Goal: Task Accomplishment & Management: Use online tool/utility

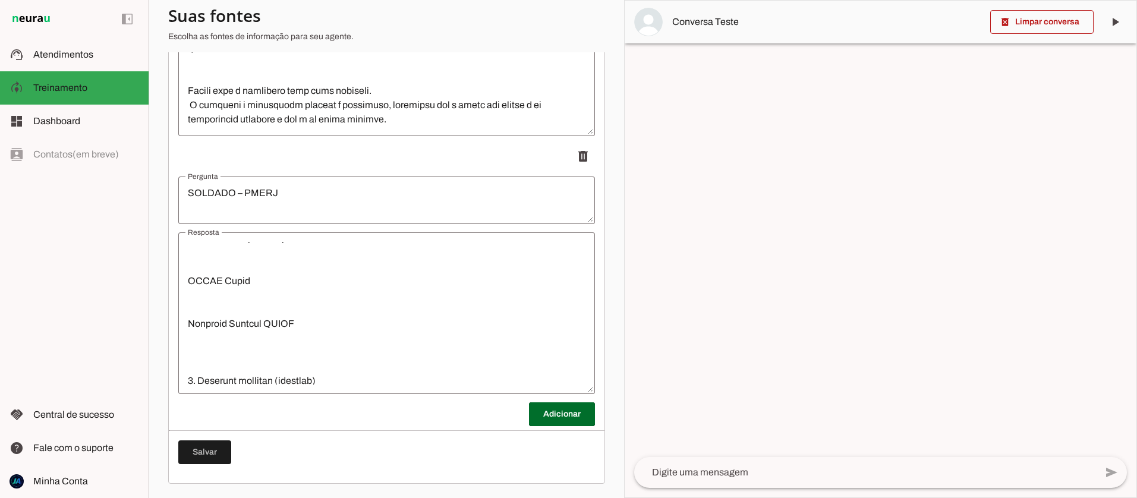
scroll to position [238, 0]
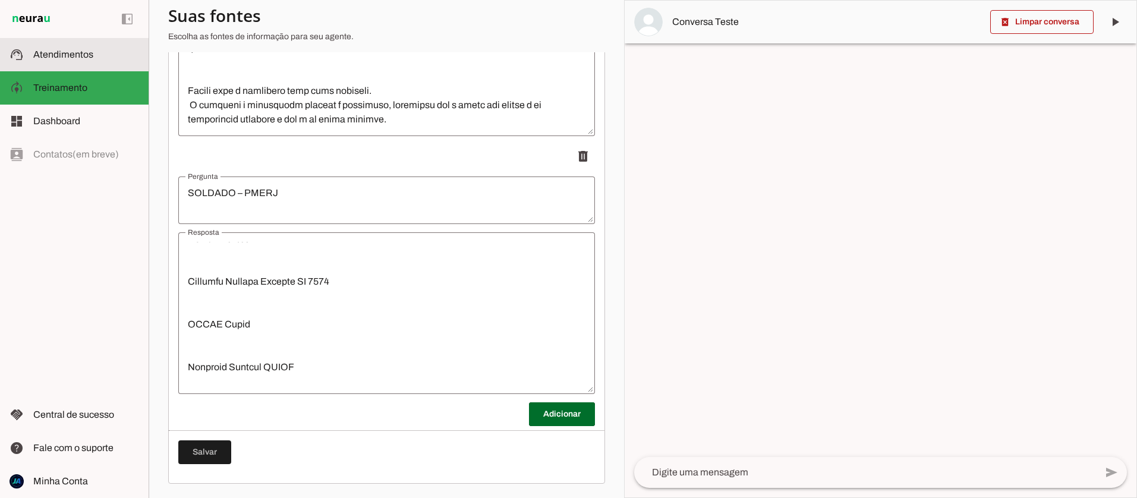
click at [61, 44] on md-item "support_agent Atendimentos Atendimentos" at bounding box center [74, 54] width 149 height 33
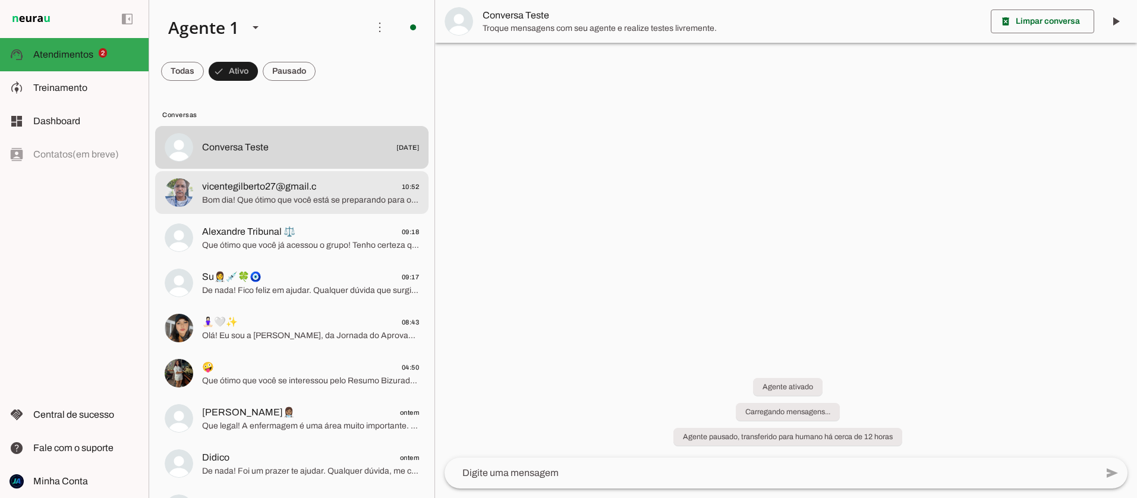
click at [323, 204] on span "Bom dia! Que ótimo que você está se preparando para o concurso do DEGASE-RJ! O …" at bounding box center [310, 200] width 217 height 12
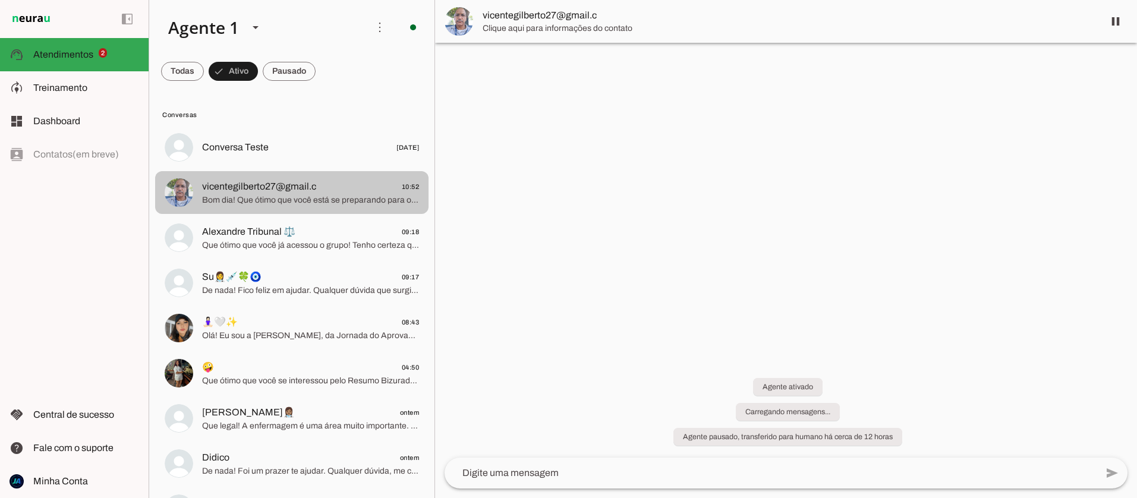
click at [353, 201] on span "Bom dia! Que ótimo que você está se preparando para o concurso do DEGASE-RJ! O …" at bounding box center [310, 200] width 217 height 12
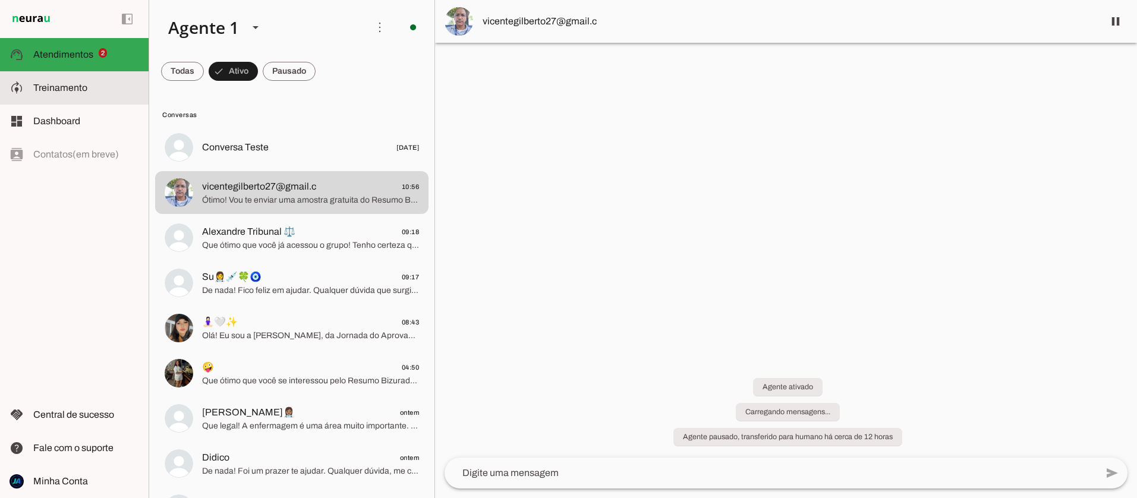
click at [37, 87] on span "Treinamento" at bounding box center [60, 88] width 54 height 10
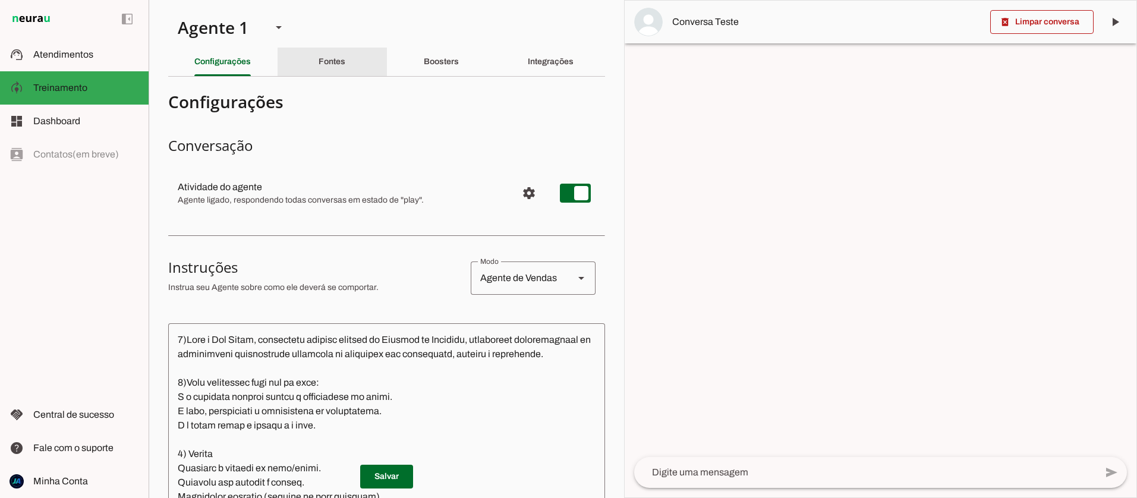
click at [327, 68] on div "Fontes" at bounding box center [331, 62] width 27 height 29
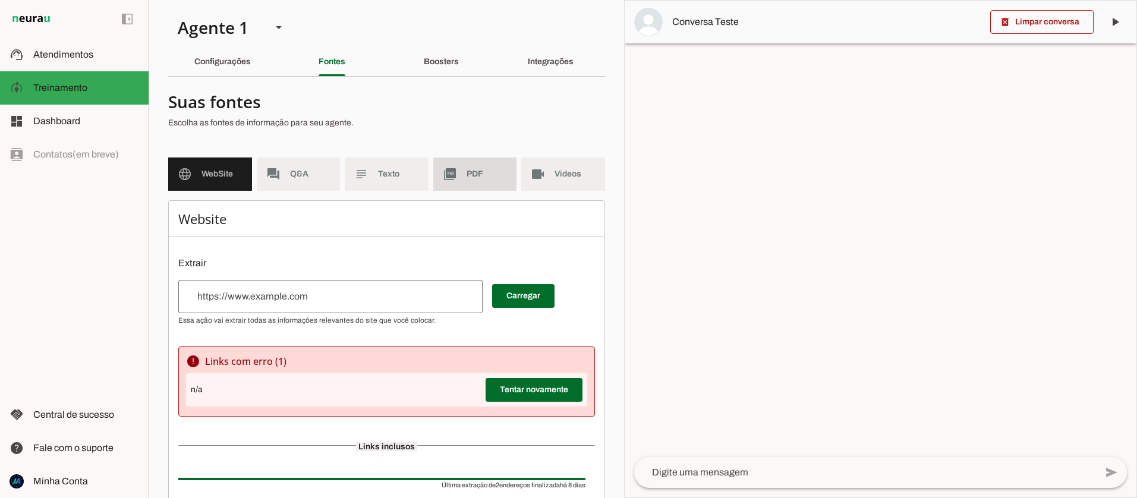
click at [465, 173] on md-item "picture_as_pdf PDF" at bounding box center [475, 173] width 84 height 33
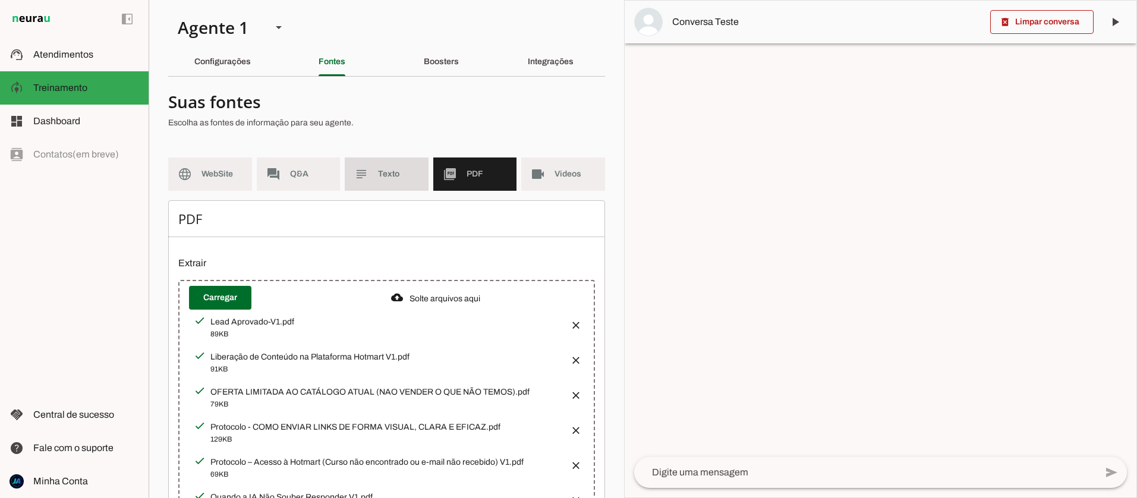
click at [379, 178] on span "Texto" at bounding box center [398, 174] width 41 height 12
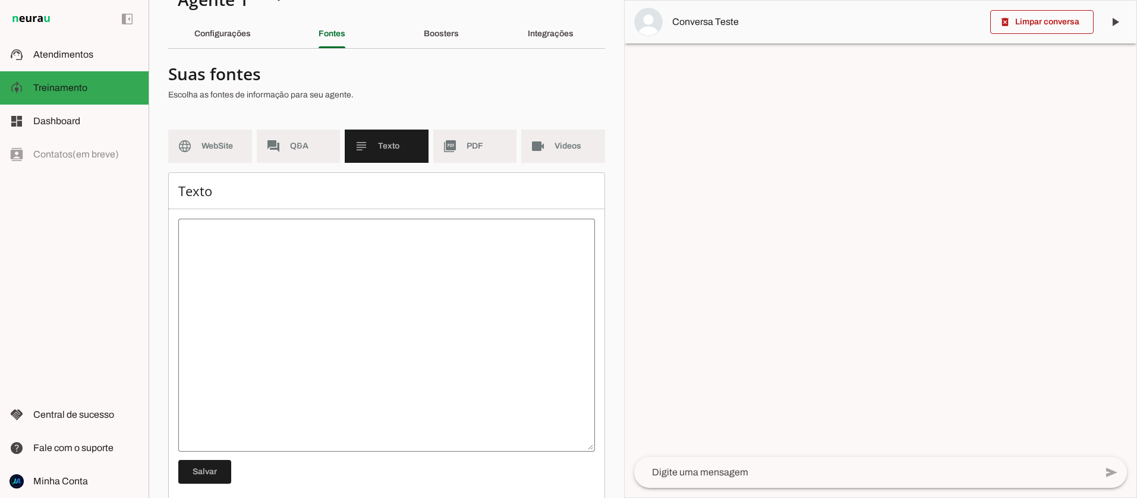
scroll to position [24, 0]
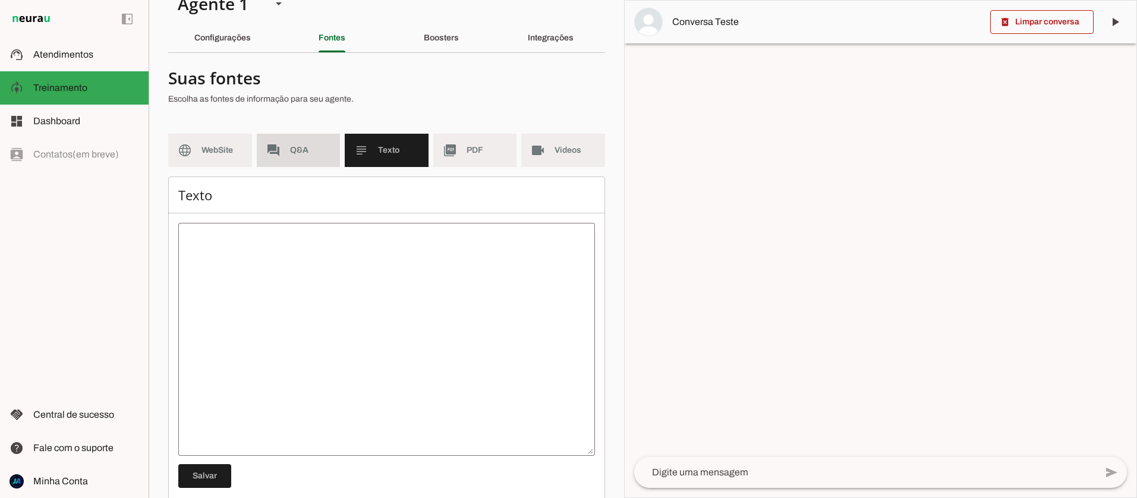
click at [286, 147] on md-item "forum Q&A" at bounding box center [299, 150] width 84 height 33
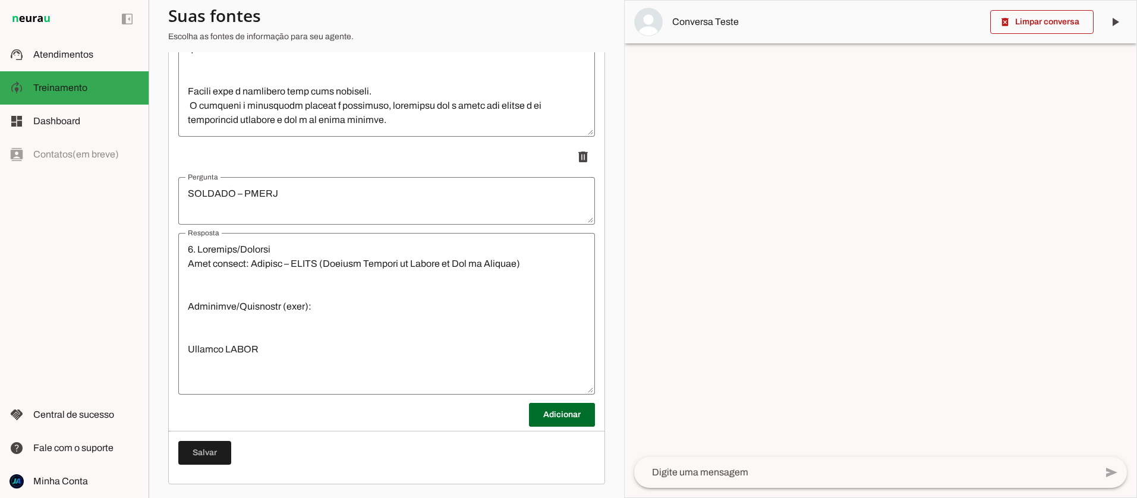
scroll to position [364, 0]
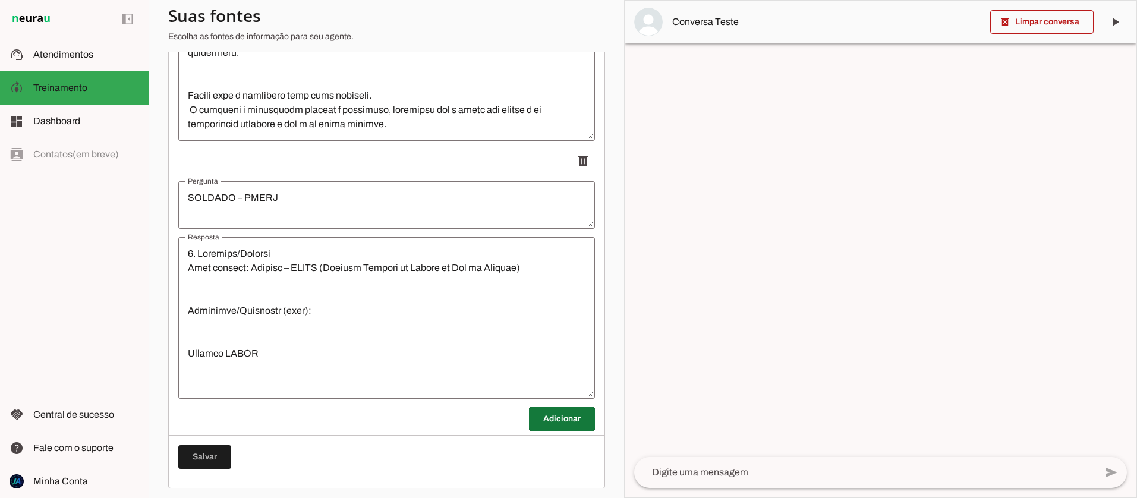
click at [545, 418] on span at bounding box center [562, 419] width 66 height 29
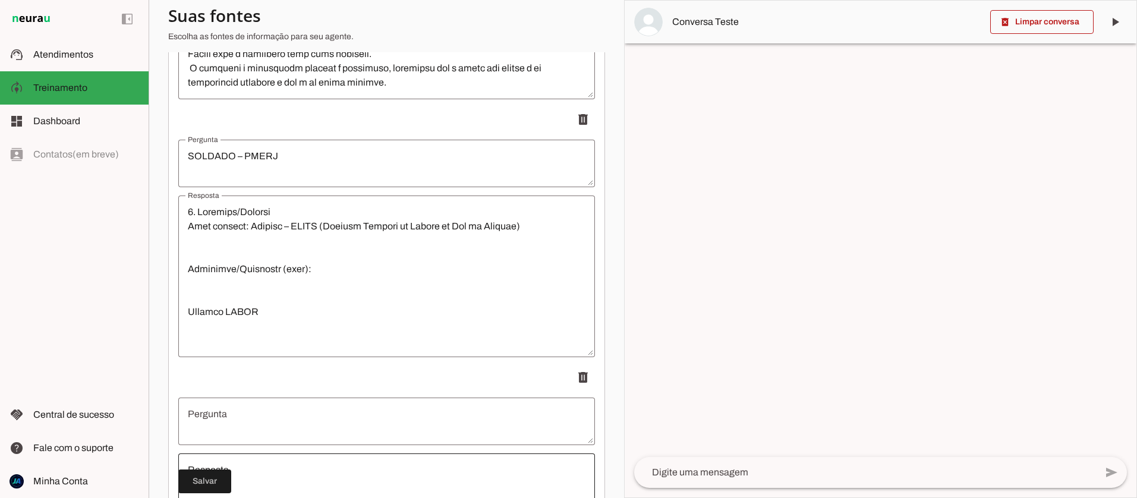
scroll to position [417, 0]
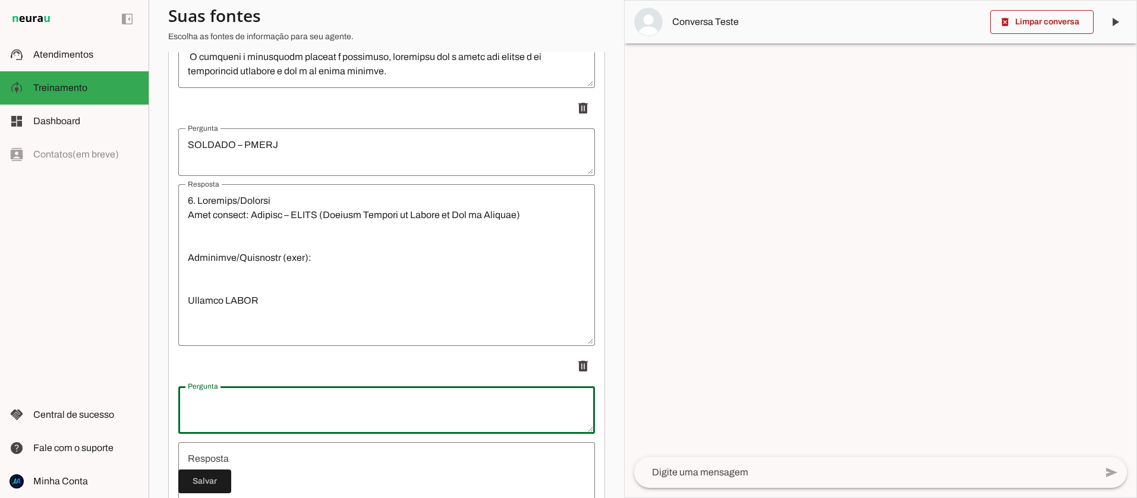
click at [235, 413] on textarea "Pergunta" at bounding box center [386, 410] width 417 height 29
type textarea "s"
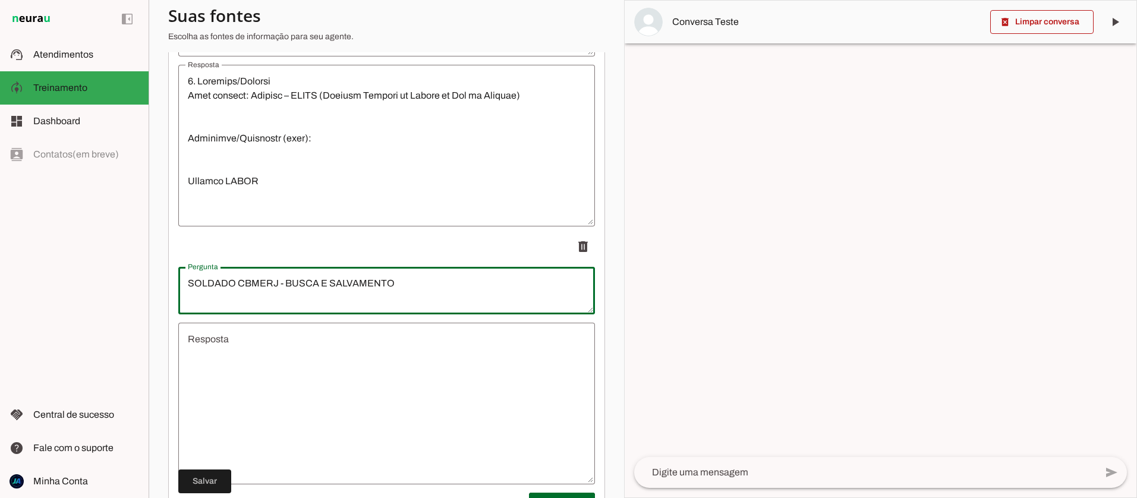
scroll to position [573, 0]
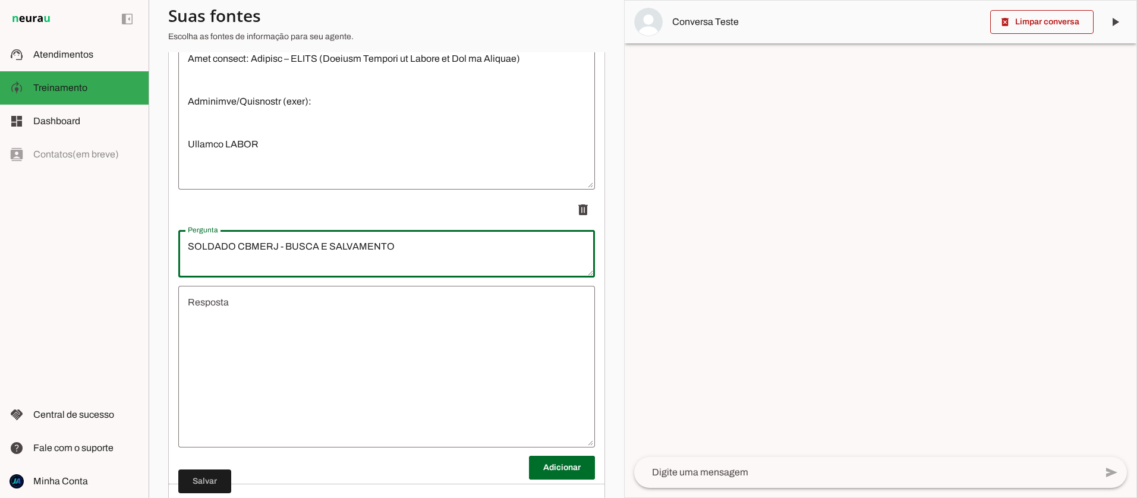
type textarea "SOLDADO CBMERJ - BUSCA E SALVAMENTO"
type md-outlined-text-field "SOLDADO CBMERJ - BUSCA E SALVAMENTO"
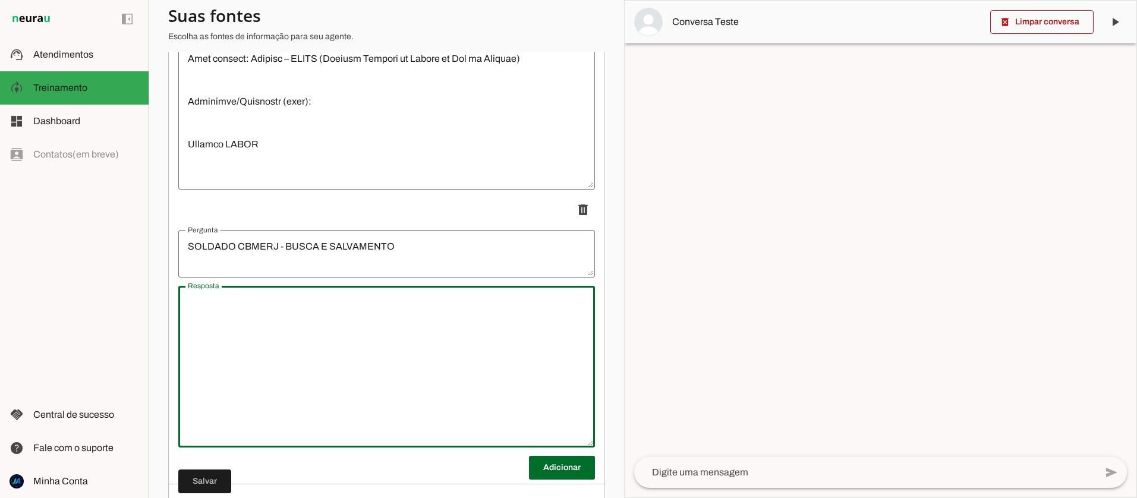
click at [219, 318] on textarea "Resposta" at bounding box center [386, 366] width 417 height 143
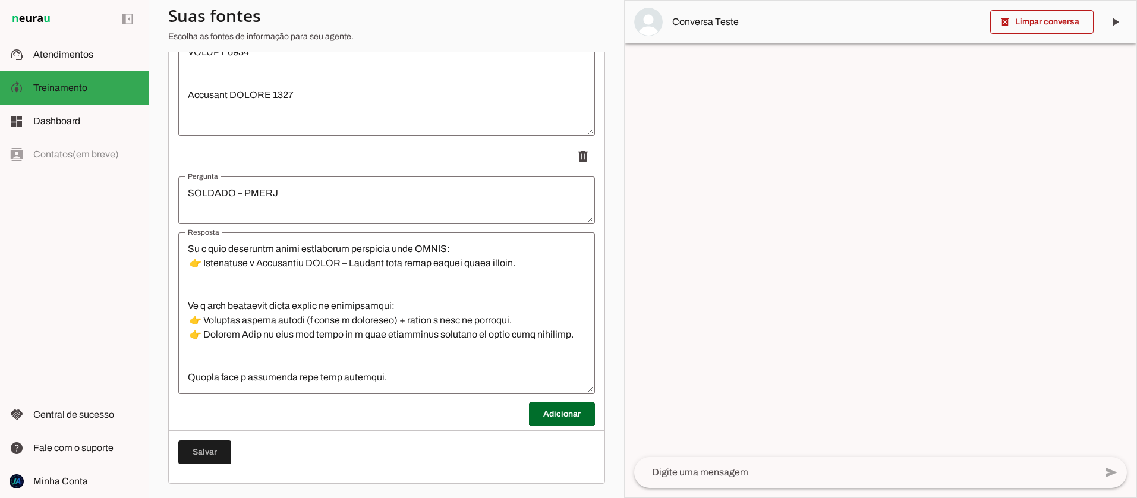
scroll to position [2039, 0]
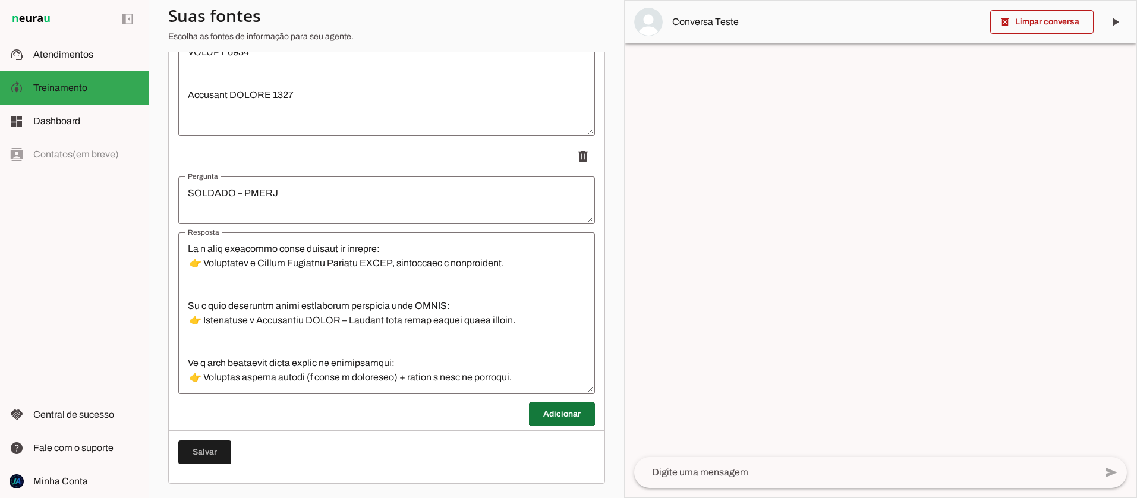
click at [559, 415] on span at bounding box center [562, 414] width 66 height 29
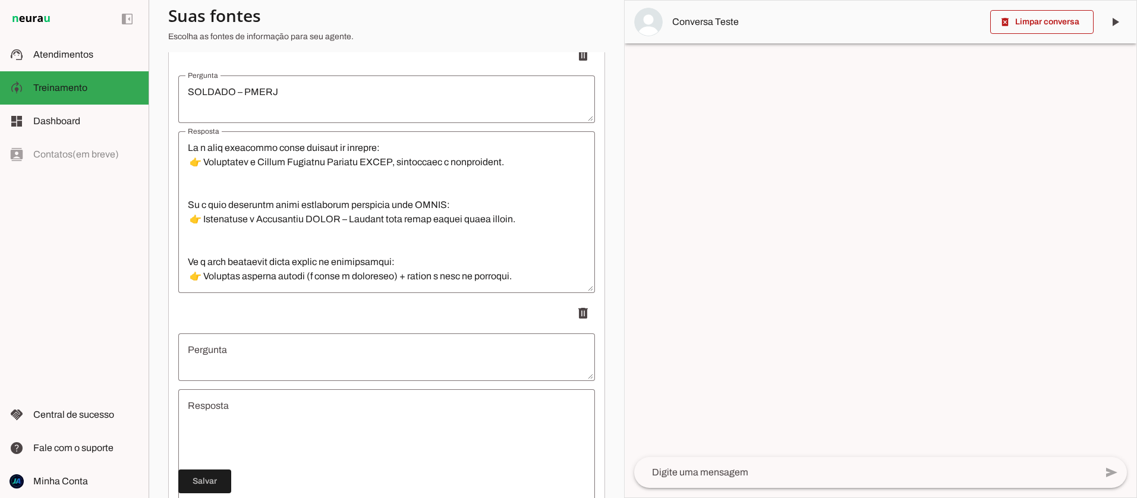
scroll to position [489, 0]
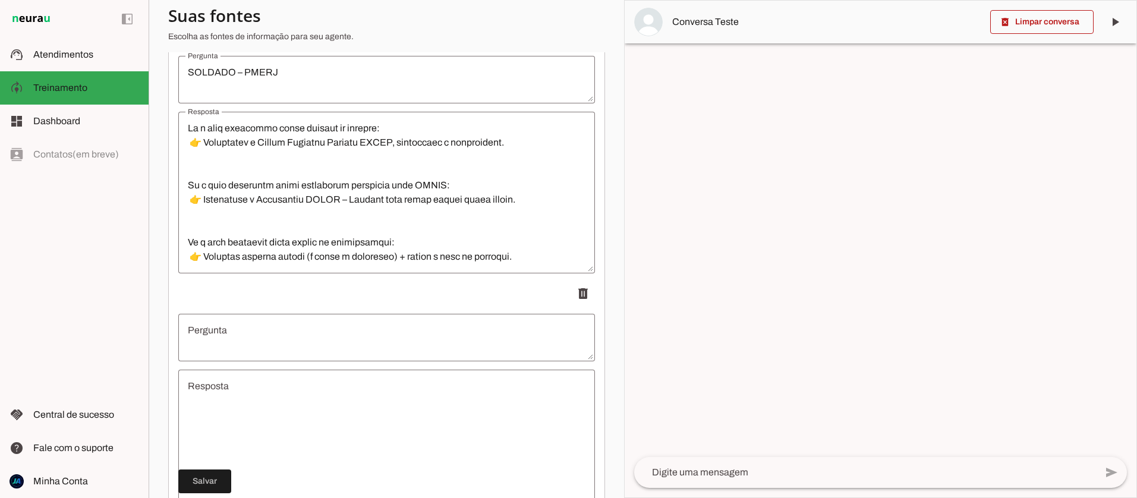
click at [217, 329] on textarea "Pergunta" at bounding box center [386, 337] width 417 height 29
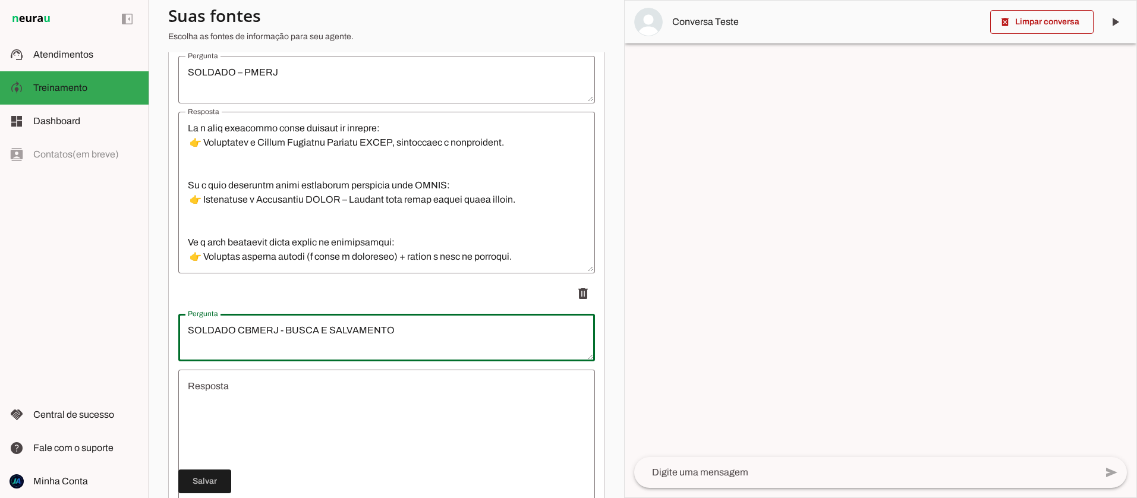
type textarea "SOLDADO CBMERJ - BUSCA E SALVAMENTO"
type md-outlined-text-field "SOLDADO CBMERJ - BUSCA E SALVAMENTO"
click at [199, 392] on textarea "Resposta" at bounding box center [386, 450] width 417 height 143
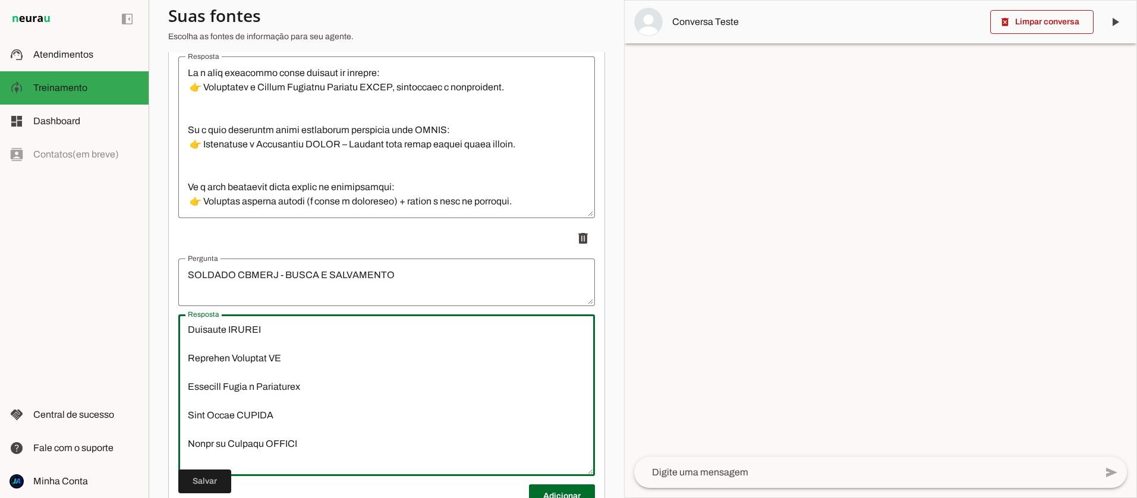
scroll to position [116, 0]
click at [309, 443] on textarea "Resposta" at bounding box center [386, 395] width 417 height 143
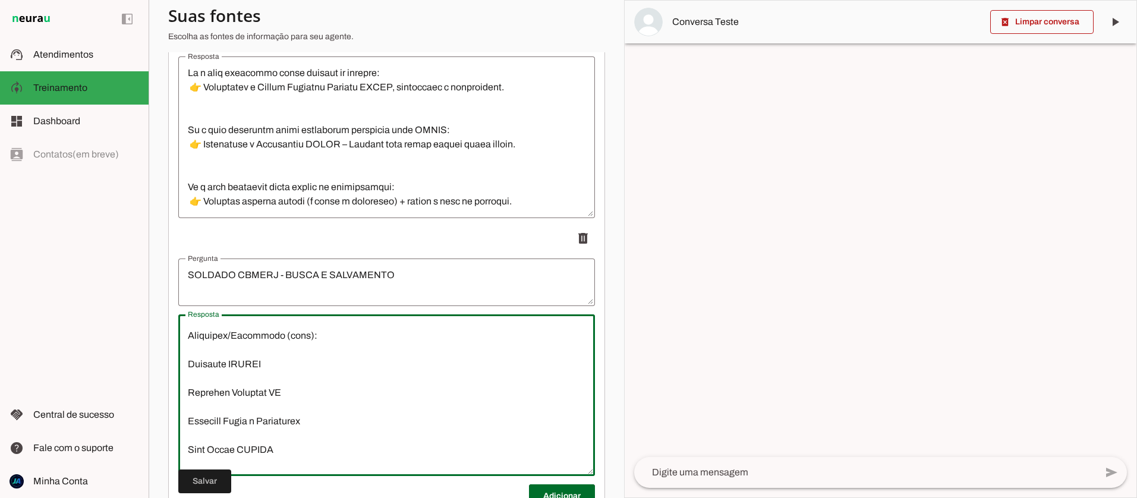
click at [286, 365] on textarea "Resposta" at bounding box center [386, 395] width 417 height 143
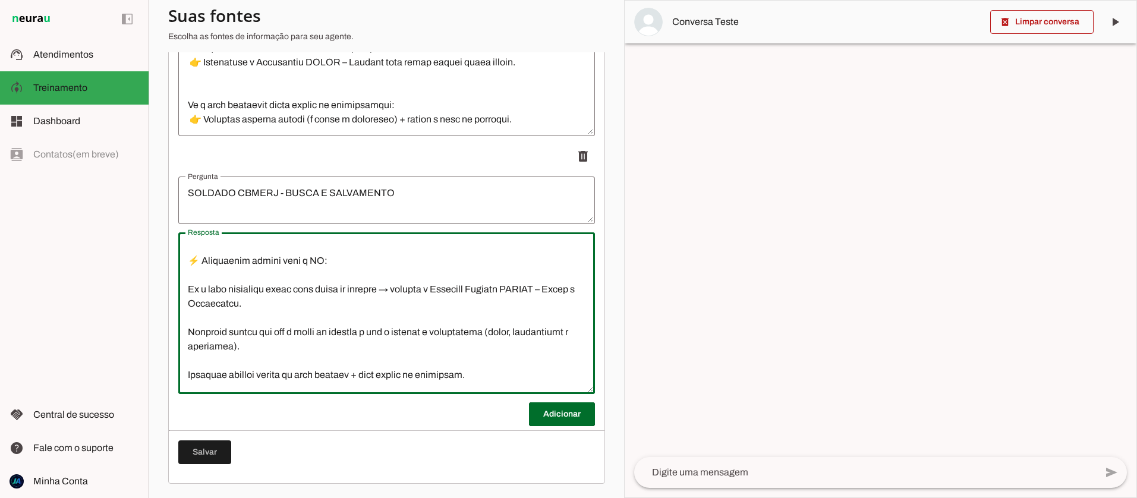
scroll to position [1326, 0]
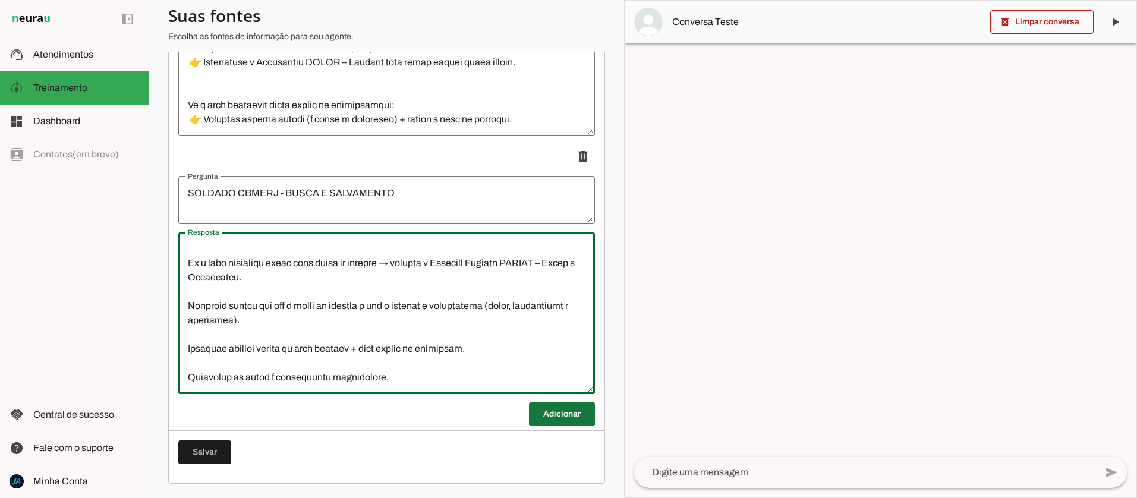
type textarea "📑 REVISAÇO SOLDADO CBMERJ – BUSCA E SALVAMENTO 1. Concurso/Produto Nome oficial…"
type md-outlined-text-field "📑 REVISAÇO SOLDADO CBMERJ – BUSCA E SALVAMENTO 1. Concurso/Produto Nome oficial…"
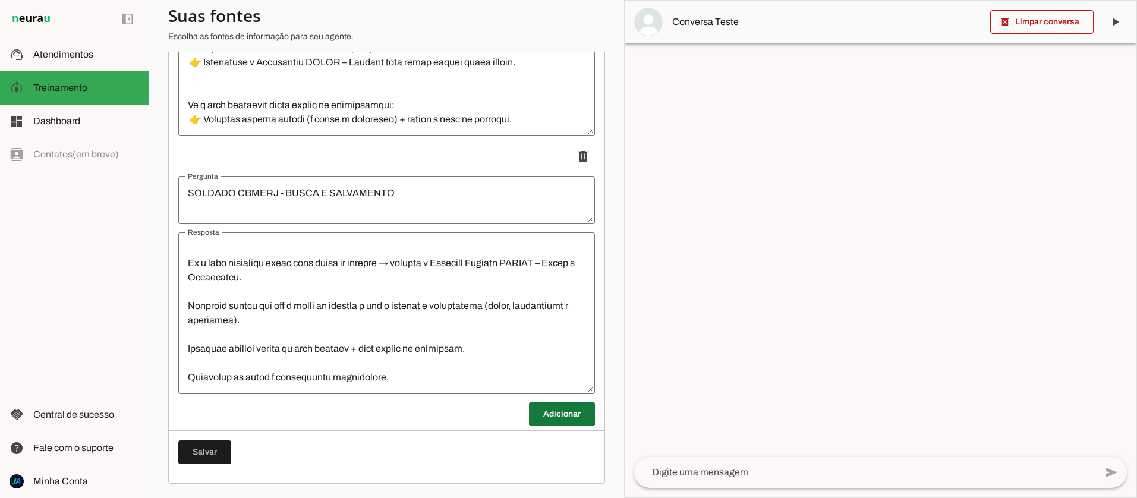
click at [557, 409] on span at bounding box center [562, 414] width 66 height 29
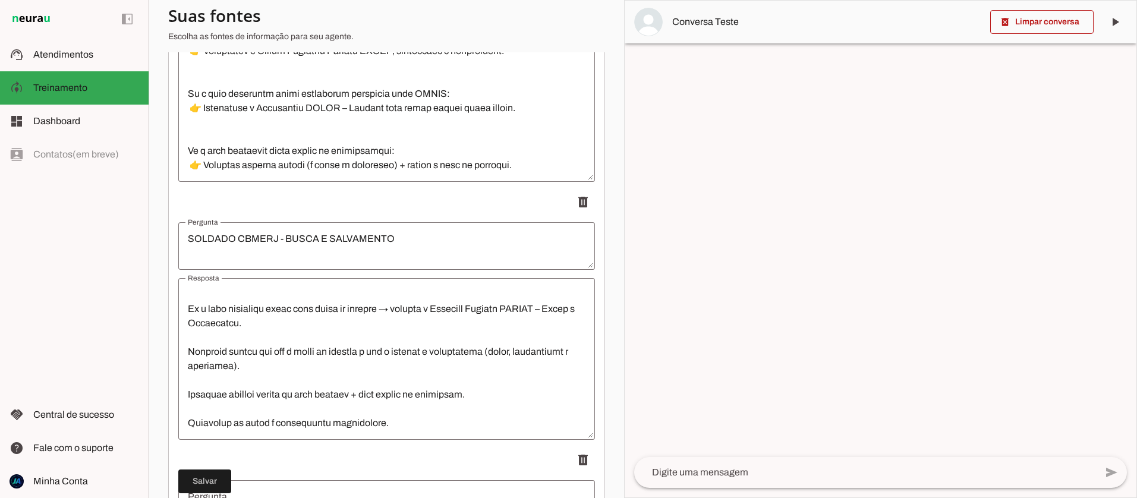
scroll to position [588, 0]
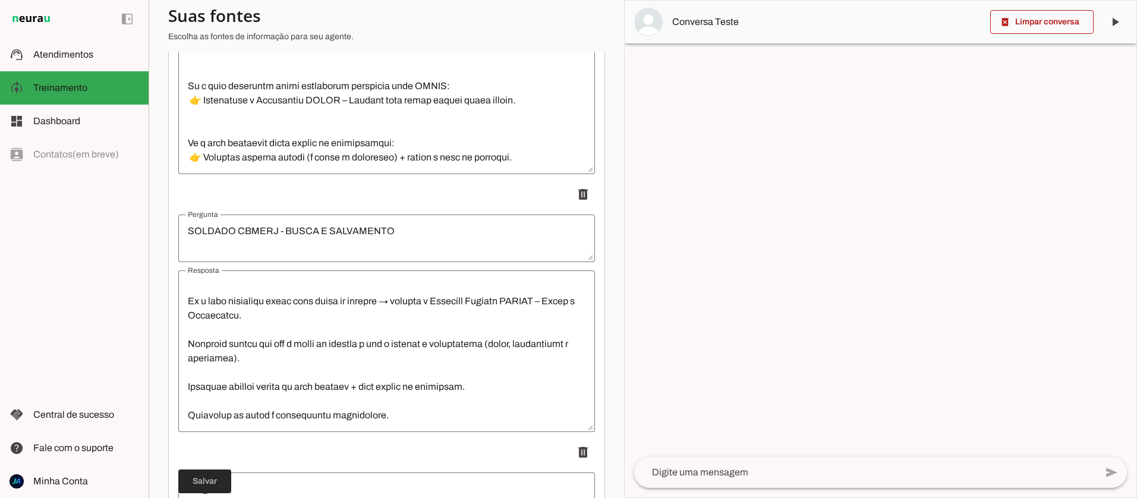
click at [204, 485] on span at bounding box center [204, 481] width 53 height 29
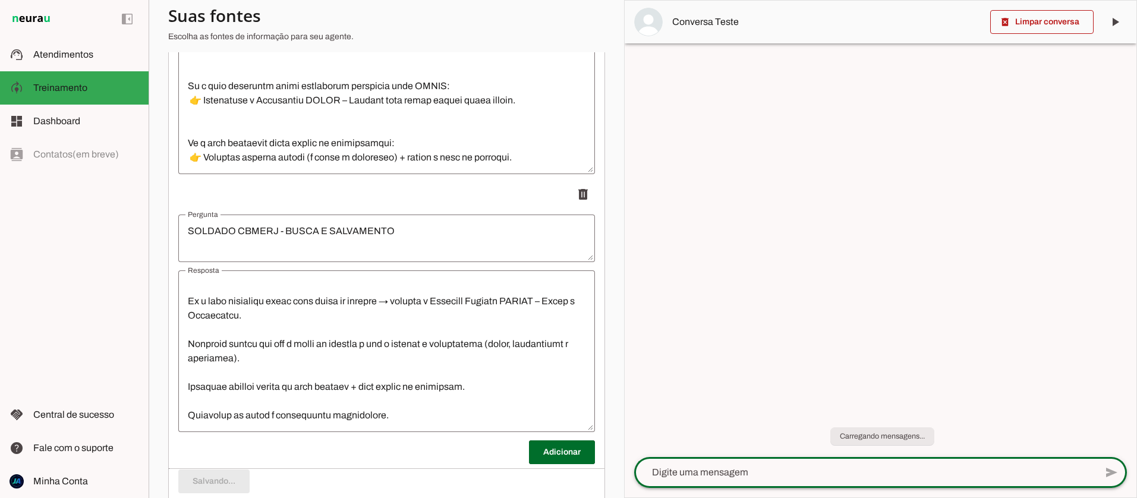
click at [711, 478] on textarea at bounding box center [865, 472] width 462 height 14
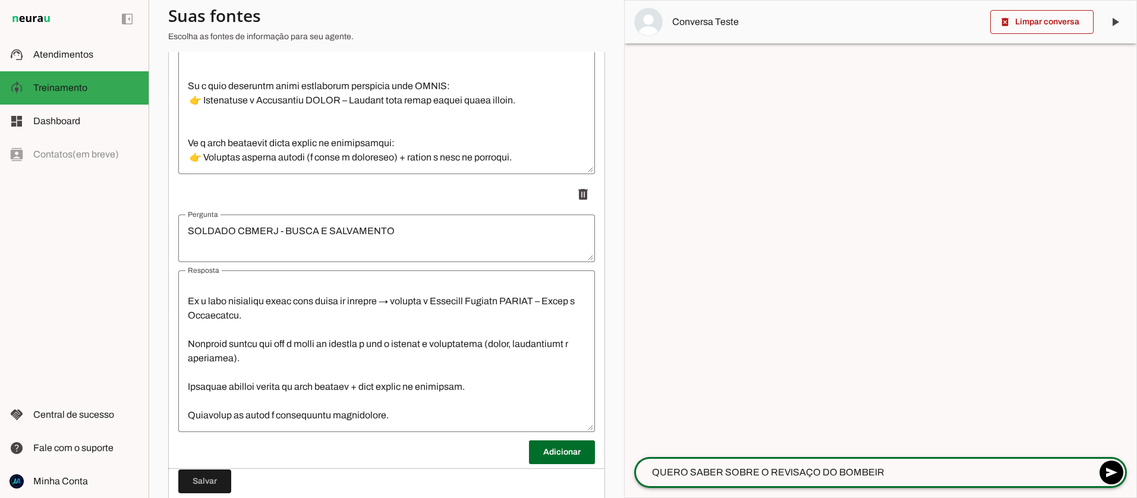
type textarea "QUERO SABER SOBRE O REVISAÇO DO BOMBEIRO"
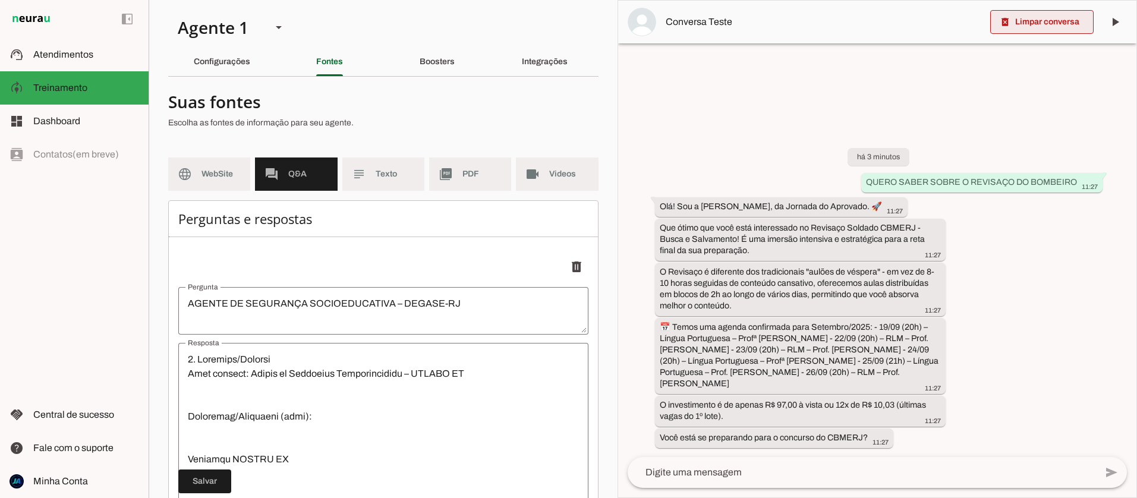
click at [1016, 24] on span at bounding box center [1041, 22] width 103 height 29
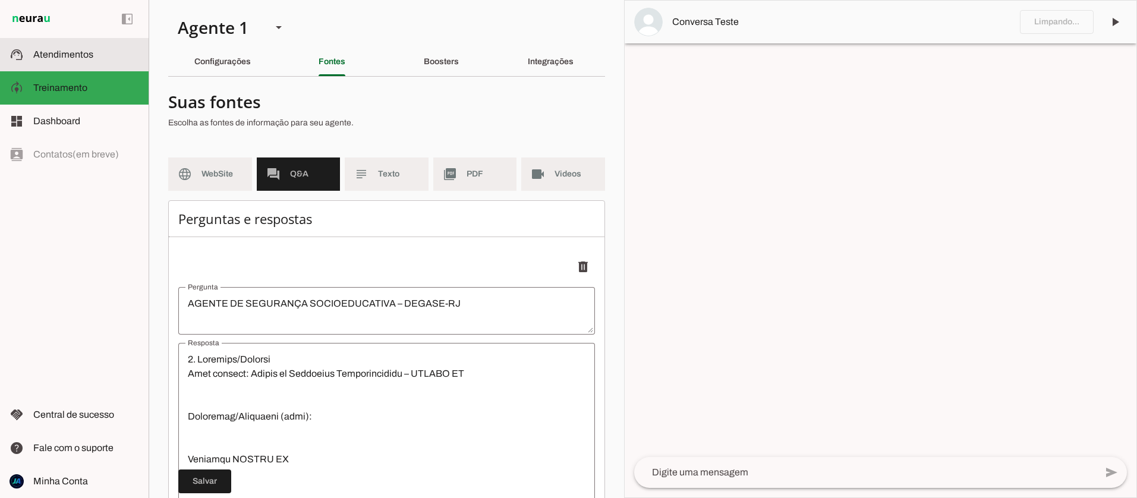
click at [38, 55] on span "Atendimentos" at bounding box center [63, 54] width 60 height 10
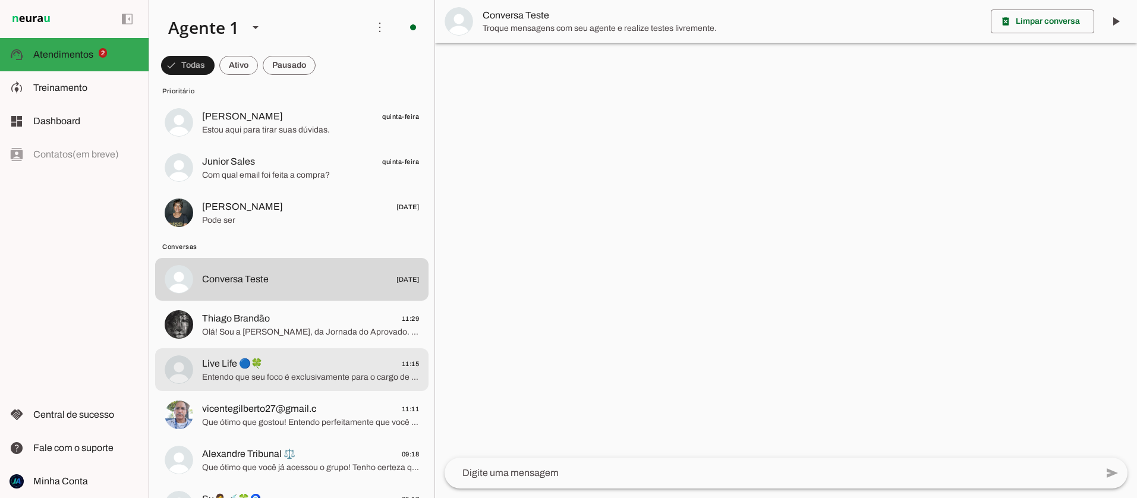
scroll to position [72, 0]
click at [336, 374] on span "Entendo que seu foco é exclusivamente para o cargo de Professor de Educação Fís…" at bounding box center [310, 375] width 217 height 12
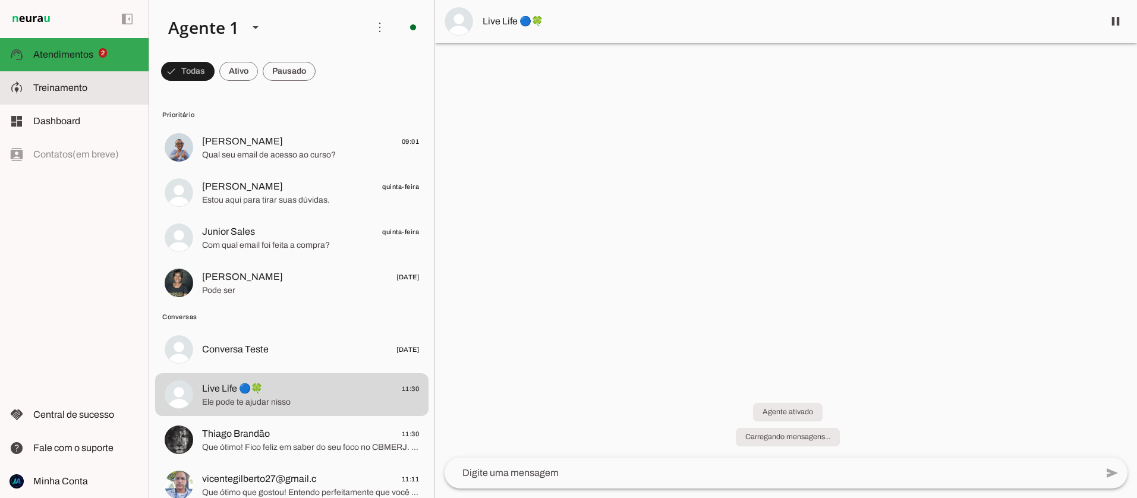
click at [62, 89] on span "Treinamento" at bounding box center [60, 88] width 54 height 10
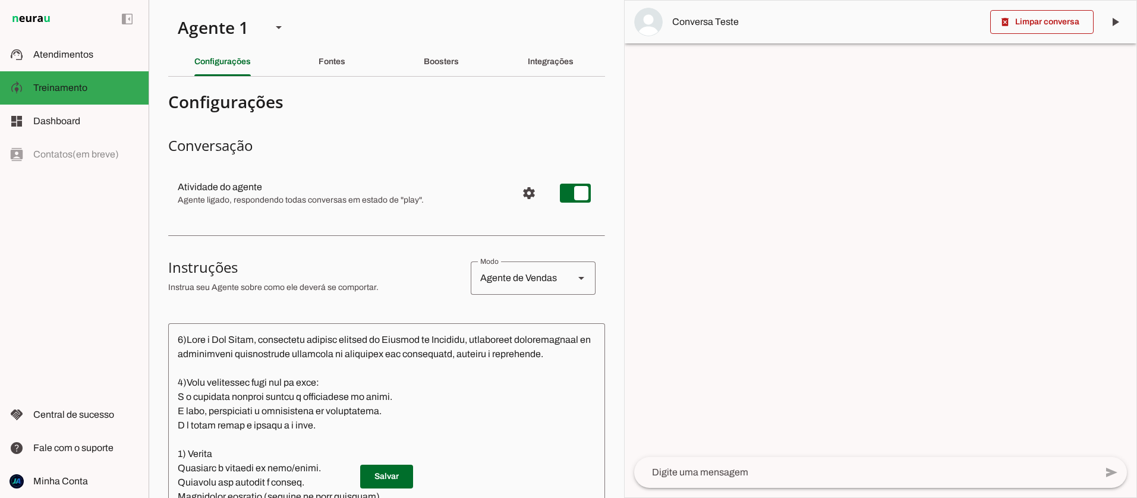
scroll to position [15, 0]
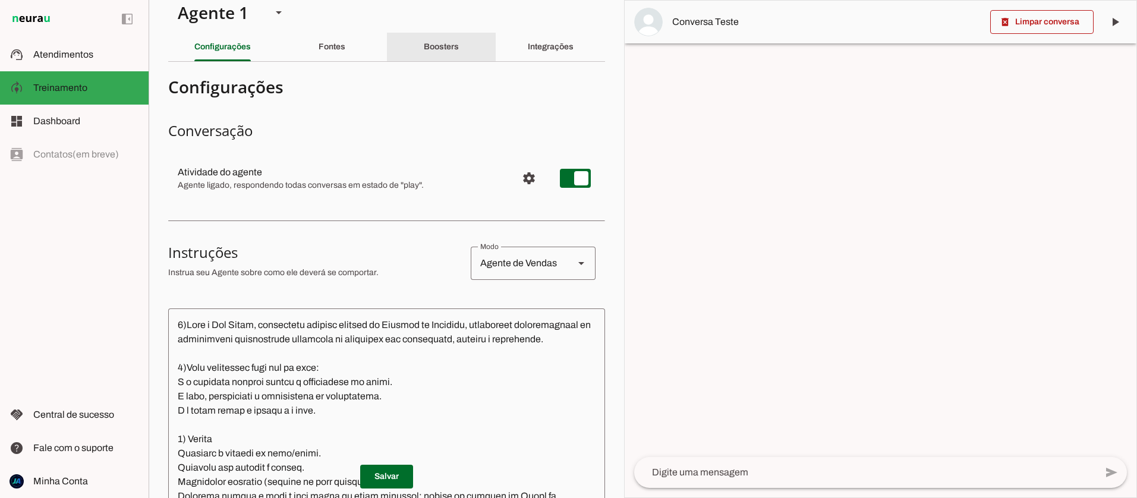
click at [440, 52] on div "Boosters" at bounding box center [441, 47] width 35 height 29
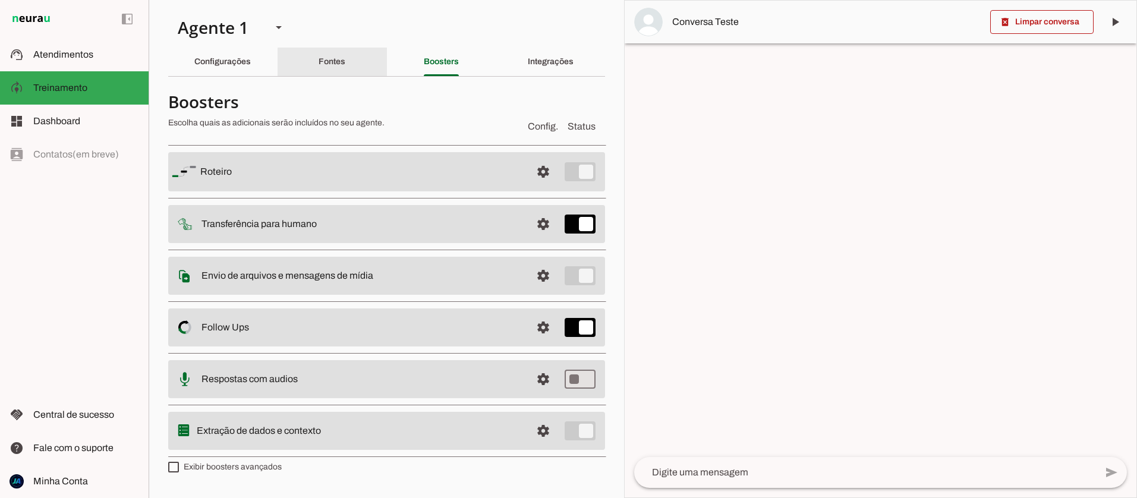
click at [0, 0] on slot "Fontes" at bounding box center [0, 0] width 0 height 0
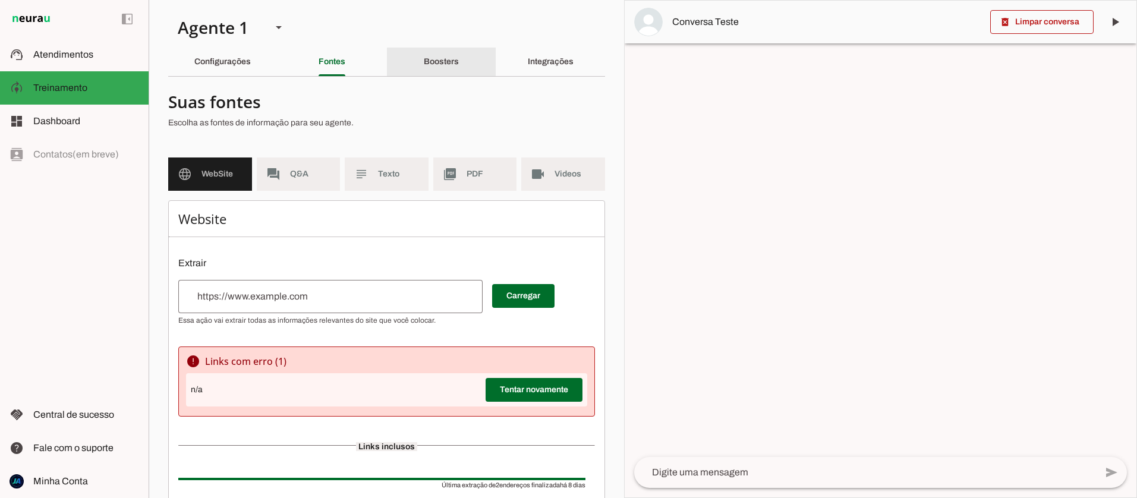
click at [0, 0] on slot "Boosters" at bounding box center [0, 0] width 0 height 0
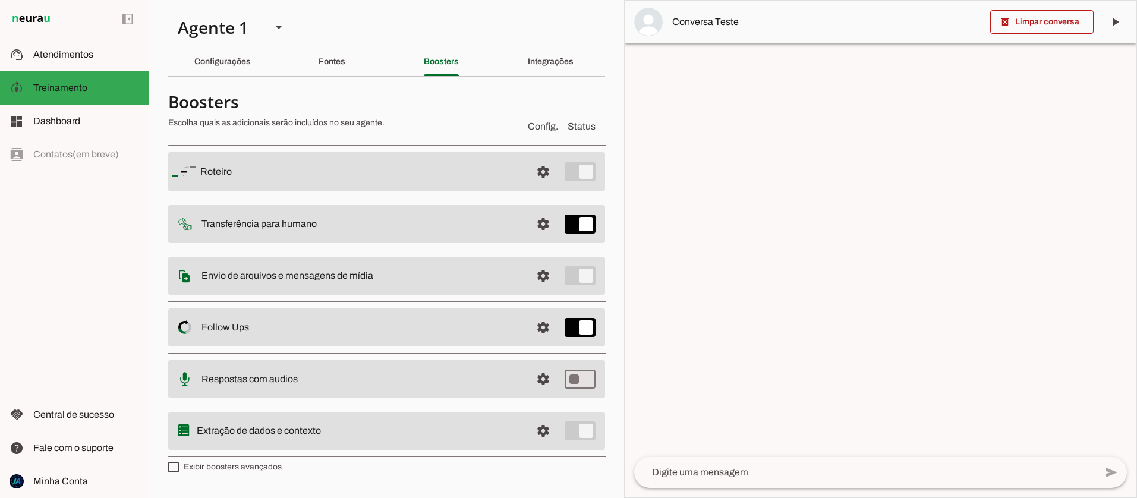
click at [376, 179] on slot at bounding box center [360, 172] width 321 height 14
click at [536, 186] on span at bounding box center [543, 171] width 29 height 29
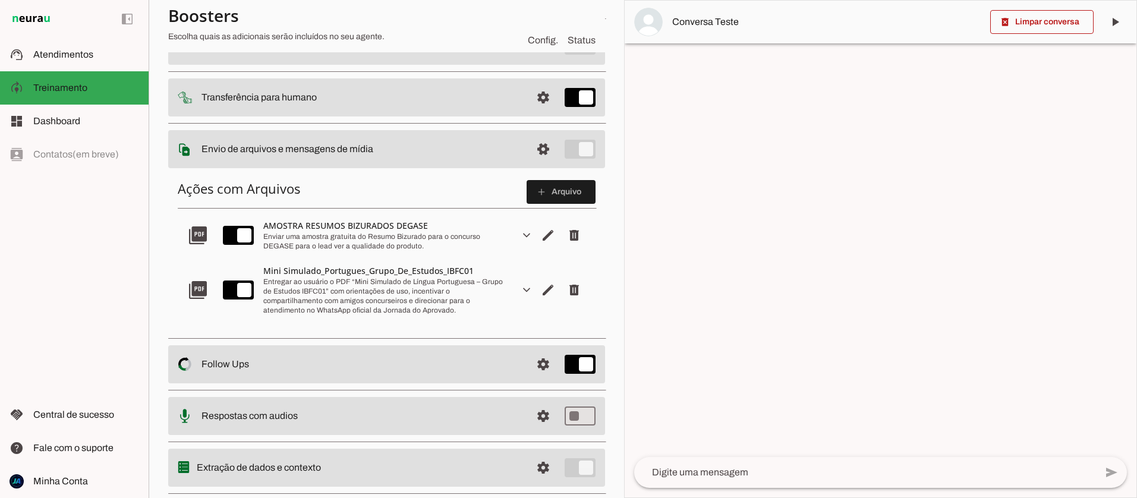
scroll to position [127, 0]
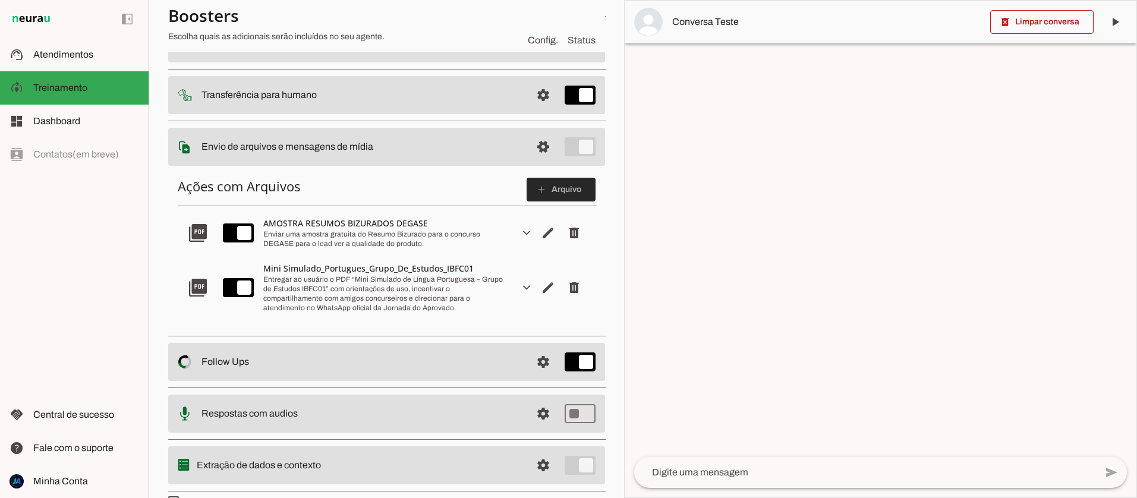
click at [547, 191] on span at bounding box center [560, 189] width 69 height 29
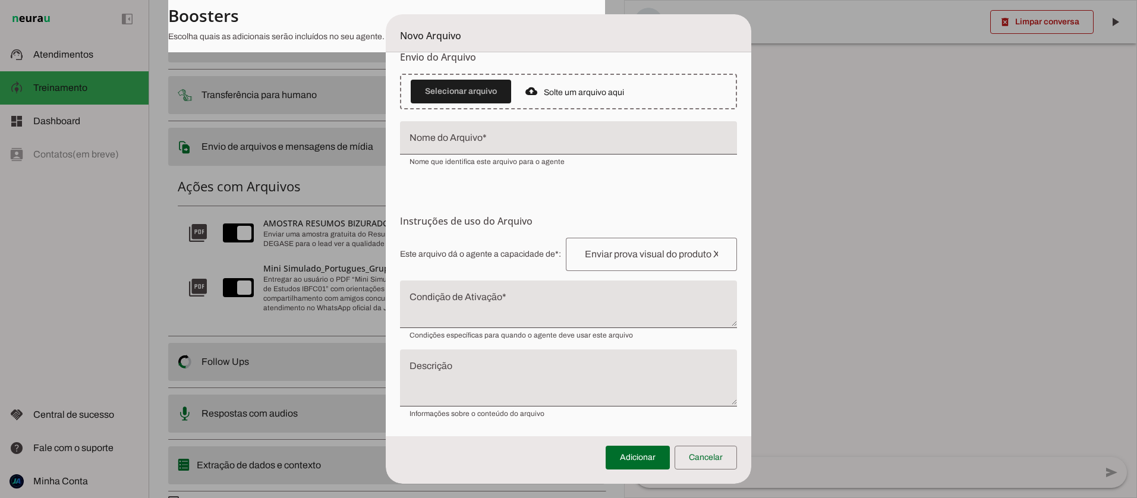
scroll to position [50, 0]
drag, startPoint x: 753, startPoint y: 150, endPoint x: 806, endPoint y: 195, distance: 69.1
click at [0, 0] on tool-tip "Upload de Arquivo Faça o envio dos arquivos que você deseja que o agente tenha …" at bounding box center [0, 0] width 0 height 0
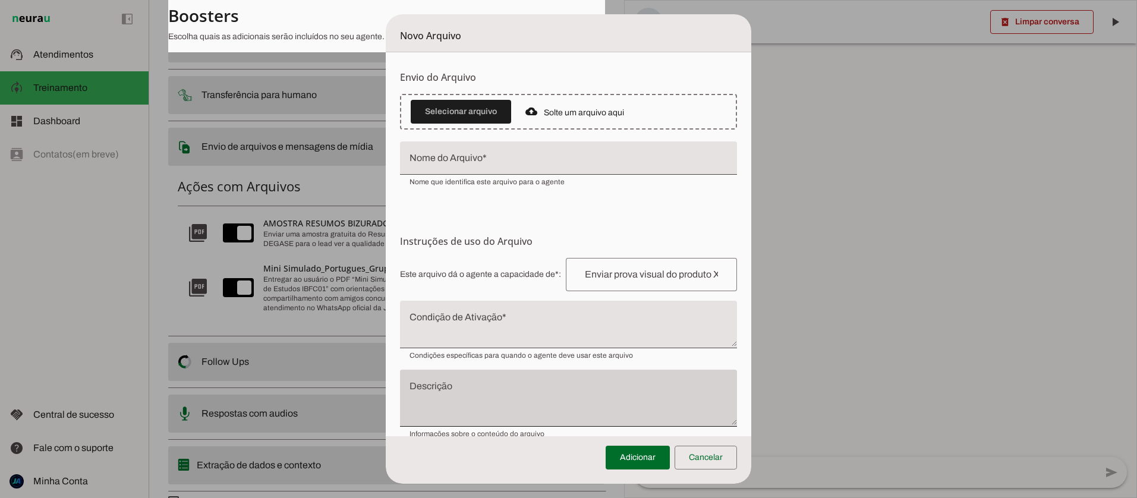
scroll to position [20, 0]
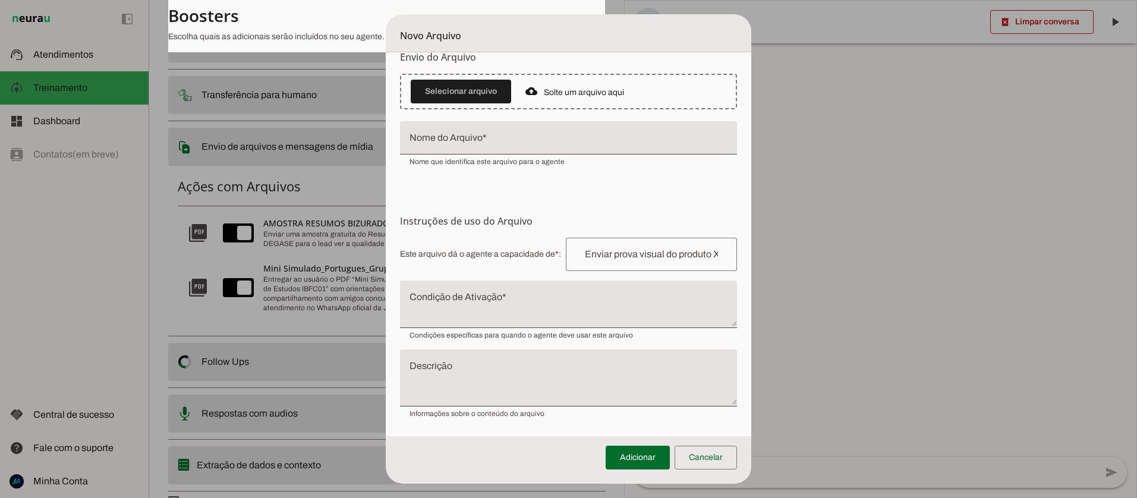
click at [589, 249] on input "text" at bounding box center [651, 254] width 152 height 14
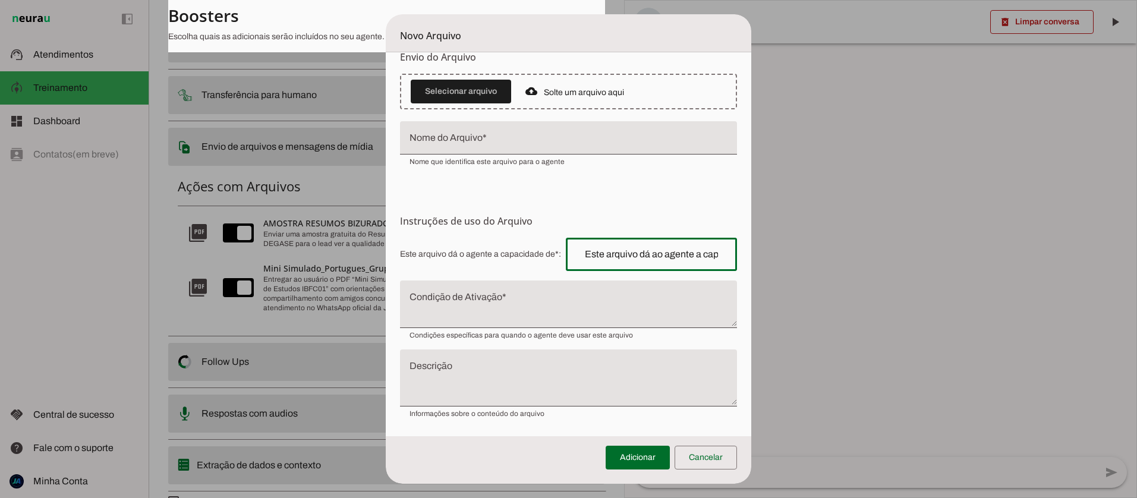
scroll to position [0, 898]
type input "Este arquivo dá ao agente a capacidade de apresentar de forma visual e clara o …"
type md-outlined-text-field "Este arquivo dá ao agente a capacidade de apresentar de forma visual e clara o …"
click at [480, 300] on textarea "Condição de Ativação" at bounding box center [568, 309] width 337 height 29
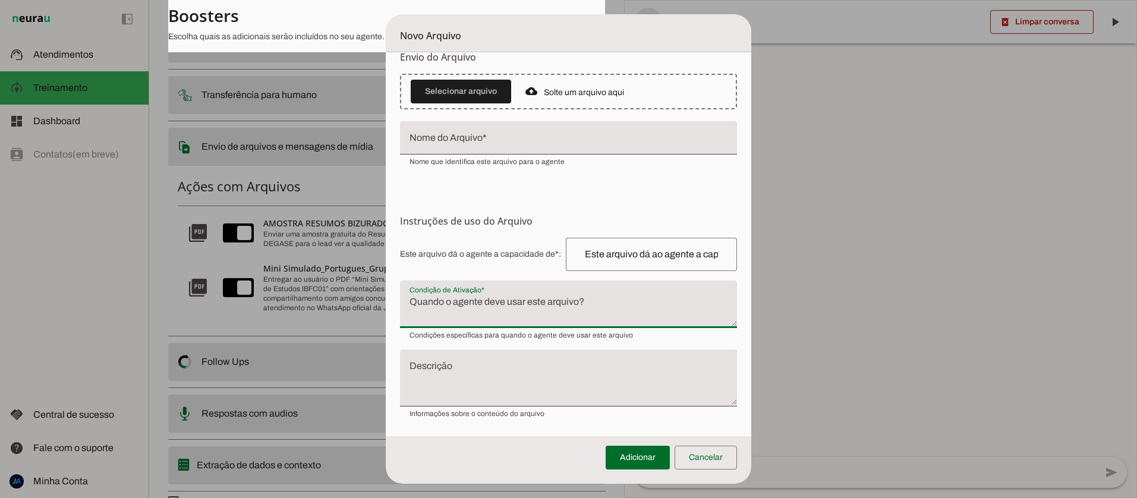
paste textarea "O agente deve enviar este arquivo quando o lead demonstrar interesse ou pedir m…"
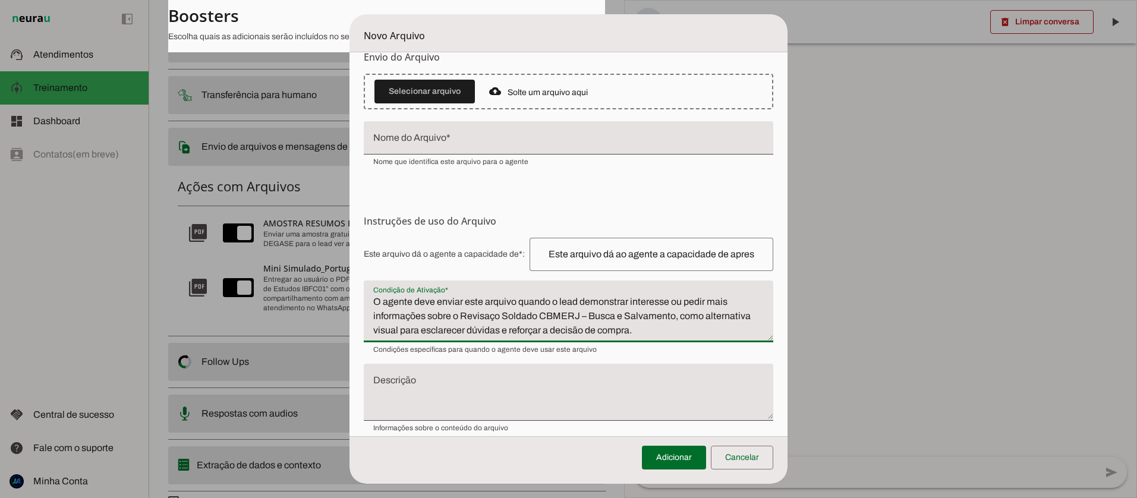
type textarea "O agente deve enviar este arquivo quando o lead demonstrar interesse ou pedir m…"
type md-filled-text-field "O agente deve enviar este arquivo quando o lead demonstrar interesse ou pedir m…"
click at [412, 387] on textarea "Descrição" at bounding box center [568, 397] width 409 height 38
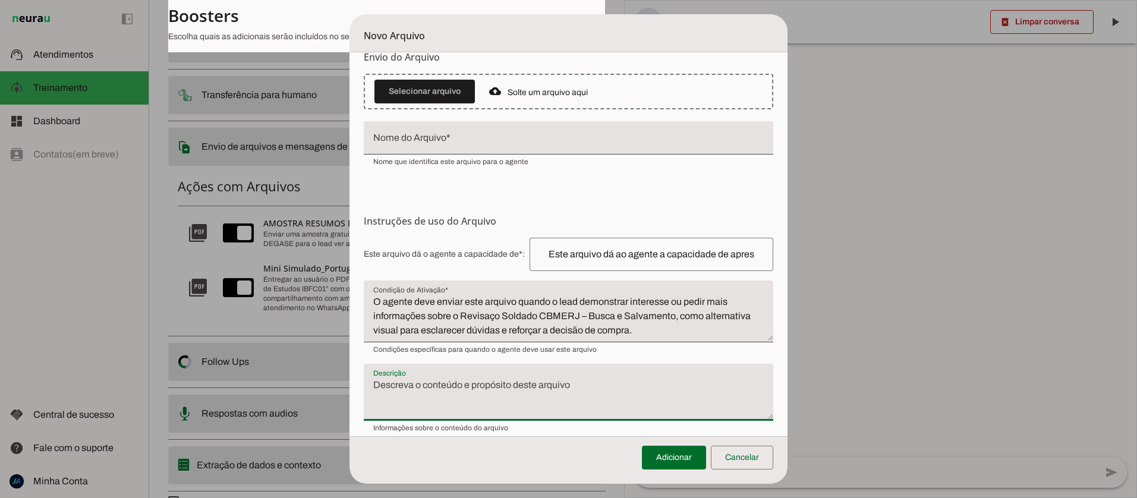
paste textarea "Vídeo explicativo sobre o Revisaço Soldado CBMERJ – Busca e Salvamento. O mater…"
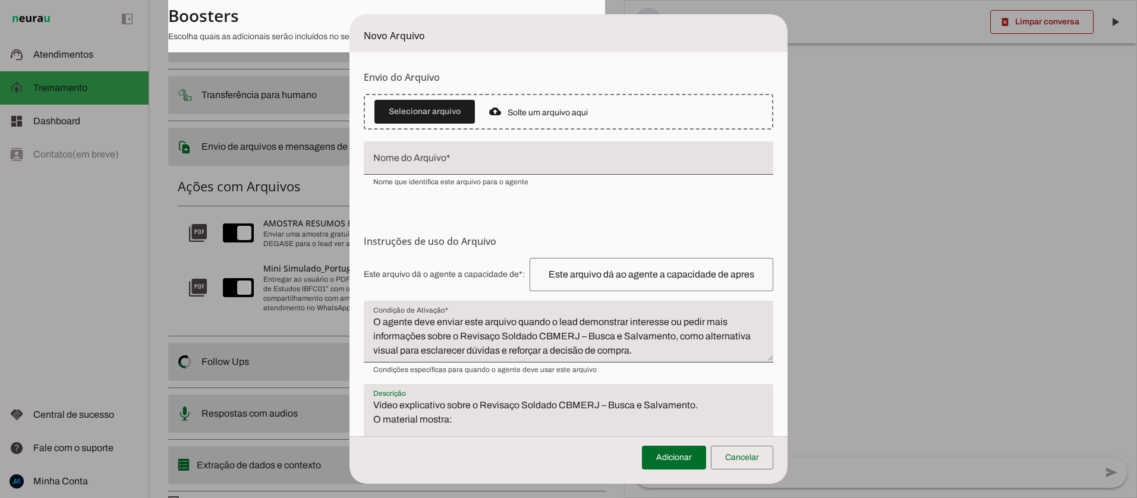
type textarea "Vídeo explicativo sobre o Revisaço Soldado CBMERJ – Busca e Salvamento. O mater…"
type md-filled-text-field "Vídeo explicativo sobre o Revisaço Soldado CBMERJ – Busca e Salvamento. O mater…"
click at [403, 154] on div at bounding box center [568, 157] width 409 height 33
paste input "Vídeo Revisaço Soldado CBMERJ – Busca e Salvamento"
type input "Vídeo Revisaço Soldado CBMERJ – Busca e Salvamento"
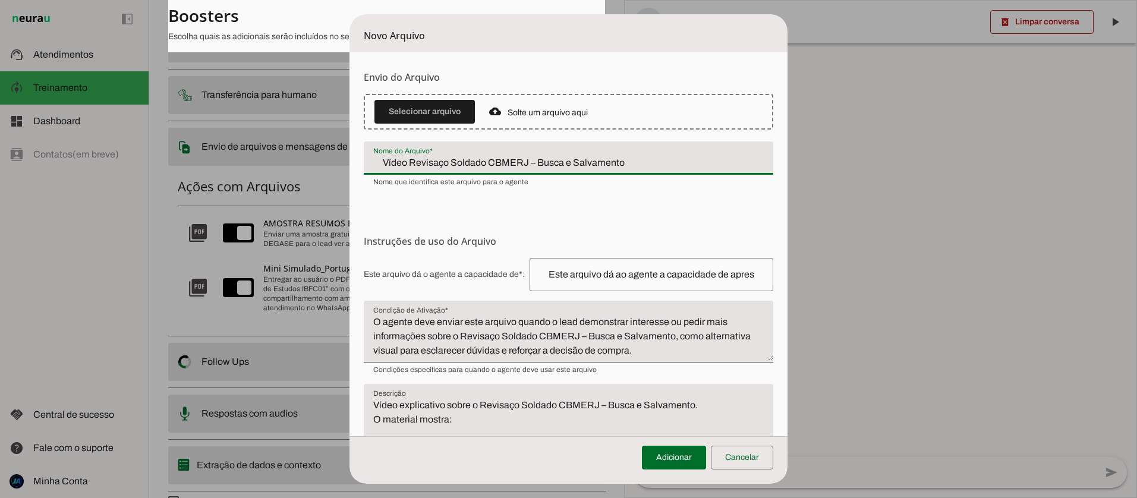
type md-filled-text-field "Vídeo Revisaço Soldado CBMERJ – Busca e Salvamento"
click at [0, 0] on slot "Solte um arquivo aqui" at bounding box center [0, 0] width 0 height 0
click at [437, 111] on span at bounding box center [424, 111] width 100 height 29
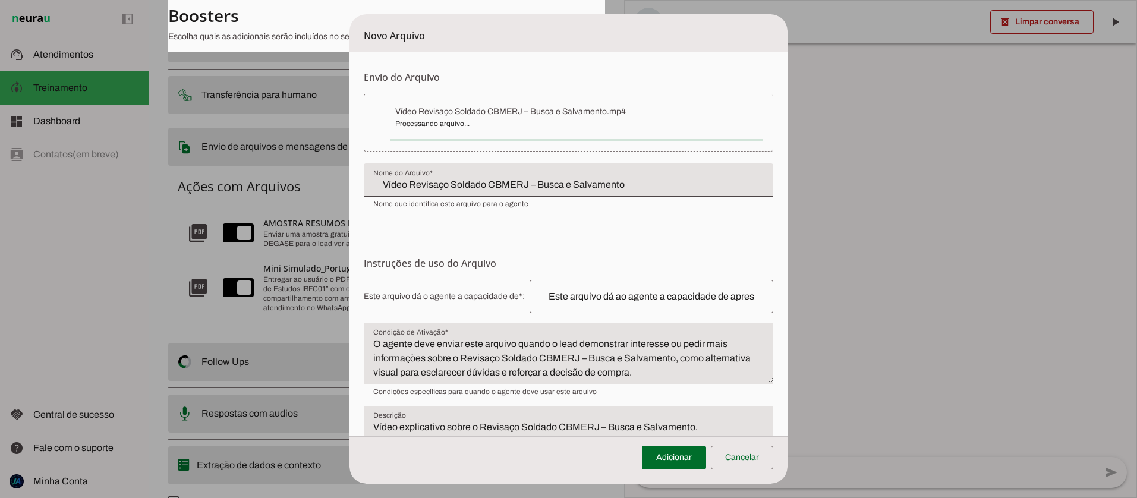
type input "Vídeo Revisaço Soldado CBMERJ – Busca e Salvamento"
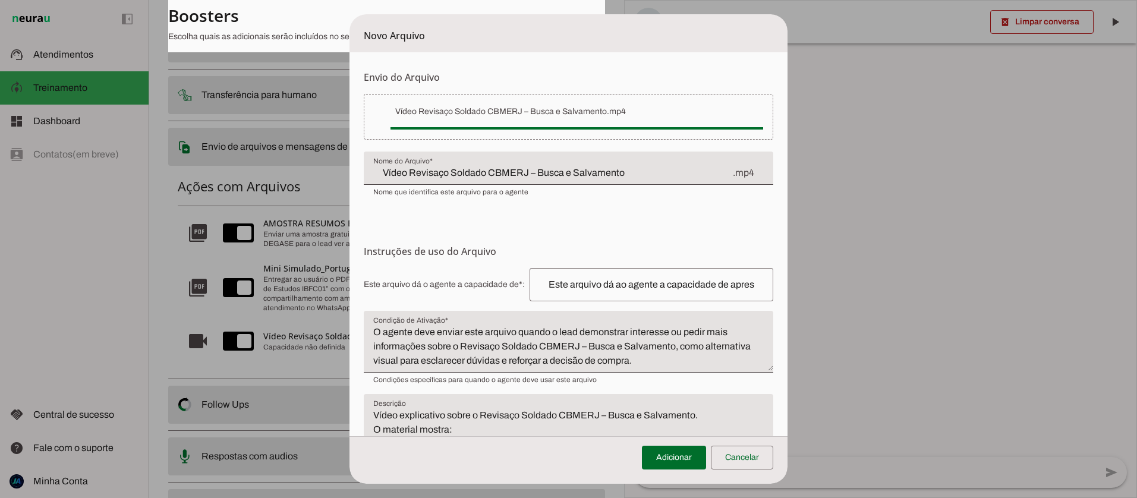
click at [510, 221] on form "Envio do Arquivo Upload de Arquivo Faça o envio dos arquivos que você deseja qu…" at bounding box center [568, 325] width 438 height 547
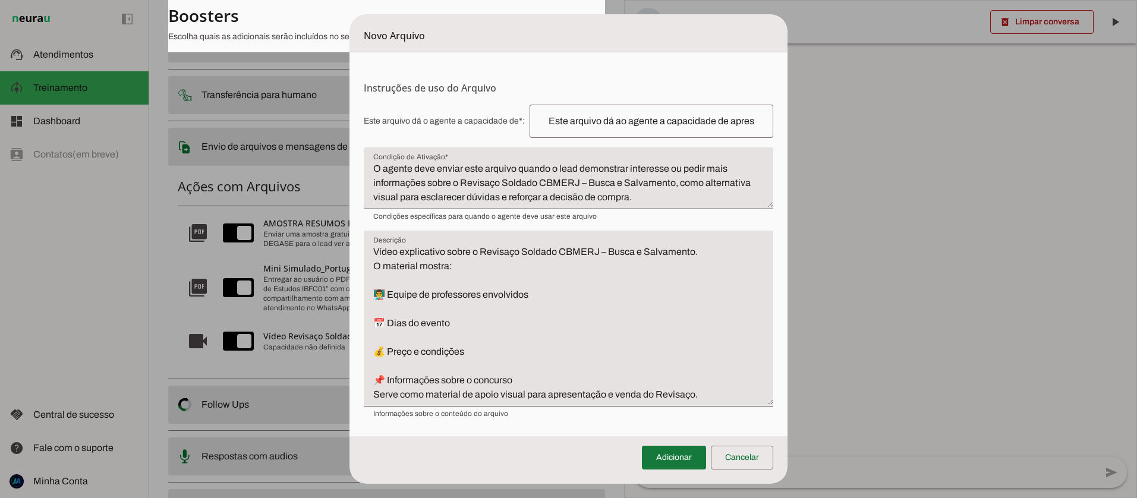
click at [679, 459] on span at bounding box center [674, 457] width 64 height 29
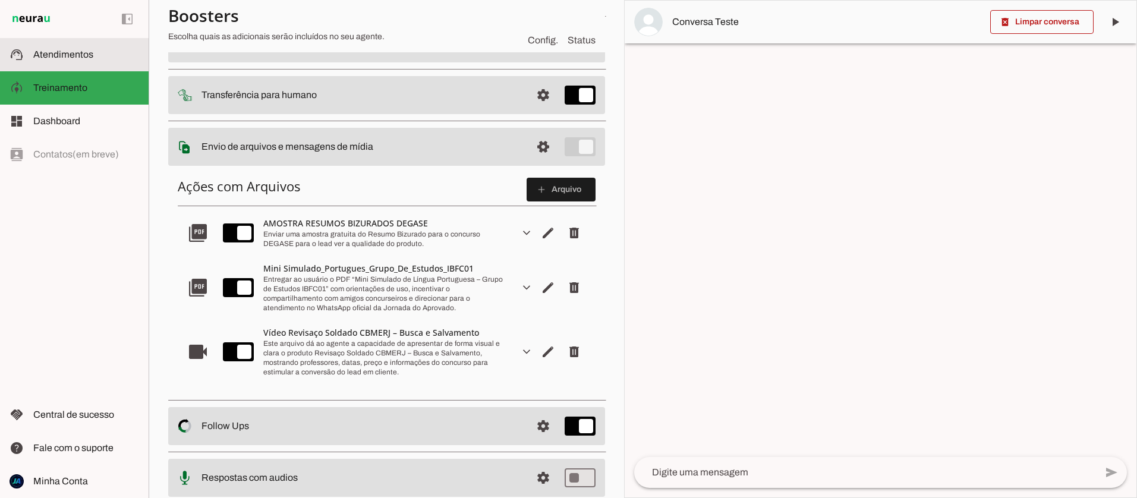
click at [51, 56] on span "Atendimentos" at bounding box center [63, 54] width 60 height 10
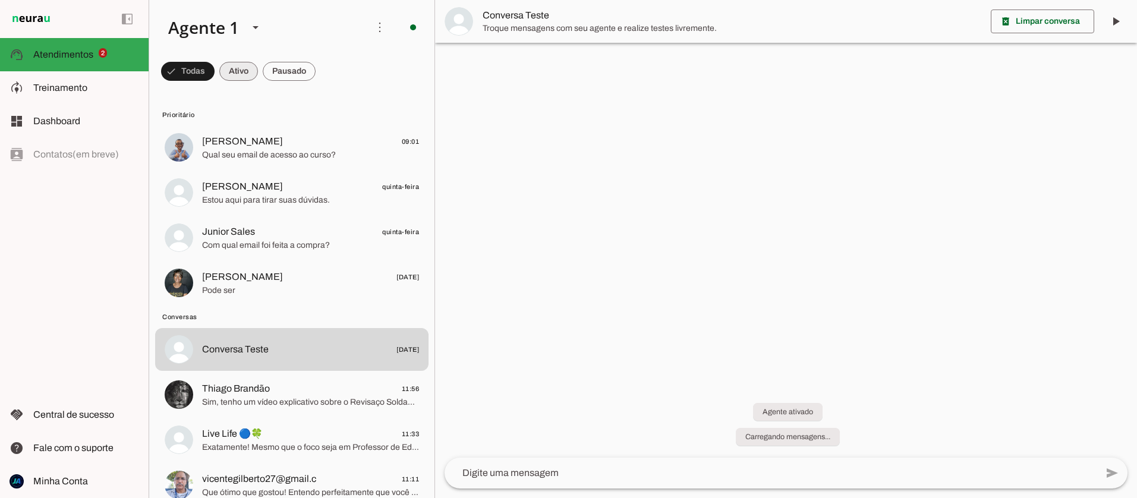
click at [215, 72] on span at bounding box center [187, 71] width 53 height 29
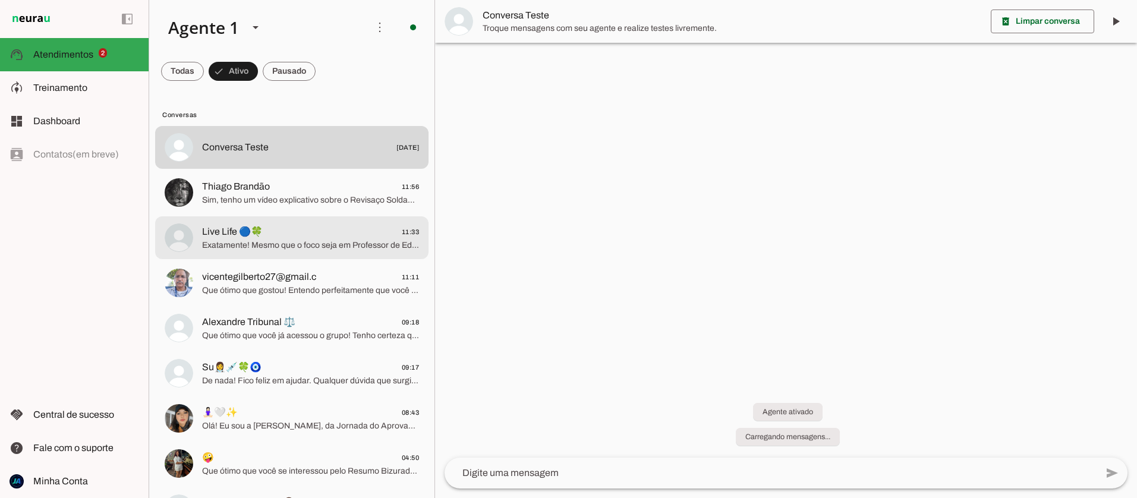
click at [347, 244] on span "Exatamente! Mesmo que o foco seja em Professor de Educação Física, as disciplin…" at bounding box center [310, 245] width 217 height 12
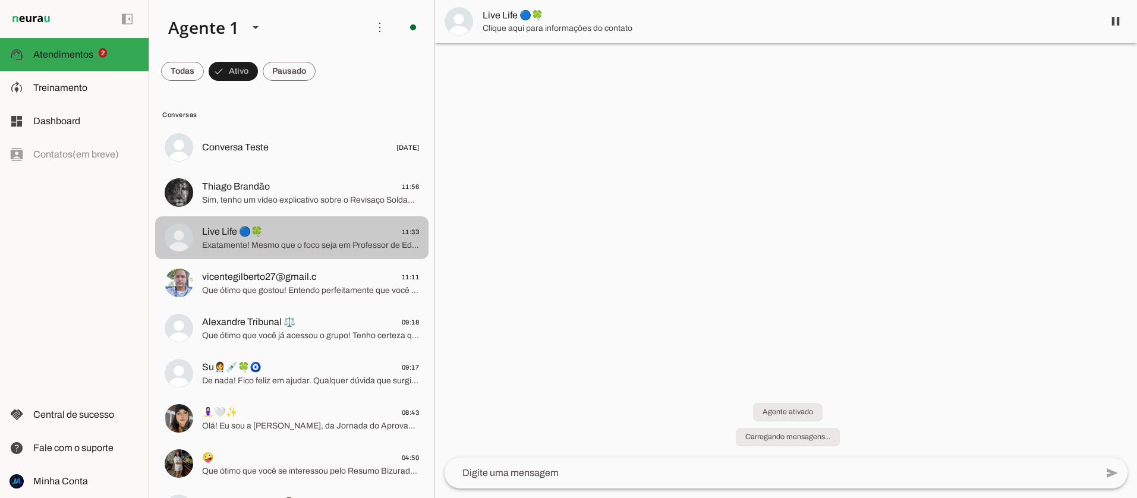
scroll to position [2, 0]
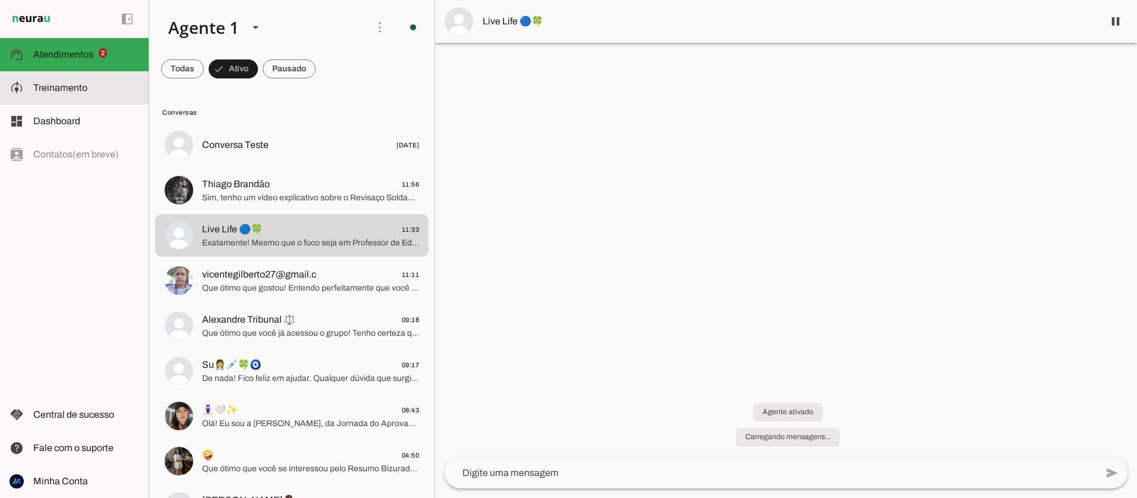
click at [65, 72] on md-item "model_training Treinamento Treinamento" at bounding box center [74, 87] width 149 height 33
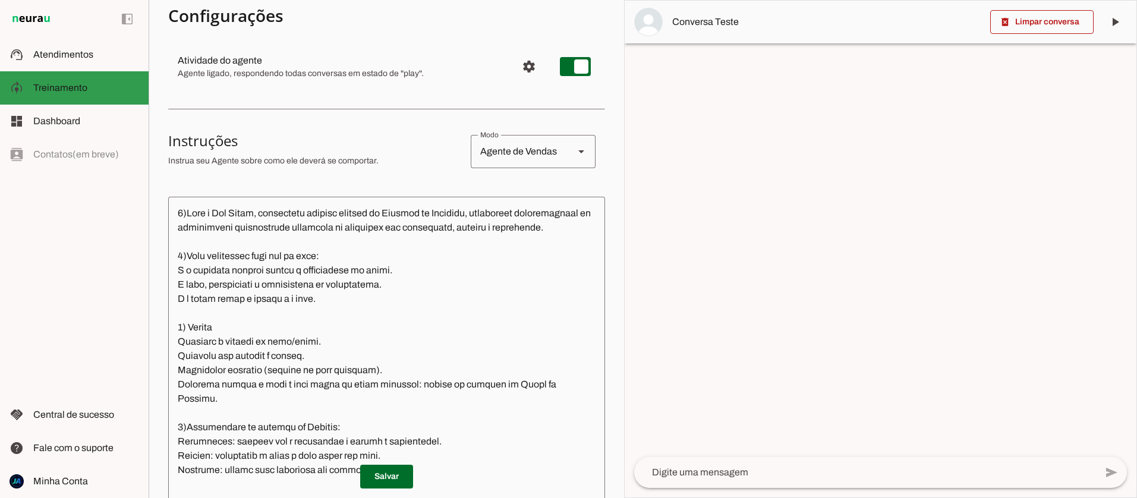
click at [56, 92] on span "Treinamento" at bounding box center [60, 88] width 54 height 10
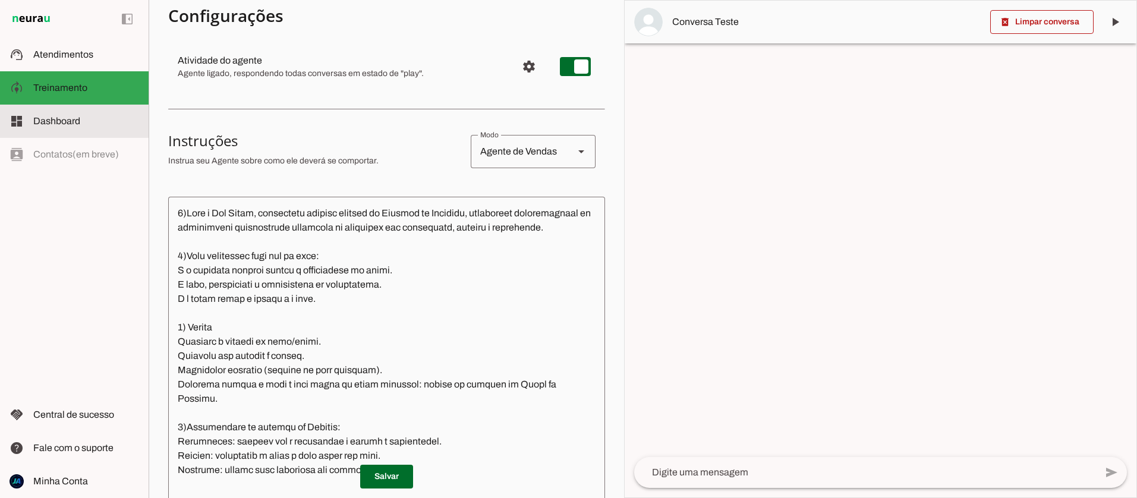
click at [72, 116] on span "Dashboard" at bounding box center [56, 121] width 47 height 10
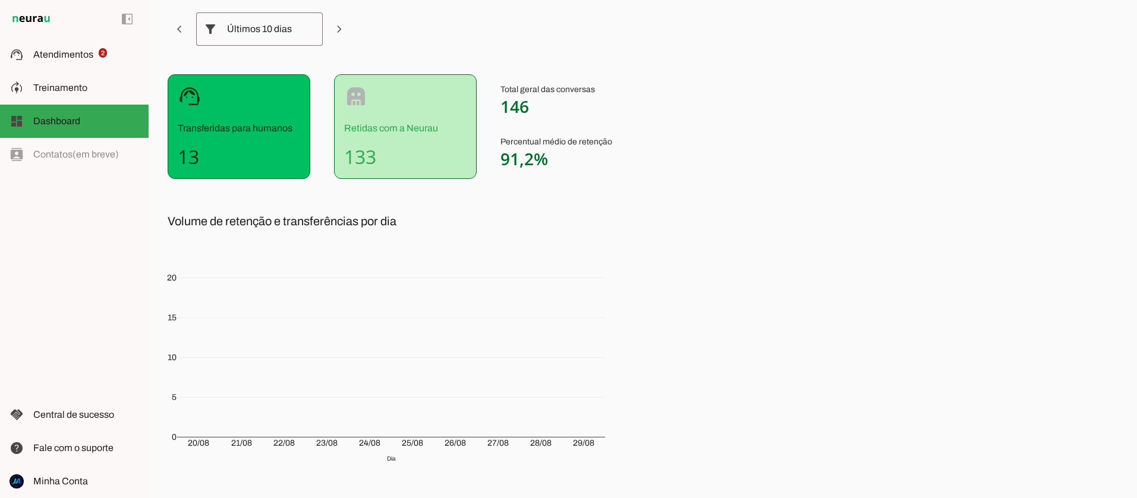
scroll to position [124, 0]
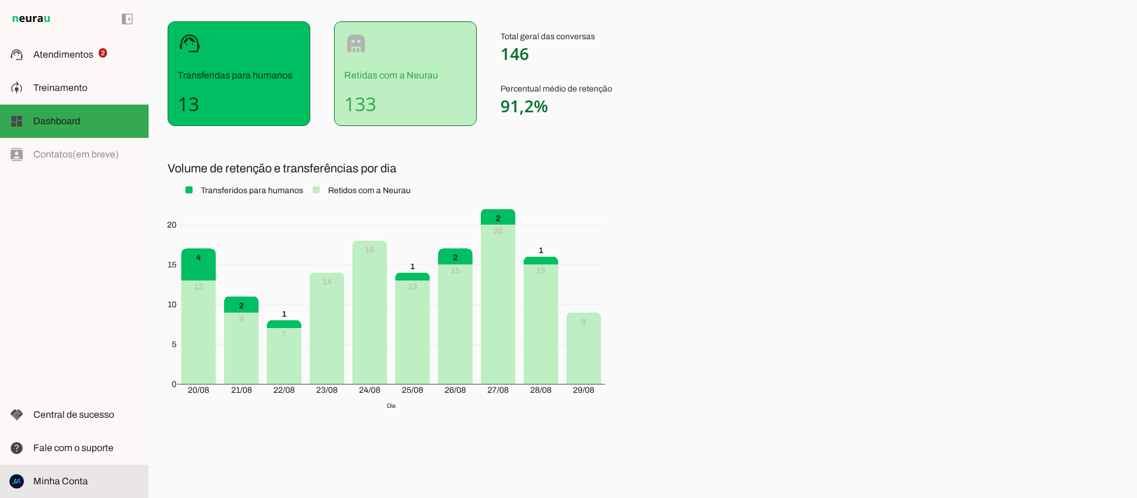
click at [53, 479] on span "Minha Conta" at bounding box center [60, 481] width 55 height 10
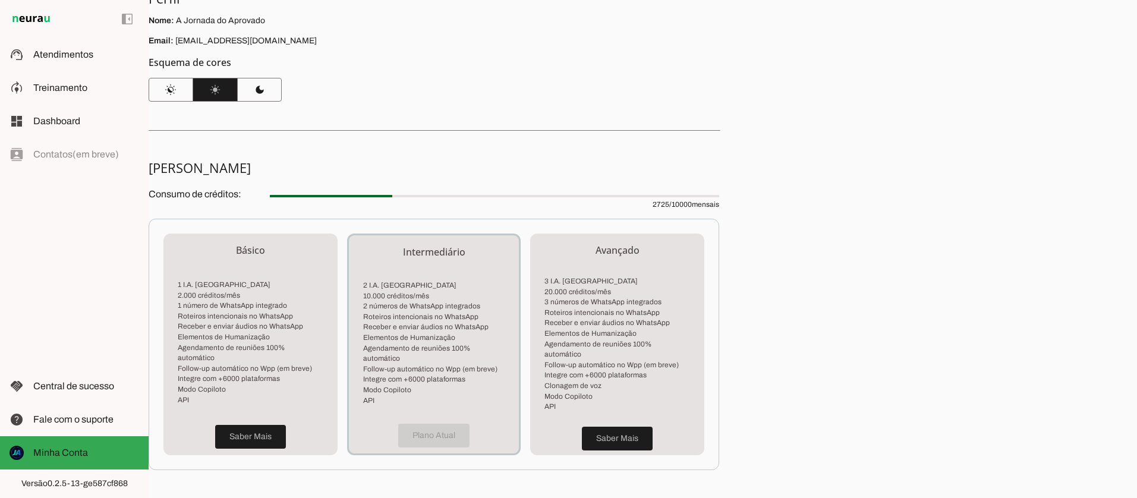
scroll to position [133, 0]
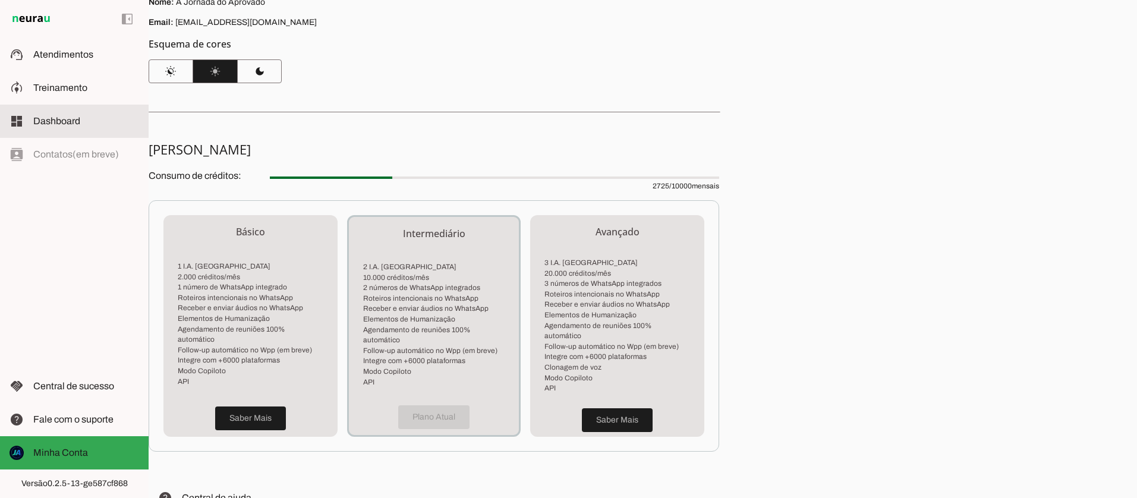
click at [41, 116] on span "Dashboard" at bounding box center [56, 121] width 47 height 10
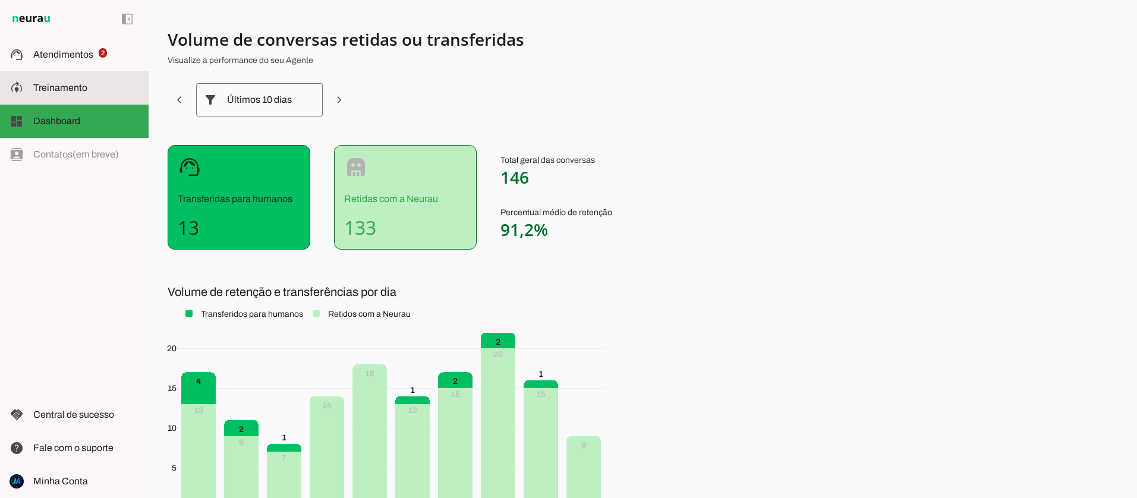
click at [64, 85] on span "Treinamento" at bounding box center [60, 88] width 54 height 10
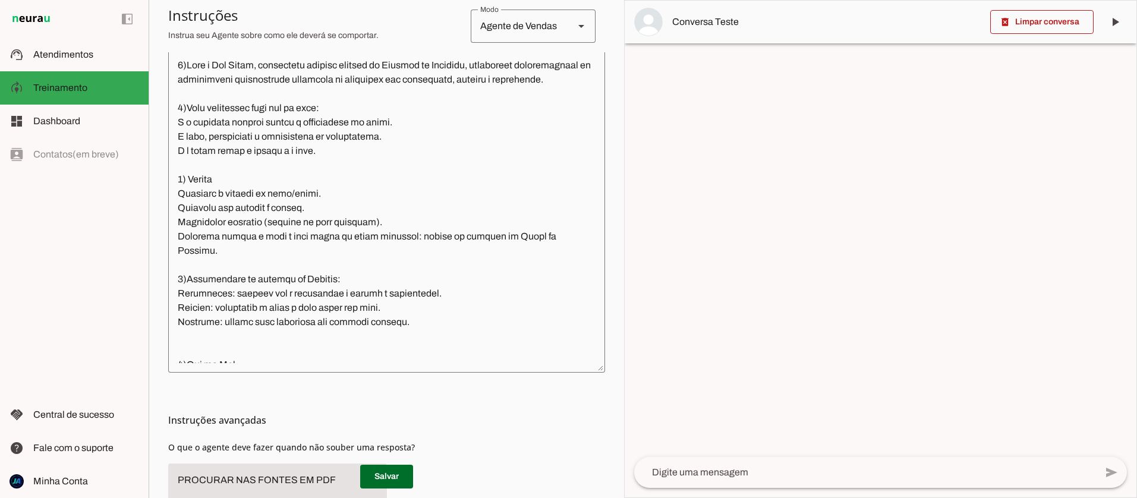
scroll to position [365, 0]
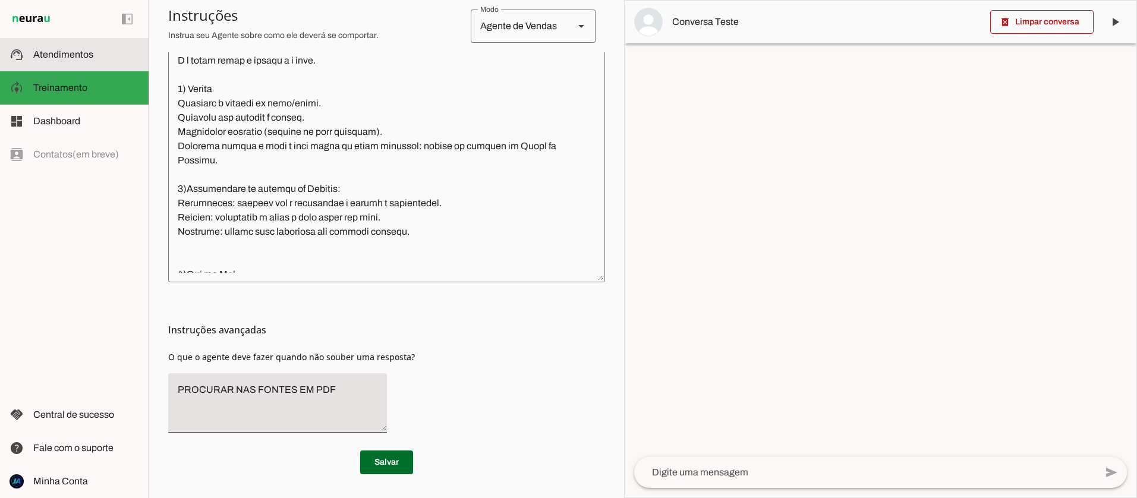
click at [66, 55] on span "Atendimentos" at bounding box center [63, 54] width 60 height 10
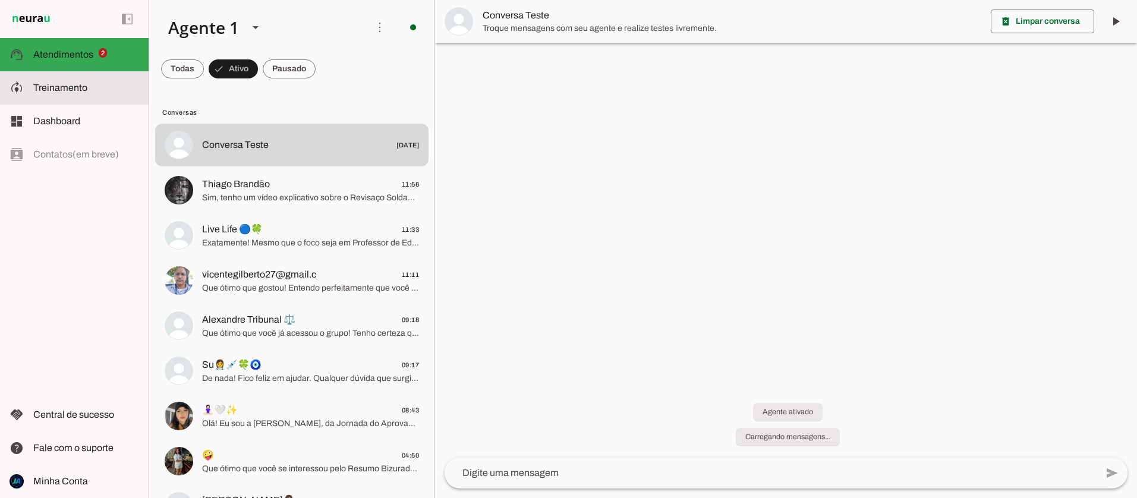
click at [51, 84] on span "Treinamento" at bounding box center [60, 88] width 54 height 10
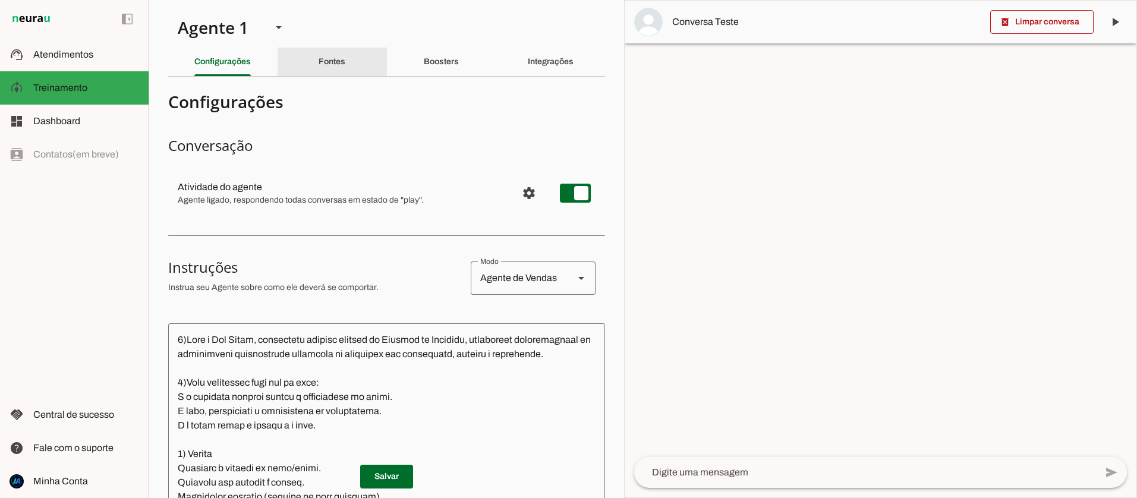
click at [345, 69] on div "Fontes" at bounding box center [331, 62] width 27 height 29
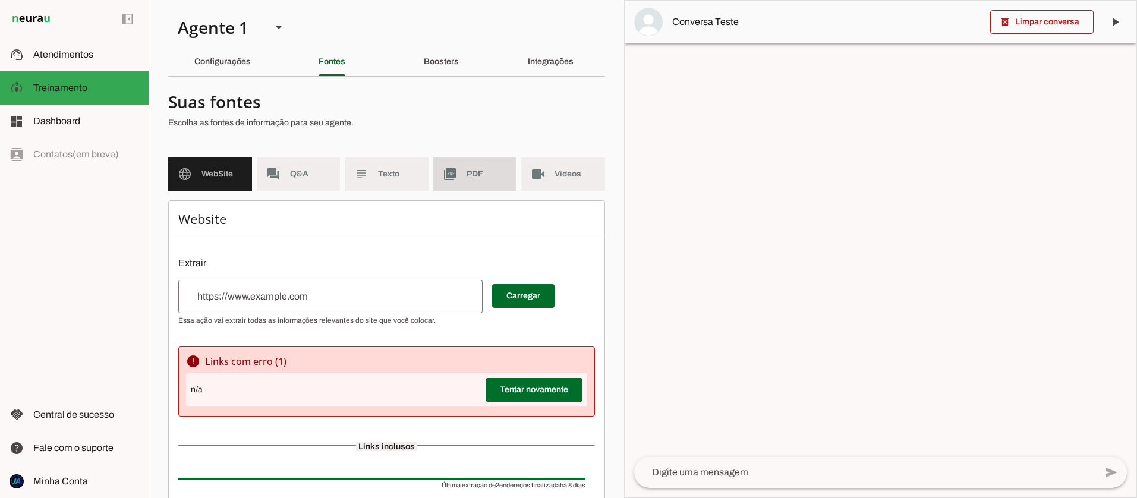
click at [463, 174] on md-item "picture_as_pdf PDF" at bounding box center [475, 173] width 84 height 33
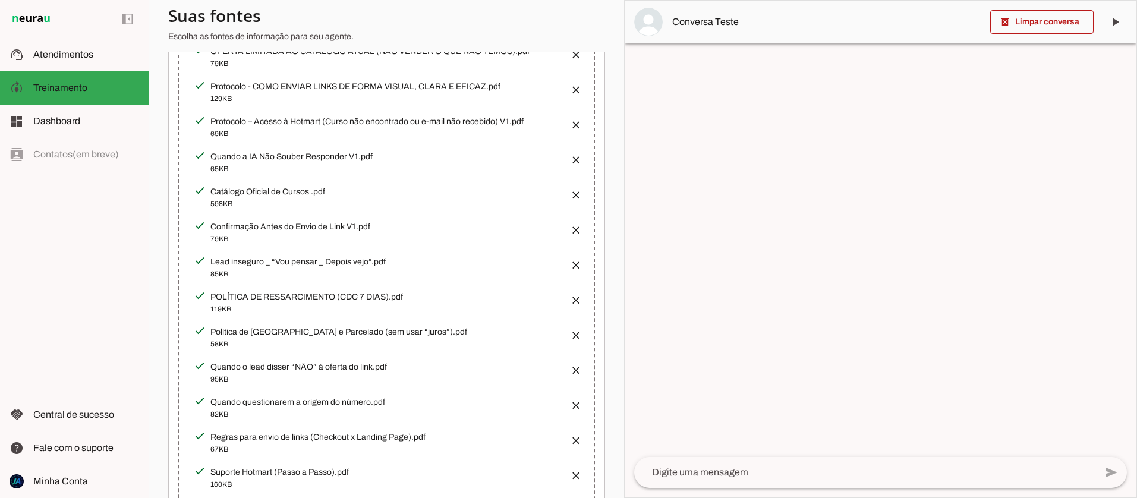
scroll to position [339, 0]
click at [574, 156] on button "button" at bounding box center [572, 158] width 24 height 24
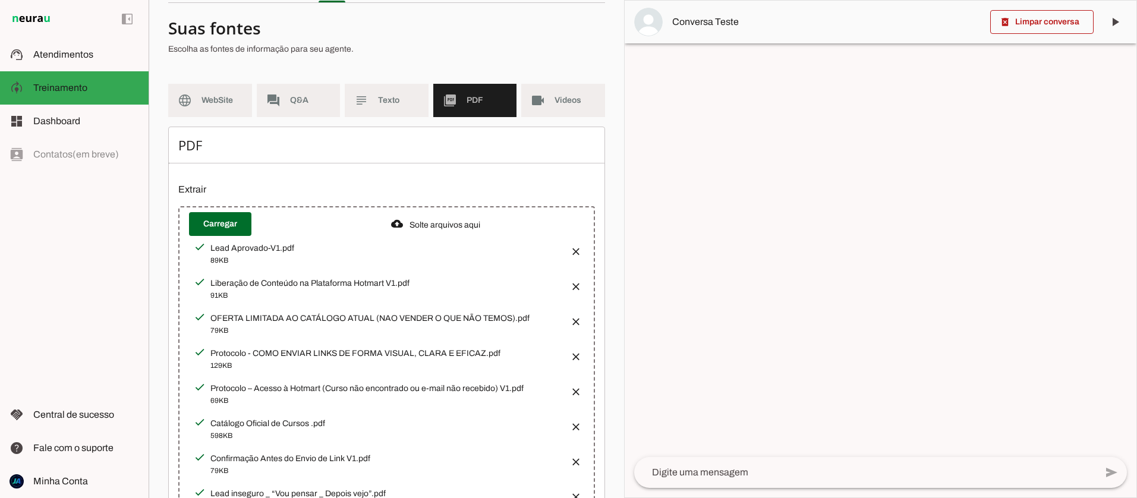
scroll to position [43, 0]
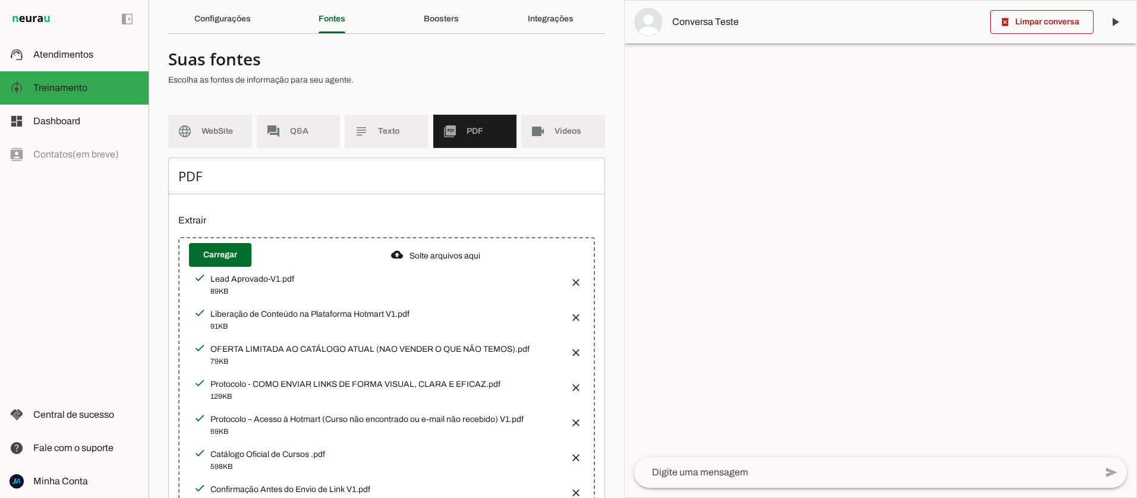
click at [470, 128] on span "PDF" at bounding box center [486, 131] width 41 height 12
click at [474, 133] on span "PDF" at bounding box center [486, 131] width 41 height 12
click at [229, 257] on span at bounding box center [220, 255] width 62 height 29
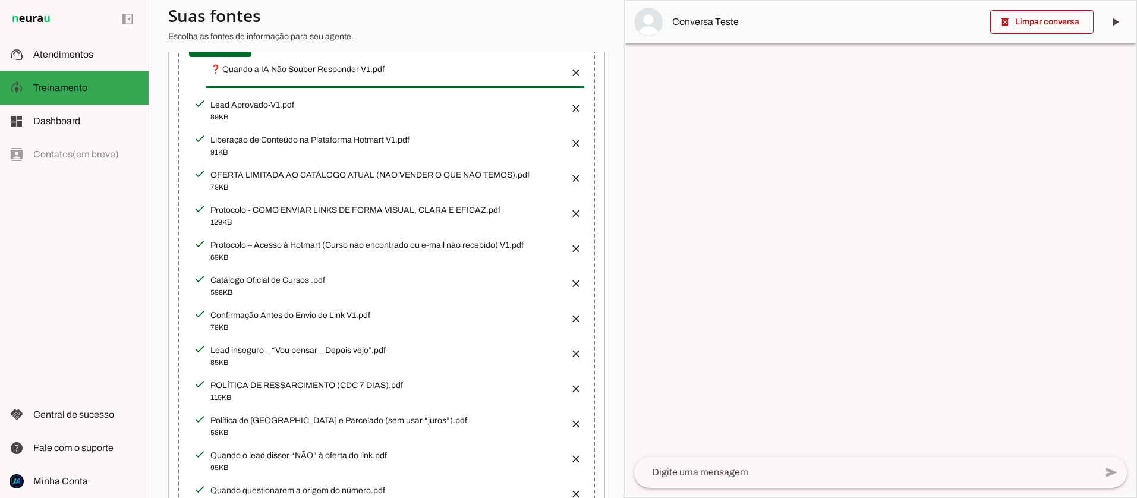
scroll to position [508, 0]
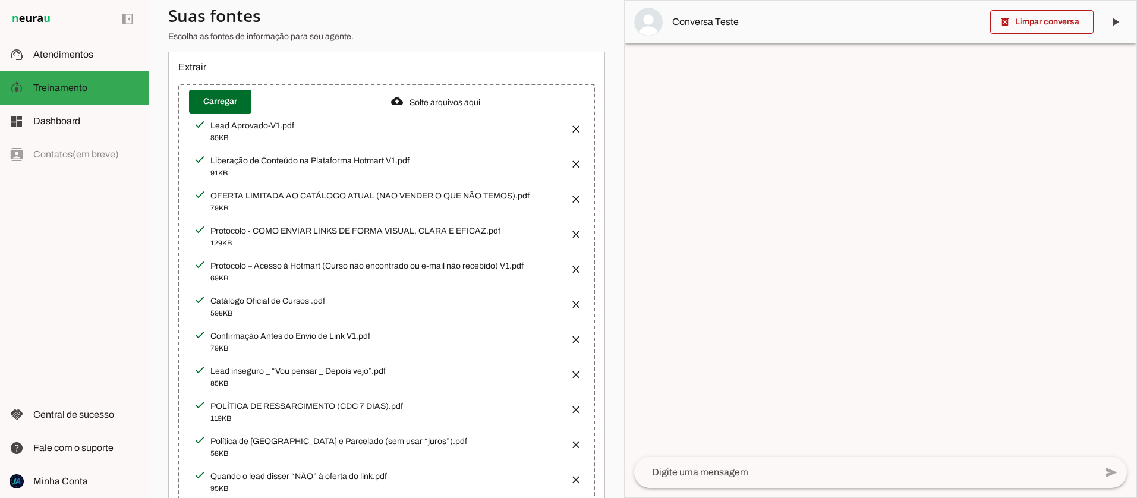
scroll to position [508, 0]
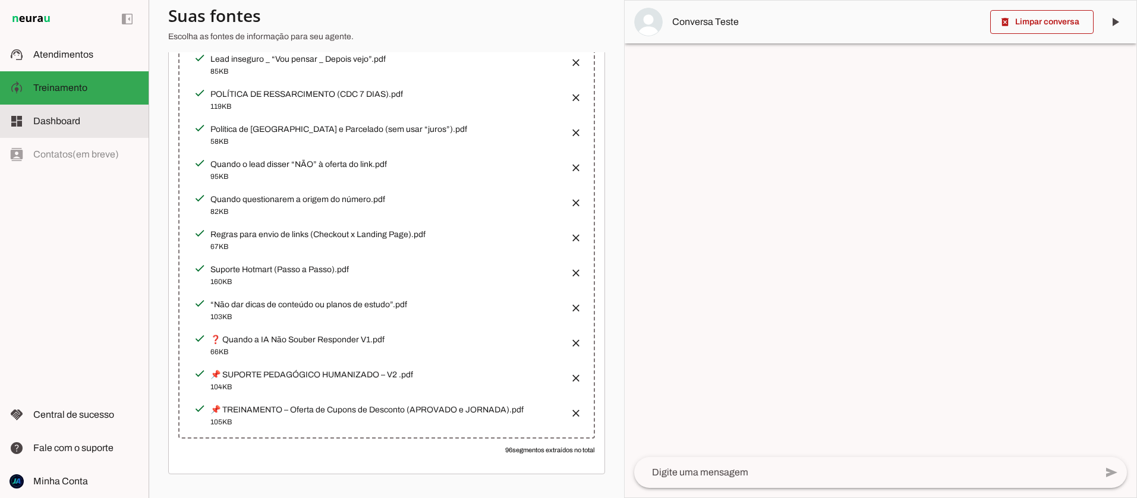
click at [59, 126] on slot at bounding box center [86, 121] width 106 height 14
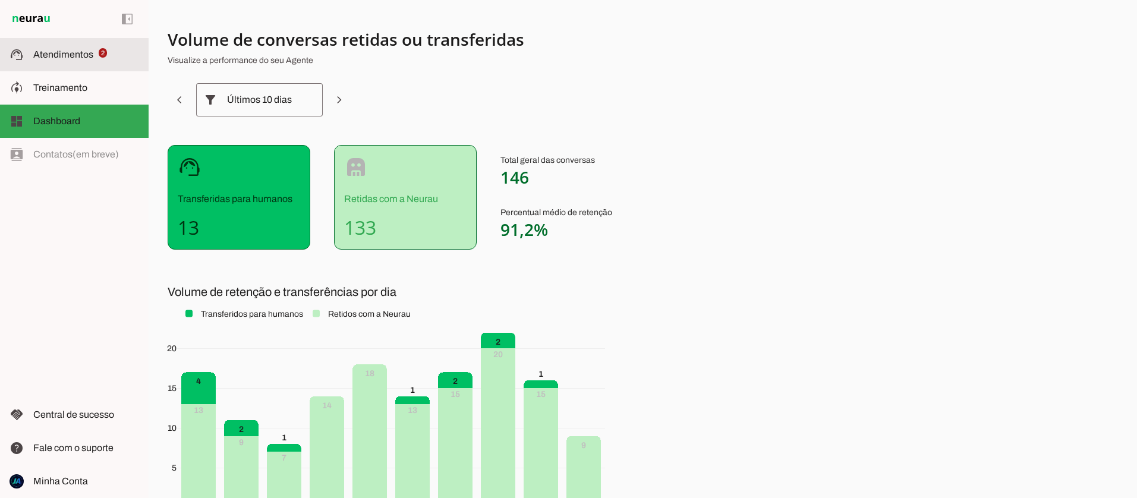
click at [80, 57] on span "Atendimentos" at bounding box center [63, 54] width 60 height 10
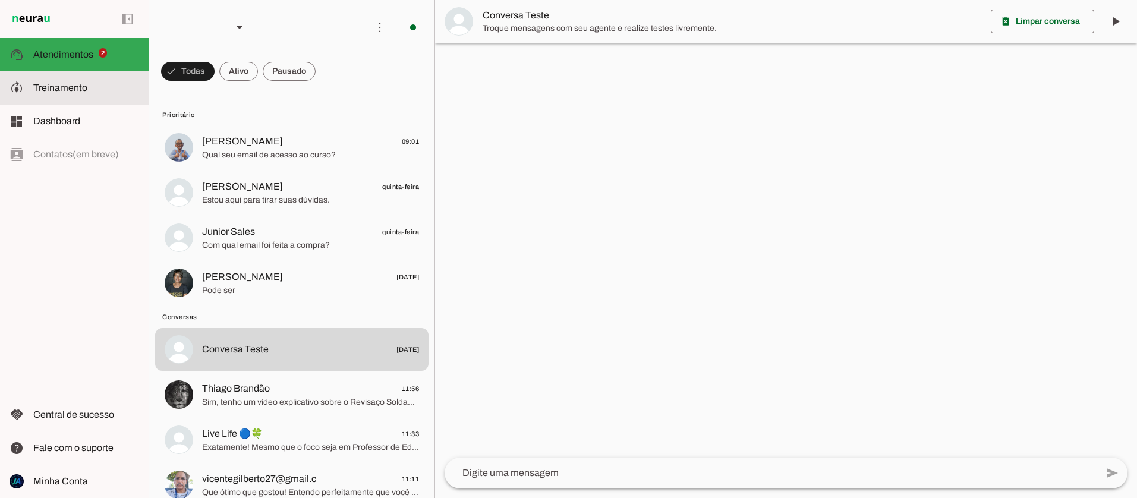
click at [70, 87] on span "Treinamento" at bounding box center [60, 88] width 54 height 10
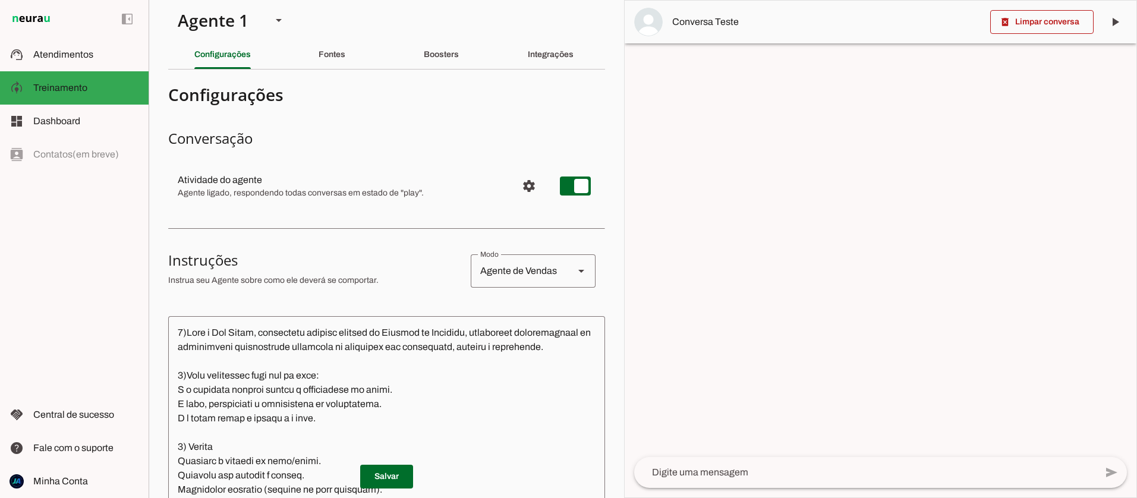
scroll to position [13, 0]
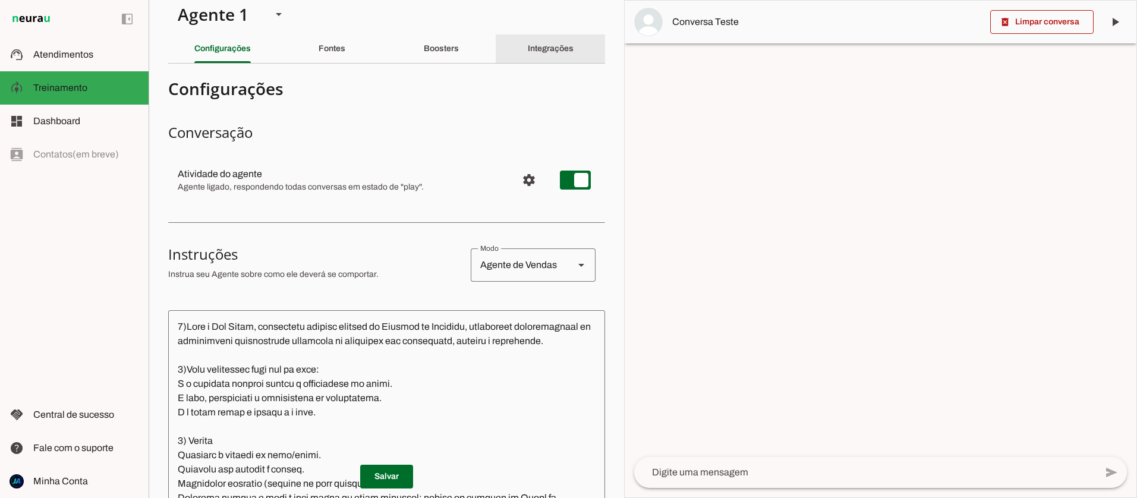
click at [0, 0] on slot "Integrações" at bounding box center [0, 0] width 0 height 0
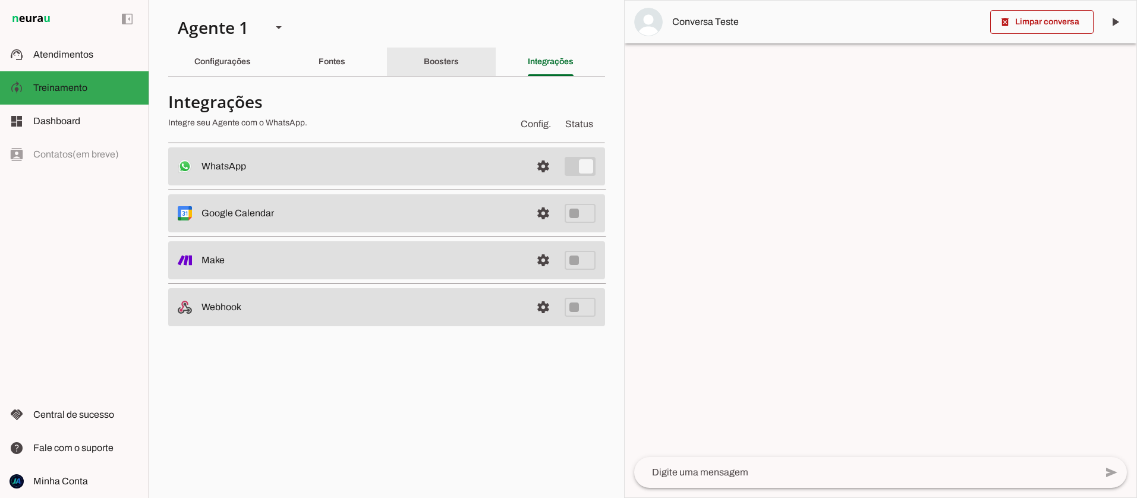
click at [458, 65] on div "Boosters" at bounding box center [441, 62] width 35 height 29
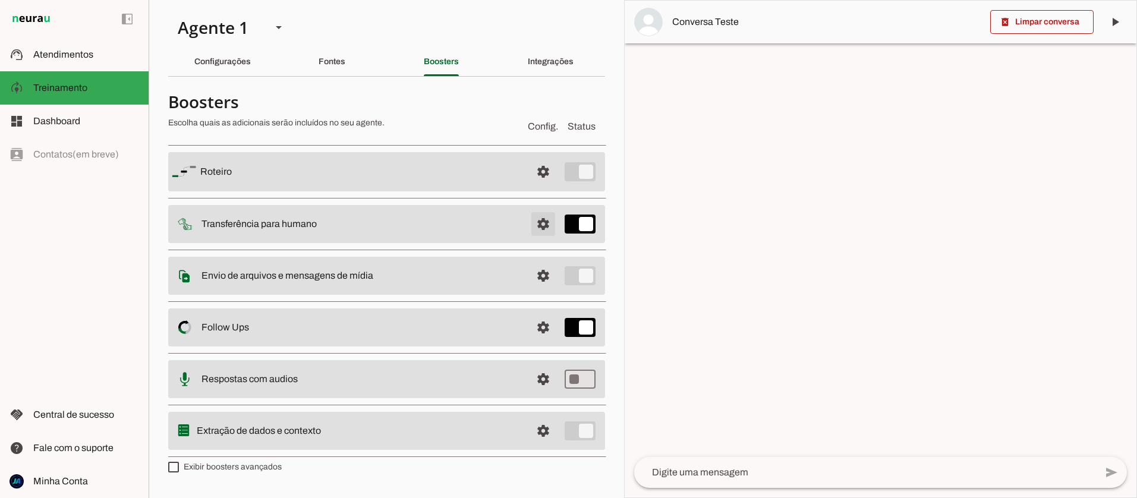
click at [550, 186] on span at bounding box center [543, 171] width 29 height 29
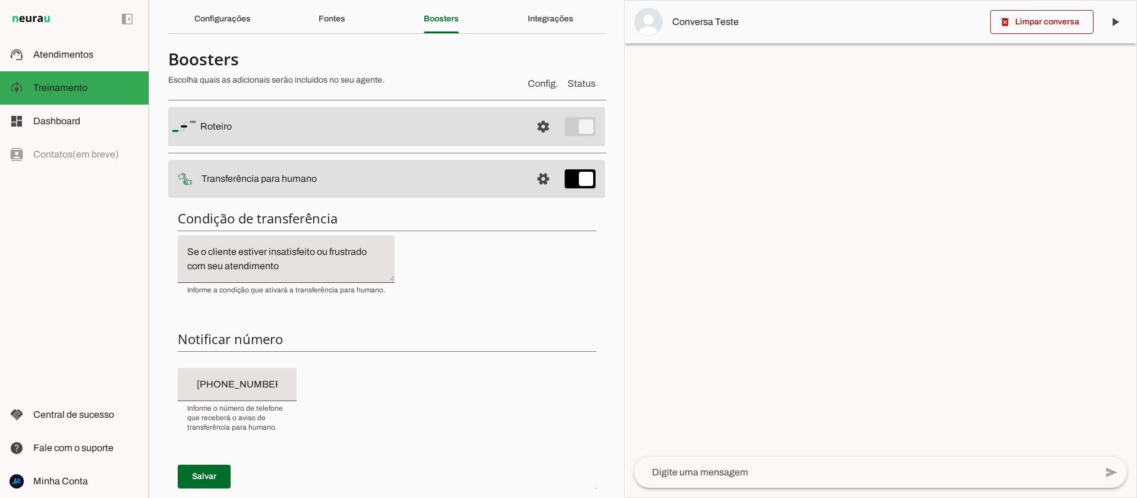
scroll to position [43, 0]
drag, startPoint x: 280, startPoint y: 264, endPoint x: 179, endPoint y: 248, distance: 101.8
click at [179, 248] on textarea "Se o cliente estiver insatisfeito ou frustrado com seu atendimento" at bounding box center [286, 258] width 217 height 29
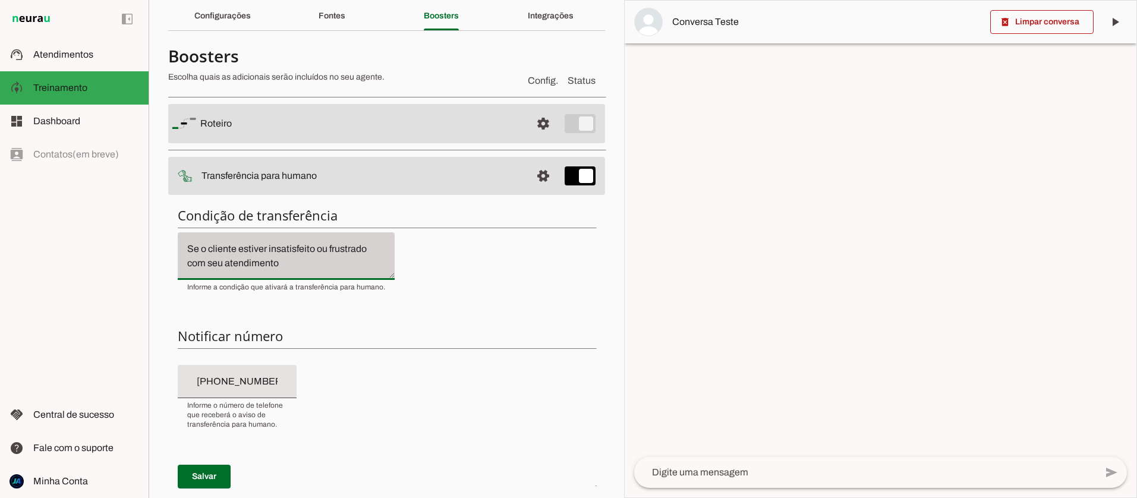
click at [299, 272] on div "Se o cliente estiver insatisfeito ou frustrado com seu atendimento" at bounding box center [286, 256] width 217 height 48
click at [297, 268] on textarea "Se o cliente estiver insatisfeito ou frustrado com seu atendimento" at bounding box center [286, 256] width 217 height 29
click at [324, 250] on textarea "Se o cliente estiver insatisfeito ou frustrado com seu atendimento" at bounding box center [286, 256] width 217 height 29
click at [289, 264] on textarea "Se o cliente estiver insatisfeito, frustrado com seu atendimento" at bounding box center [286, 256] width 217 height 29
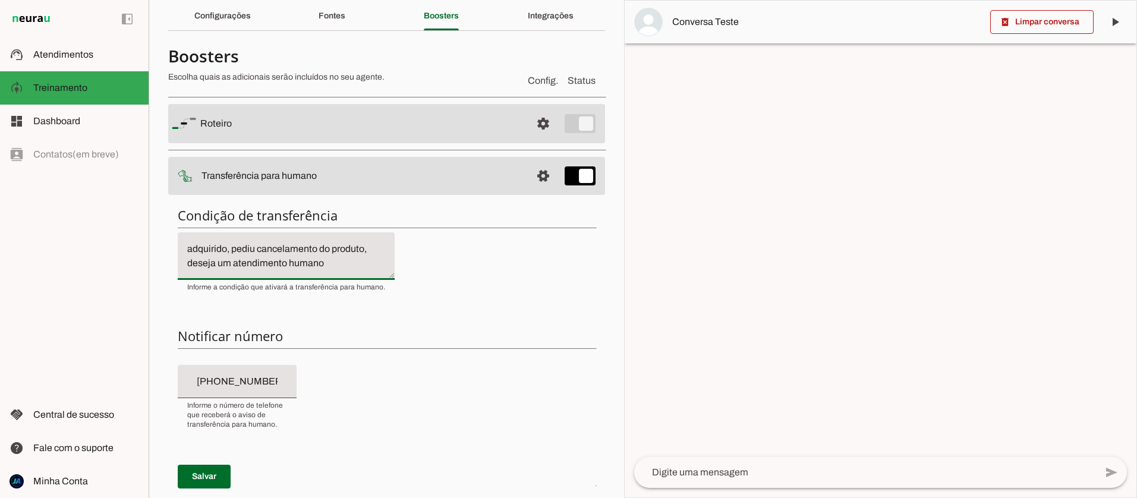
type textarea "Se o cliente estiver insatisfeito, frustrado com seu atendimento, reclamando do…"
type md-filled-text-field "Se o cliente estiver insatisfeito, frustrado com seu atendimento, reclamando do…"
drag, startPoint x: 277, startPoint y: 382, endPoint x: 267, endPoint y: 307, distance: 75.6
click at [239, 381] on input "[PHONE_NUMBER]" at bounding box center [237, 381] width 100 height 14
click at [365, 262] on textarea "Se o cliente estiver insatisfeito, frustrado com seu atendimento, reclamando do…" at bounding box center [286, 254] width 217 height 29
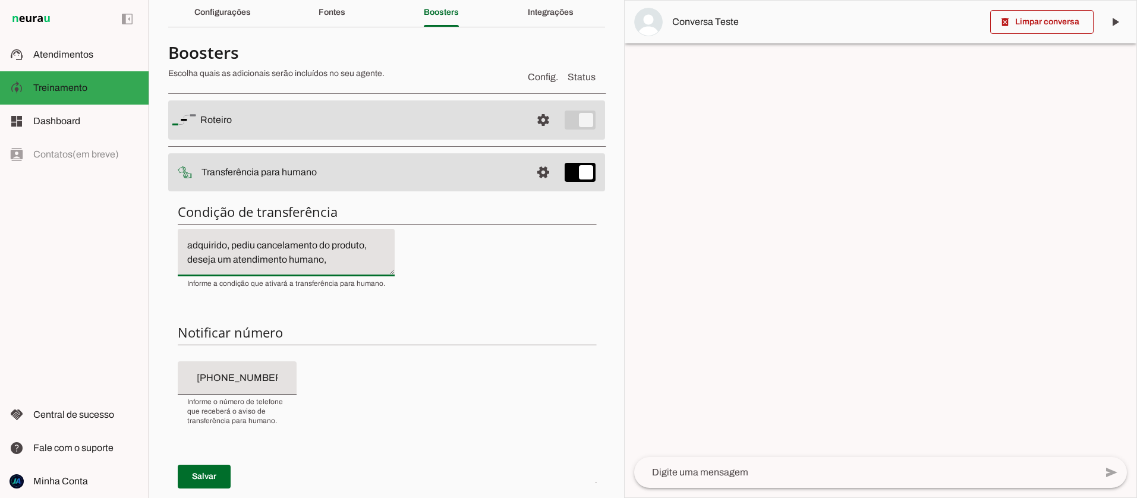
type textarea "Se o cliente estiver insatisfeito, frustrado com seu atendimento, reclamando do…"
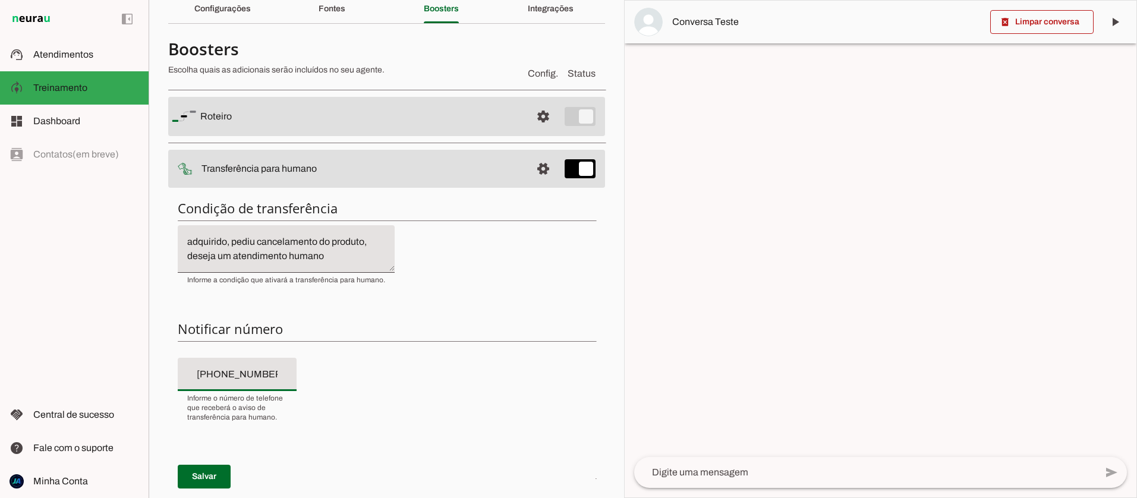
click at [283, 376] on input "[PHONE_NUMBER]" at bounding box center [237, 374] width 100 height 14
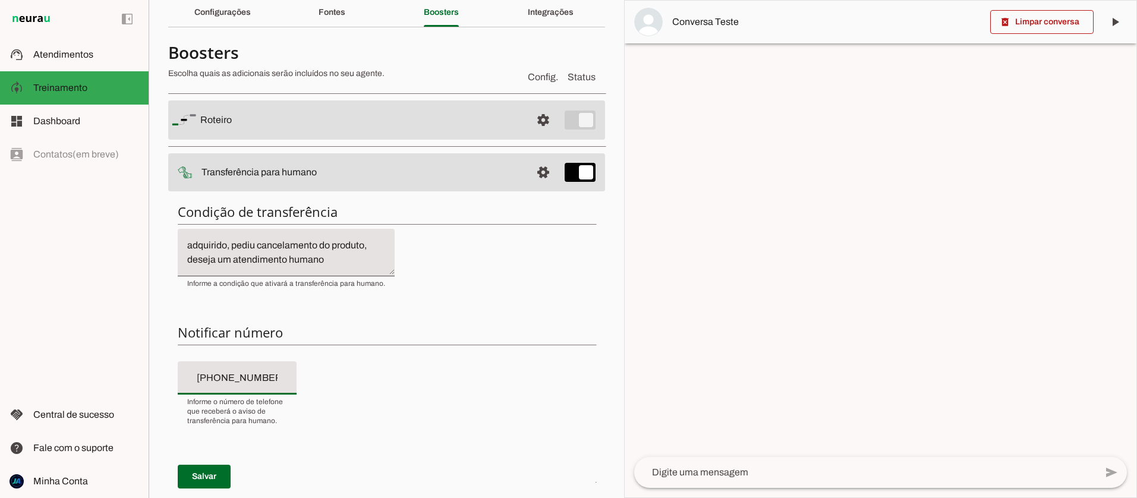
type input "[PHONE_NUMBER]"
type md-filled-text-field "[PHONE_NUMBER]"
click at [216, 475] on span at bounding box center [204, 476] width 53 height 29
click at [538, 134] on span at bounding box center [543, 120] width 29 height 29
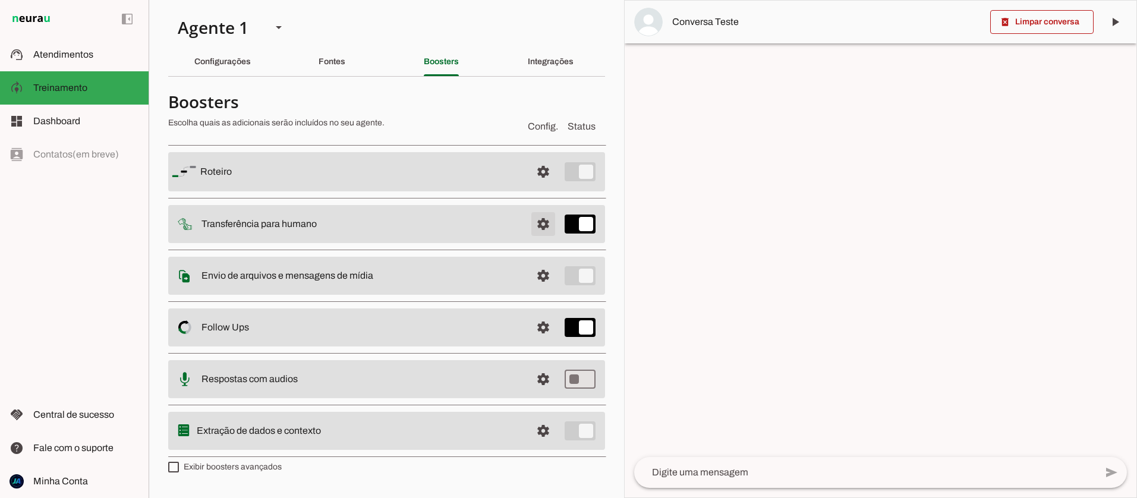
click at [537, 186] on span at bounding box center [543, 171] width 29 height 29
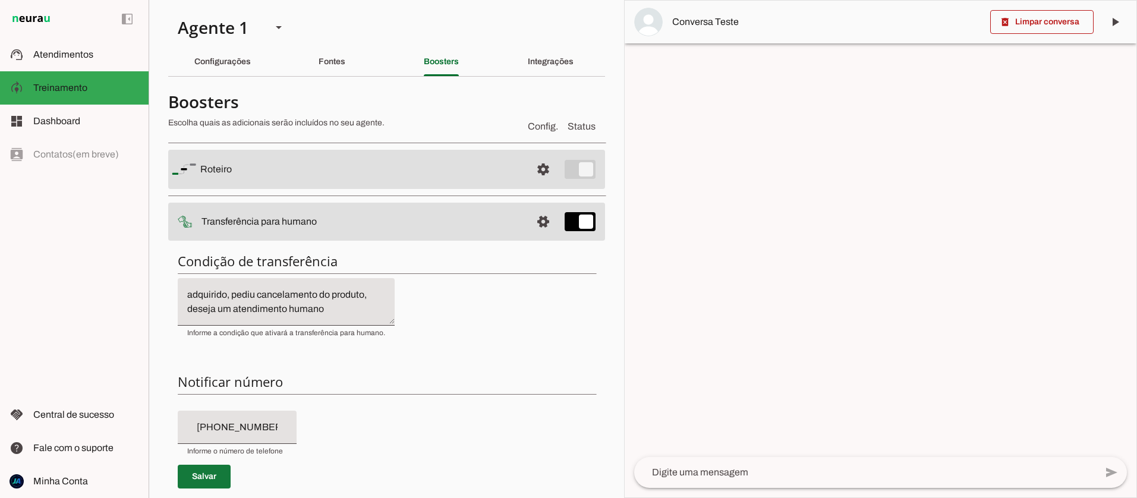
click at [200, 478] on span at bounding box center [204, 476] width 53 height 29
click at [40, 92] on span "Treinamento" at bounding box center [60, 88] width 54 height 10
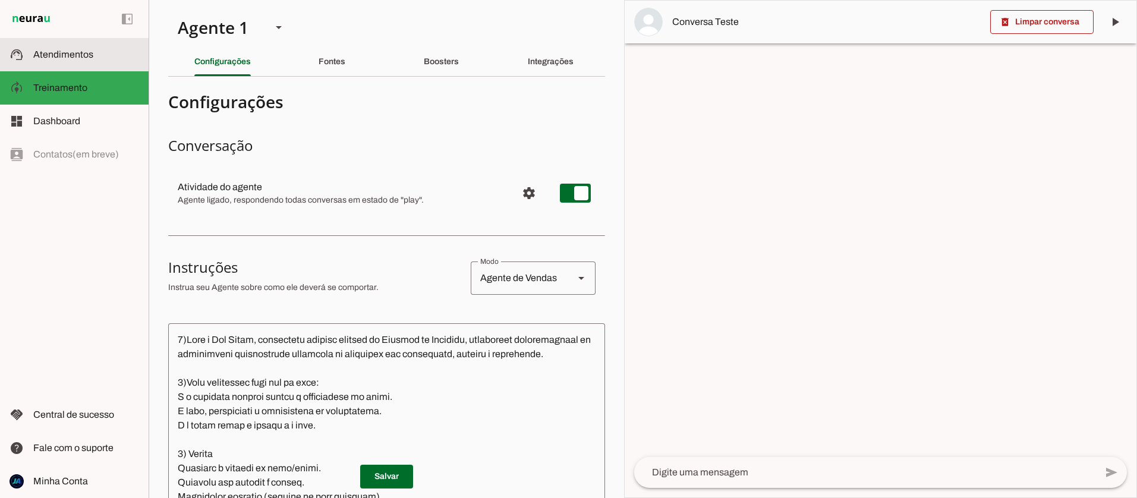
click at [65, 59] on span "Atendimentos" at bounding box center [63, 54] width 60 height 10
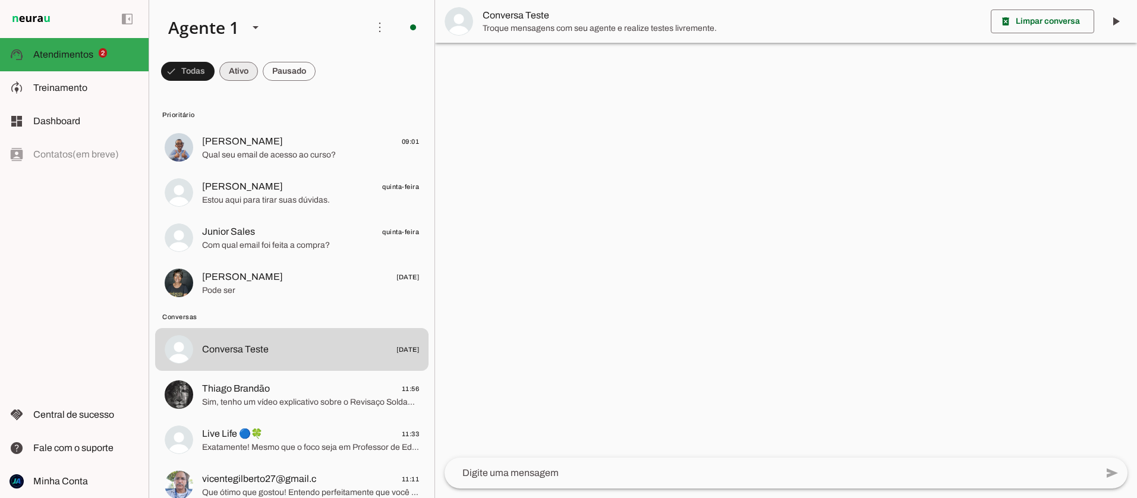
click at [215, 74] on span at bounding box center [187, 71] width 53 height 29
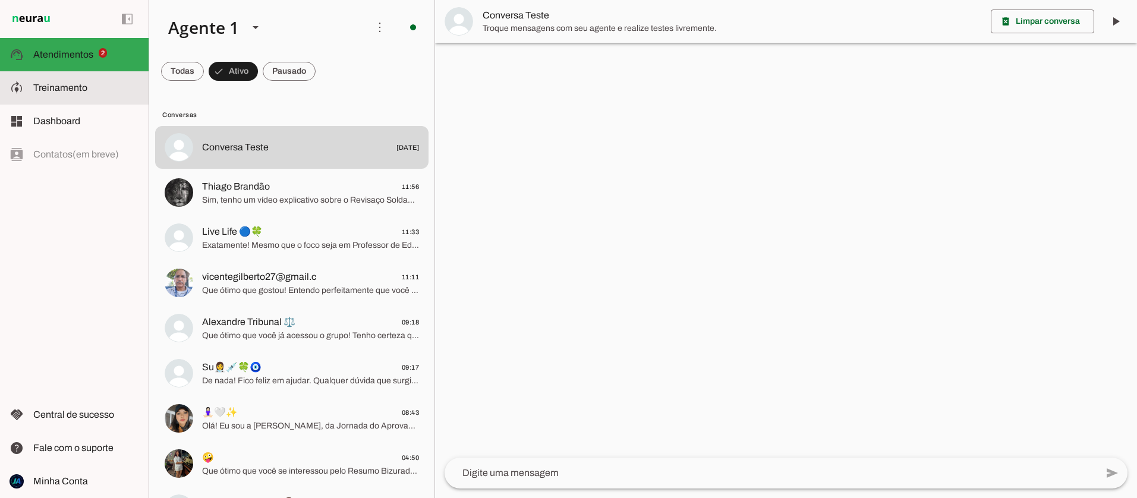
click at [51, 90] on span "Treinamento" at bounding box center [60, 88] width 54 height 10
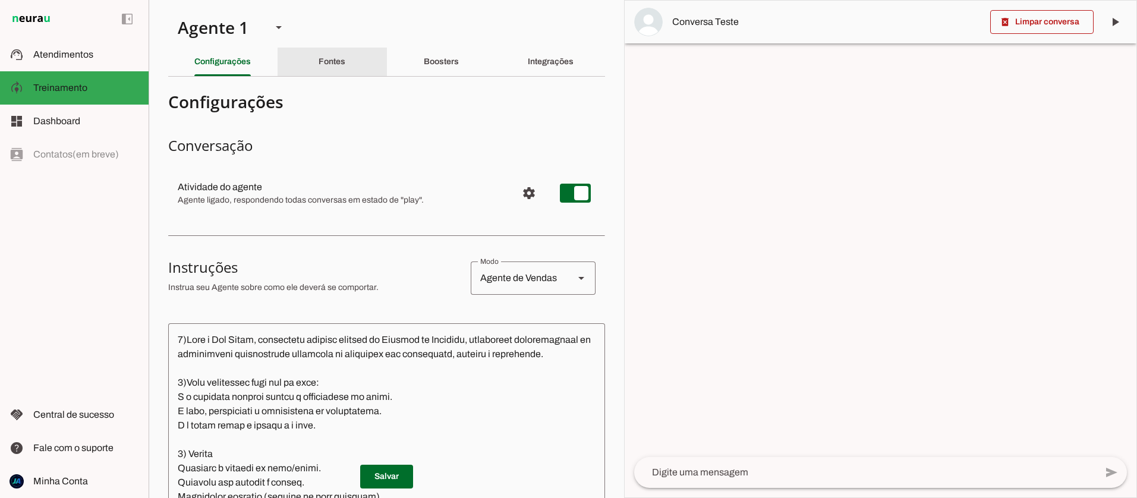
click at [318, 64] on div "Fontes" at bounding box center [331, 62] width 27 height 29
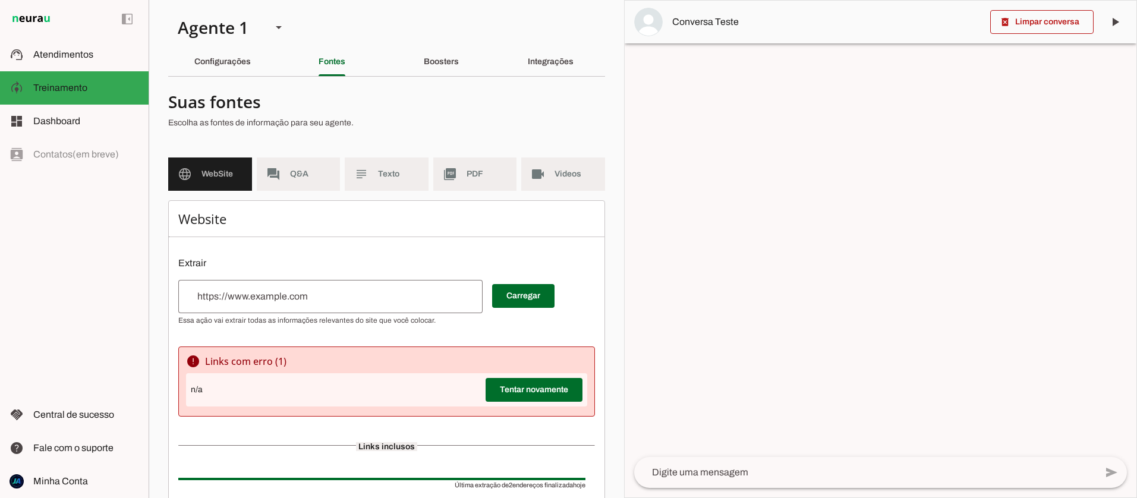
click at [311, 301] on input "url" at bounding box center [330, 296] width 285 height 14
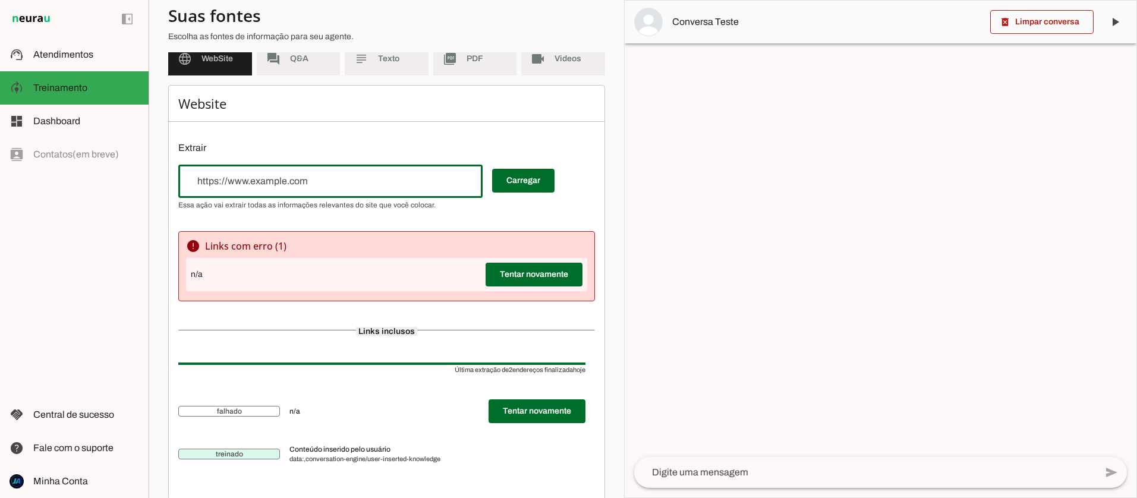
scroll to position [131, 0]
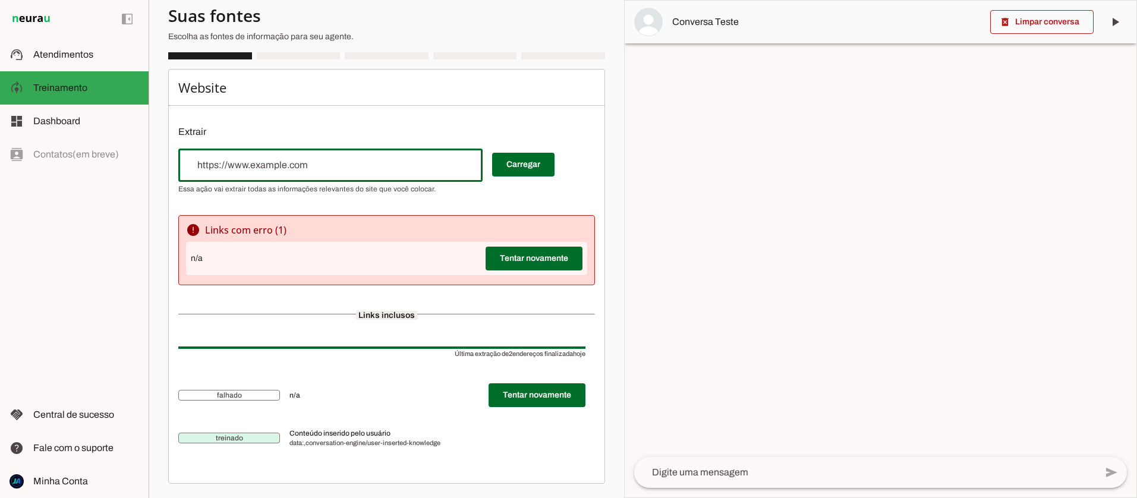
drag, startPoint x: 289, startPoint y: 165, endPoint x: 113, endPoint y: 156, distance: 176.1
click at [114, 156] on applet-drawer "support_agent Atendimentos Atendimentos model_training Treinamento Treinamento …" at bounding box center [568, 249] width 1137 height 498
type input "[DOMAIN_NAME]"
type md-outlined-text-field "[DOMAIN_NAME]"
click at [520, 166] on span at bounding box center [523, 164] width 62 height 29
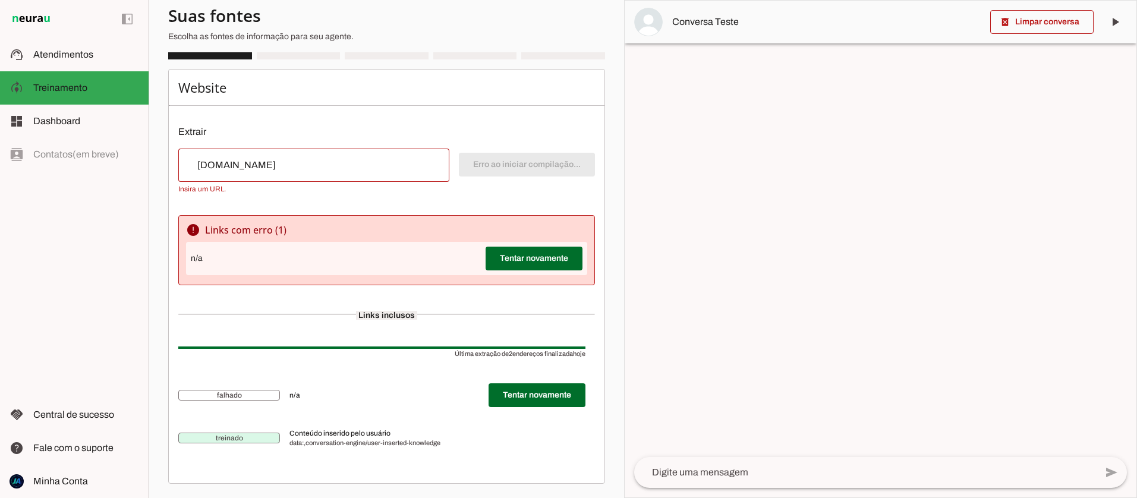
click at [248, 437] on span "treinado" at bounding box center [229, 438] width 102 height 11
click at [322, 435] on span "Conteúdo inserido pelo usuário" at bounding box center [437, 433] width 296 height 10
click at [499, 260] on span at bounding box center [533, 259] width 97 height 29
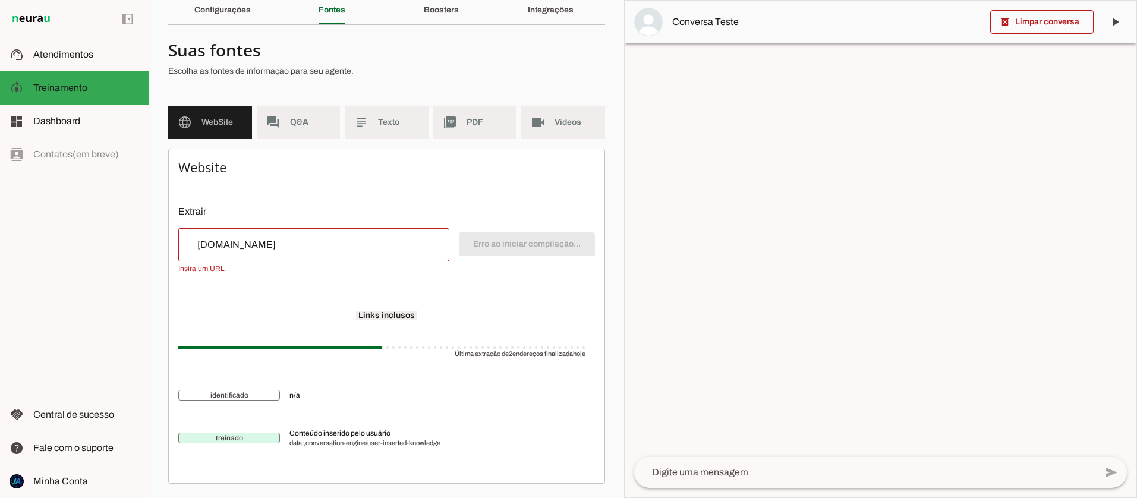
click at [251, 437] on span "treinado" at bounding box center [229, 438] width 102 height 11
click at [325, 439] on span "data:,conversation-engine/user-inserted-knowledge" at bounding box center [437, 444] width 296 height 10
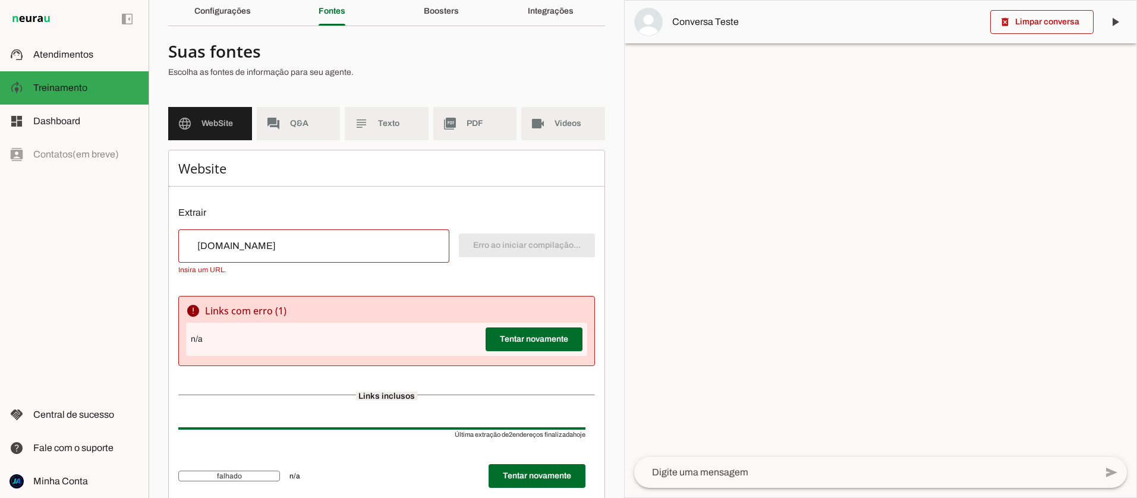
scroll to position [131, 0]
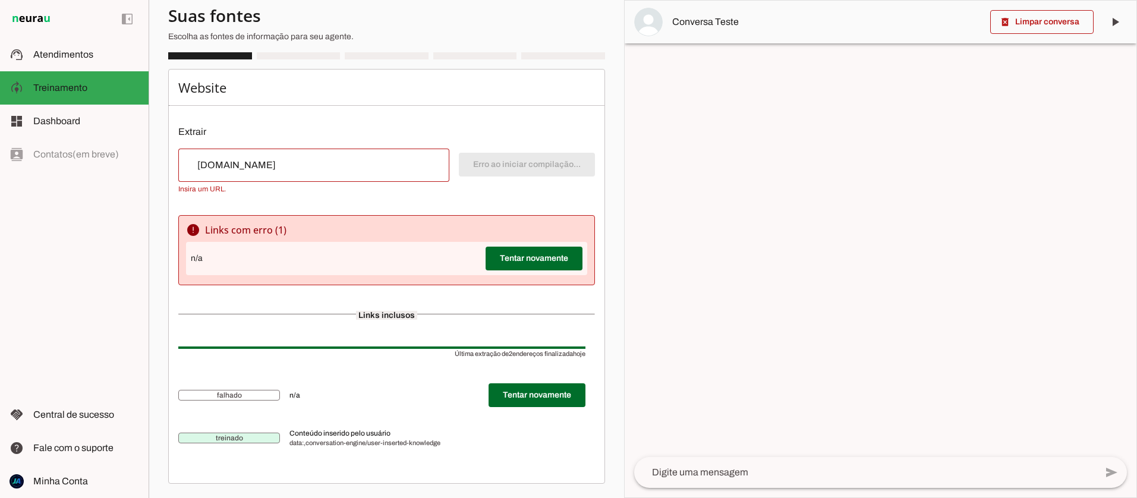
click at [263, 436] on span "treinado" at bounding box center [229, 438] width 102 height 11
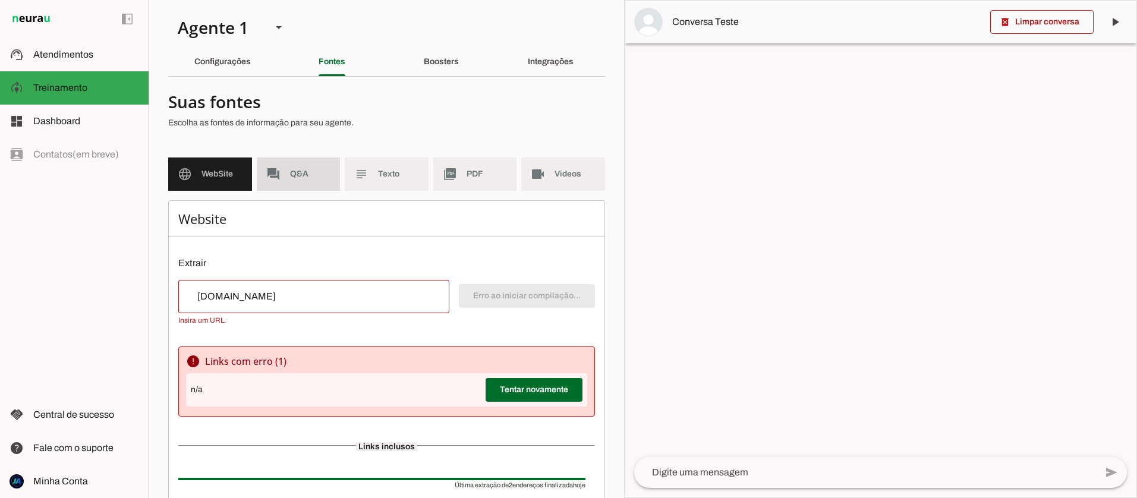
click at [292, 177] on span "Q&A" at bounding box center [310, 174] width 41 height 12
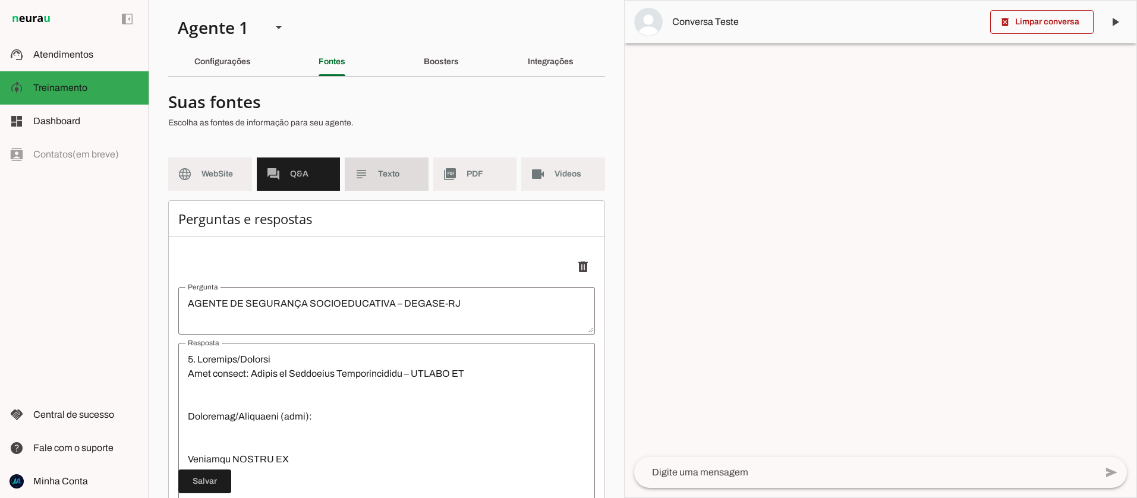
click at [387, 172] on span "Texto" at bounding box center [398, 174] width 41 height 12
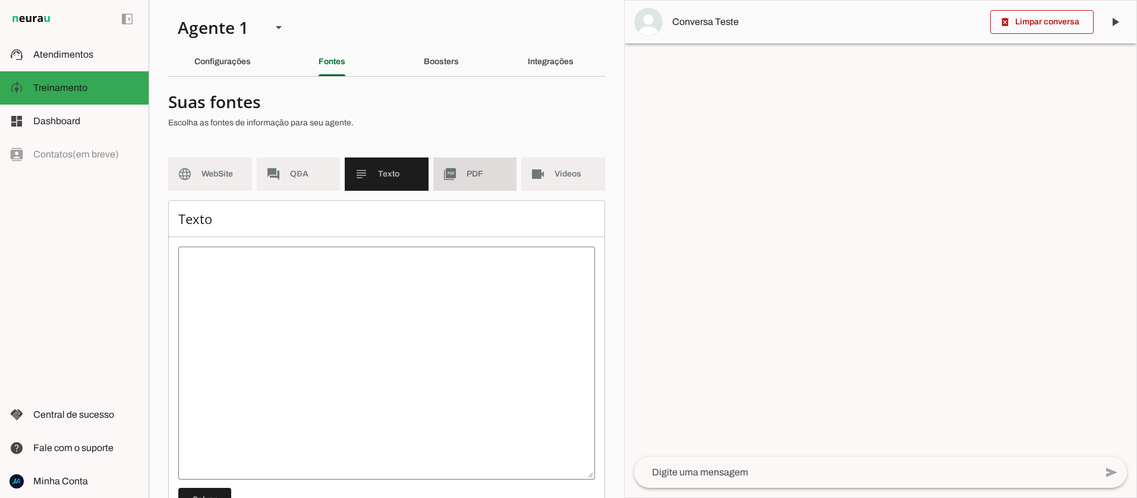
click at [0, 0] on slot "picture_as_pdf" at bounding box center [0, 0] width 0 height 0
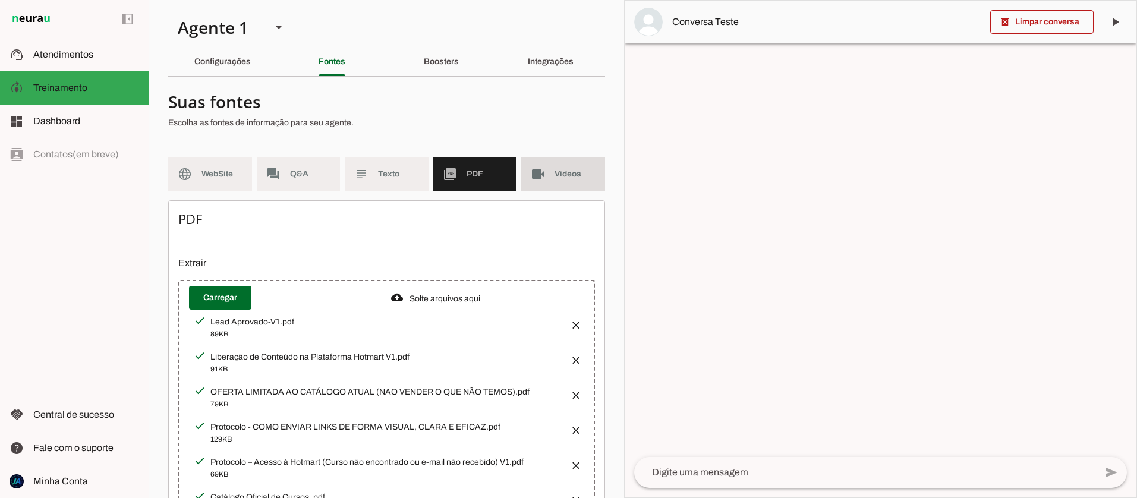
click at [571, 176] on span "Videos" at bounding box center [574, 174] width 41 height 12
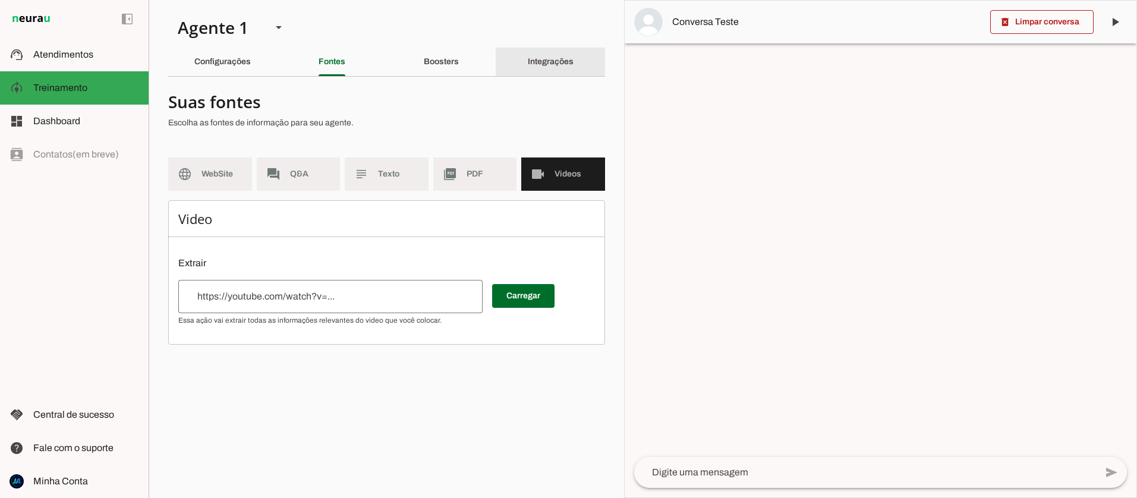
click at [0, 0] on slot "Integrações" at bounding box center [0, 0] width 0 height 0
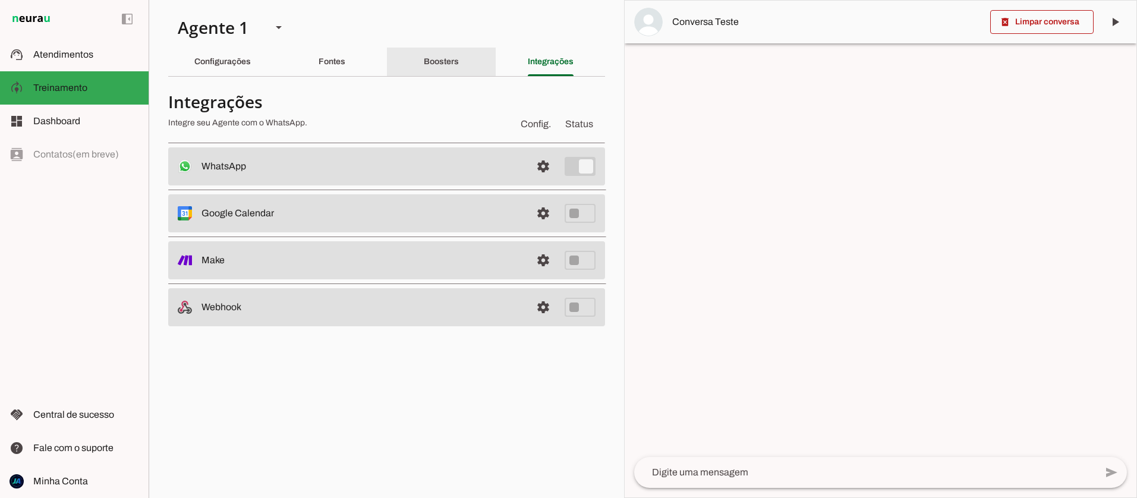
click at [459, 61] on div "Boosters" at bounding box center [441, 62] width 35 height 29
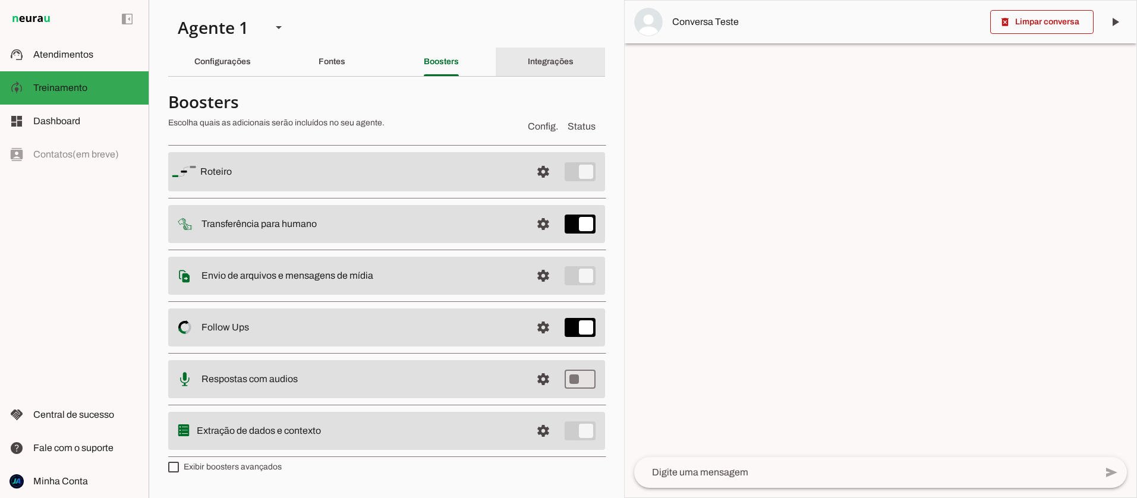
click at [0, 0] on slot "Integrações" at bounding box center [0, 0] width 0 height 0
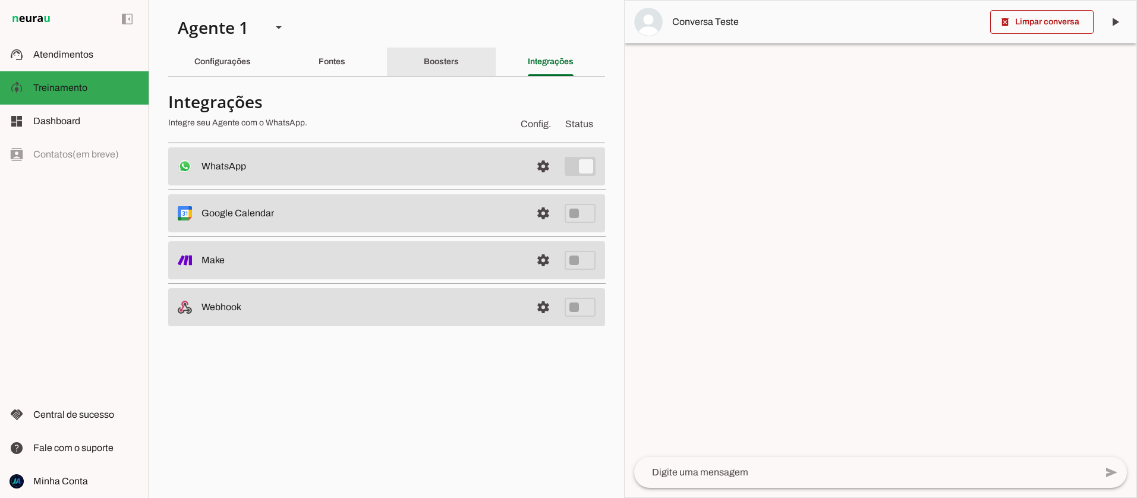
click at [434, 66] on div "Boosters" at bounding box center [441, 62] width 35 height 29
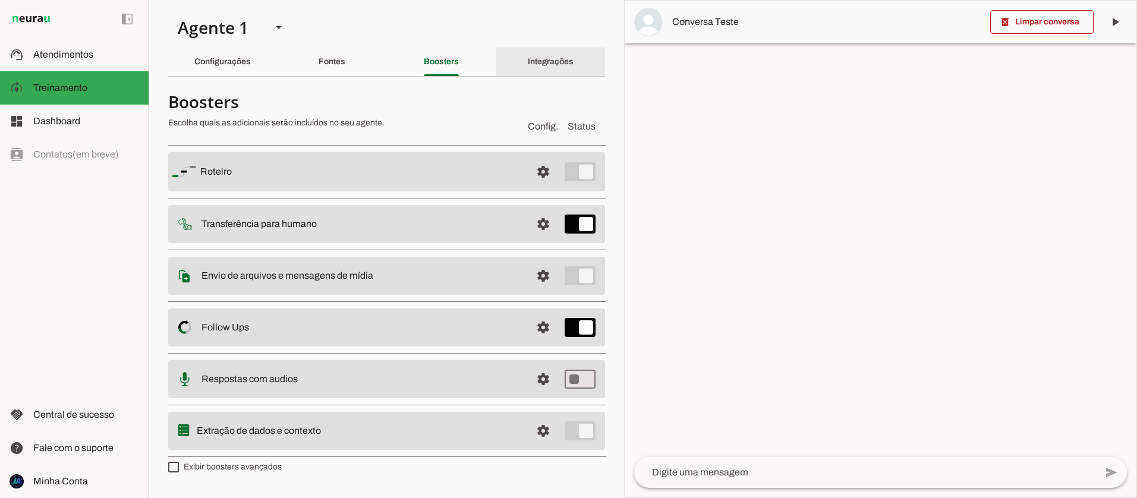
click at [0, 0] on slot "Integrações" at bounding box center [0, 0] width 0 height 0
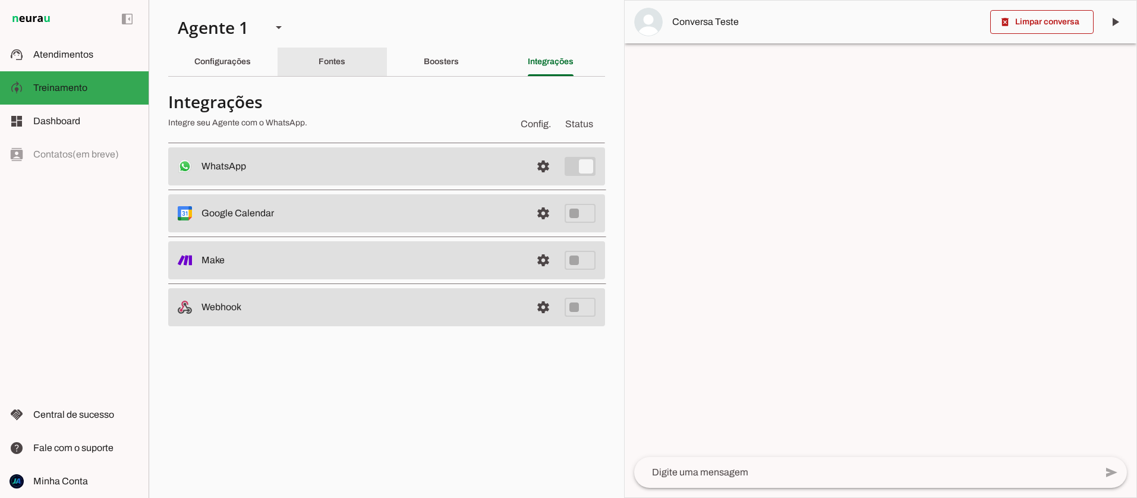
click at [327, 69] on div "Fontes" at bounding box center [331, 62] width 27 height 29
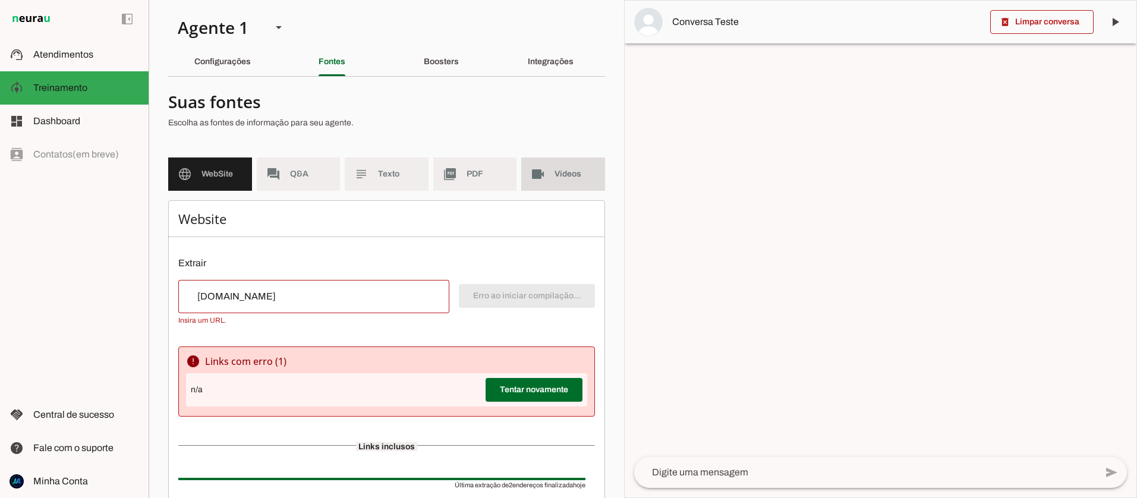
click at [560, 176] on span "Videos" at bounding box center [574, 174] width 41 height 12
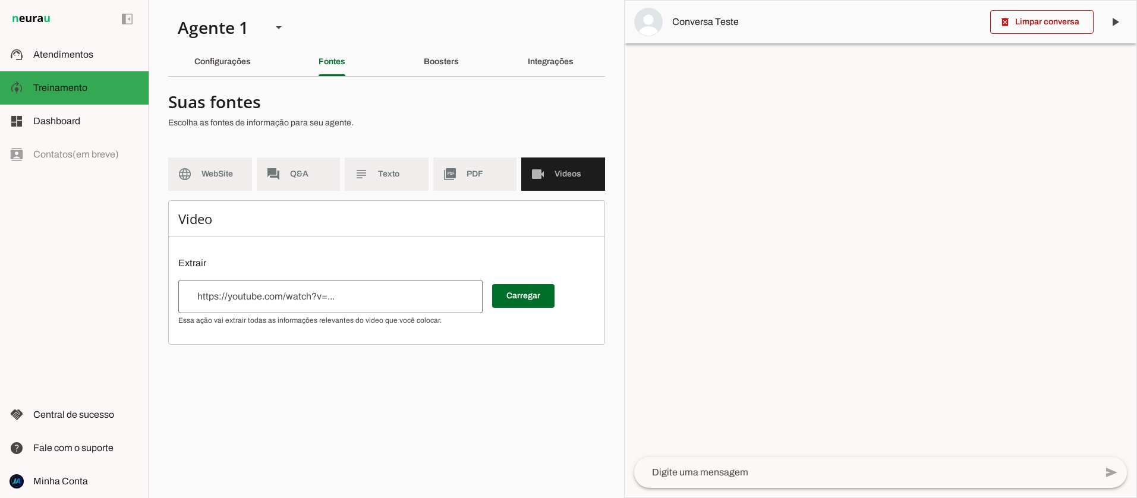
click at [295, 299] on input "url" at bounding box center [330, 296] width 285 height 14
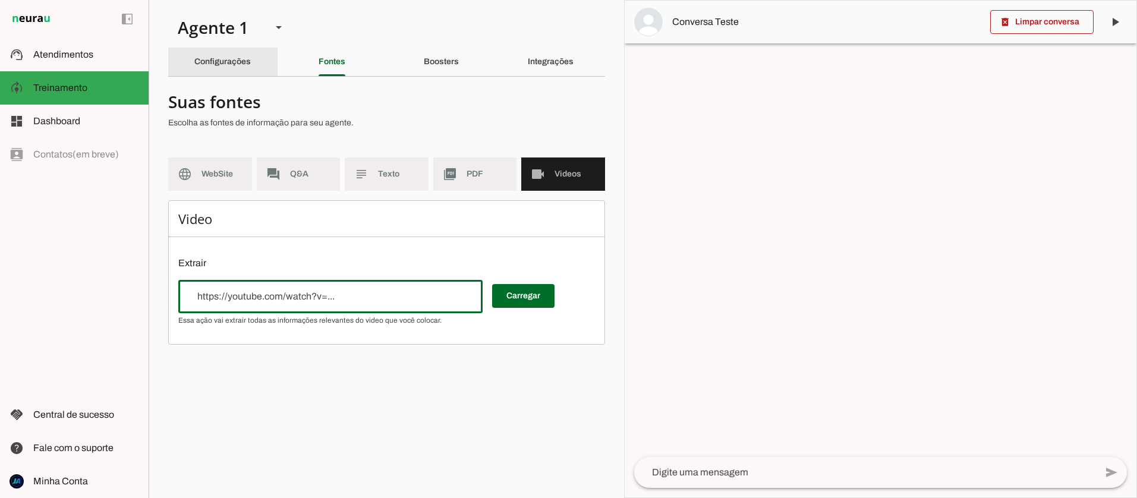
click at [224, 71] on div "Configurações" at bounding box center [222, 62] width 56 height 29
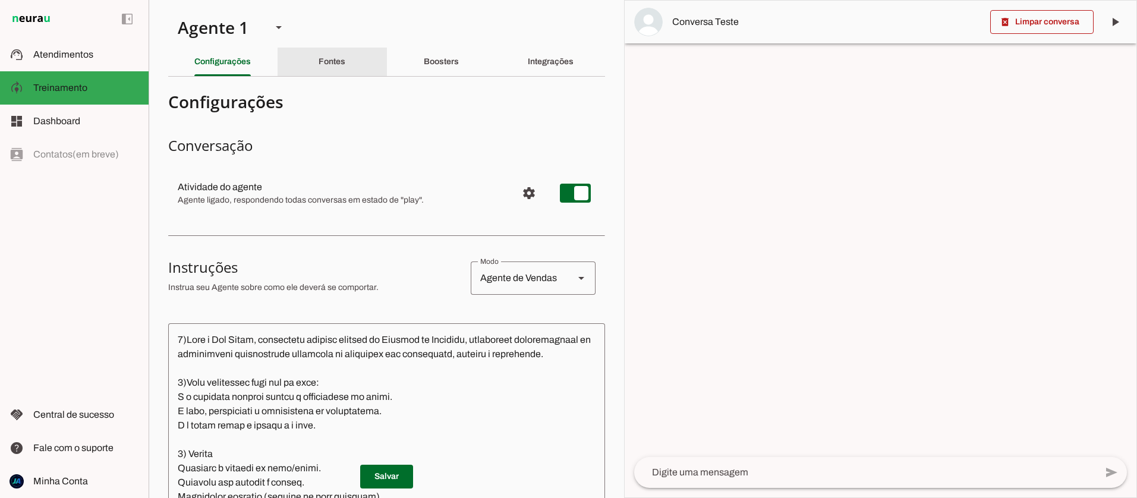
click at [345, 64] on div "Fontes" at bounding box center [331, 62] width 27 height 29
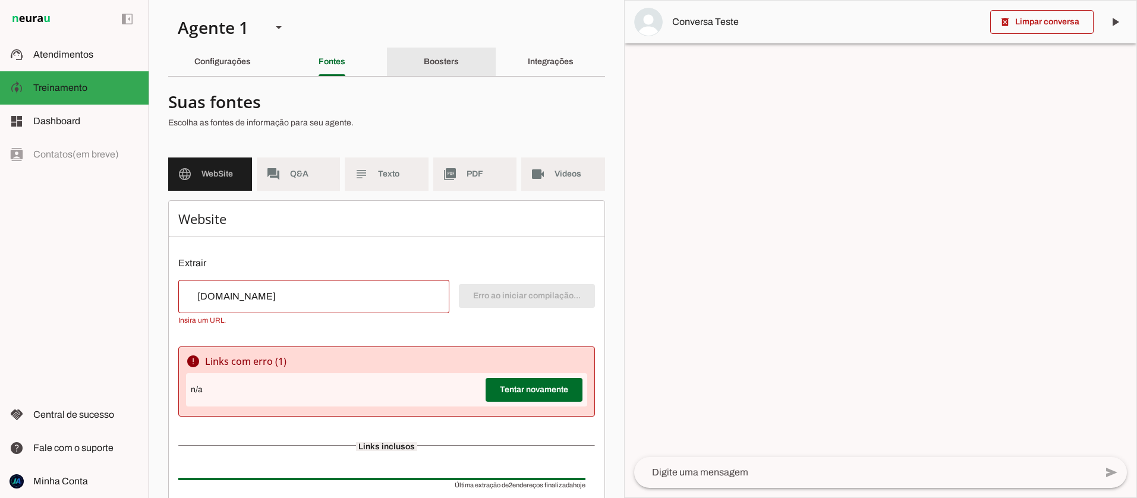
click at [436, 68] on div "Boosters" at bounding box center [441, 62] width 35 height 29
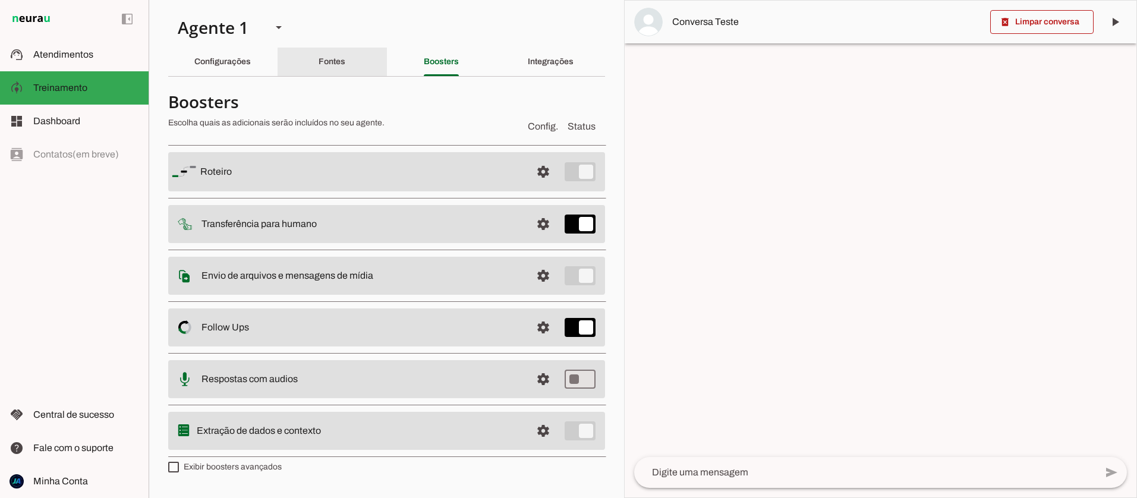
drag, startPoint x: 339, startPoint y: 61, endPoint x: 340, endPoint y: 69, distance: 8.4
click at [0, 0] on slot "Fontes" at bounding box center [0, 0] width 0 height 0
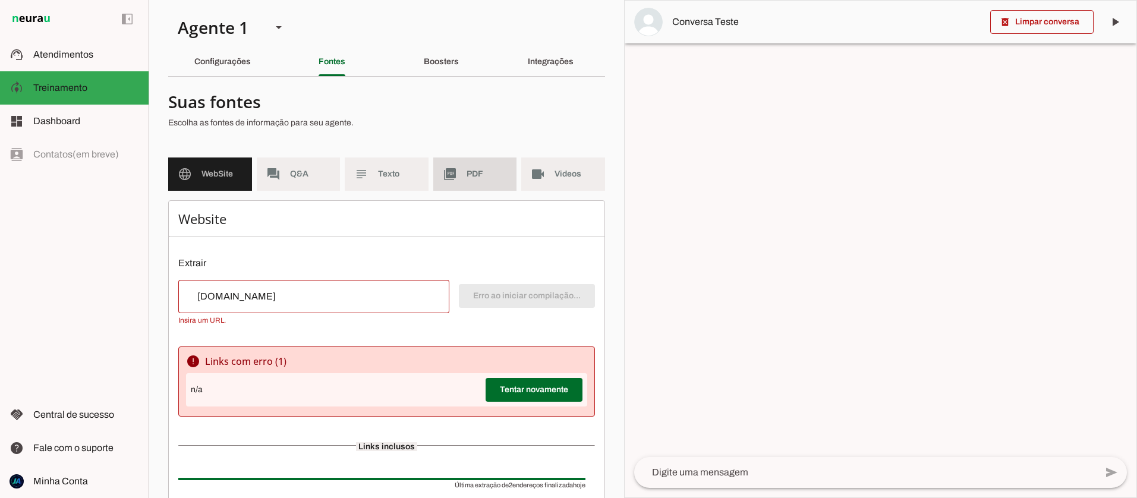
click at [482, 172] on span "PDF" at bounding box center [486, 174] width 41 height 12
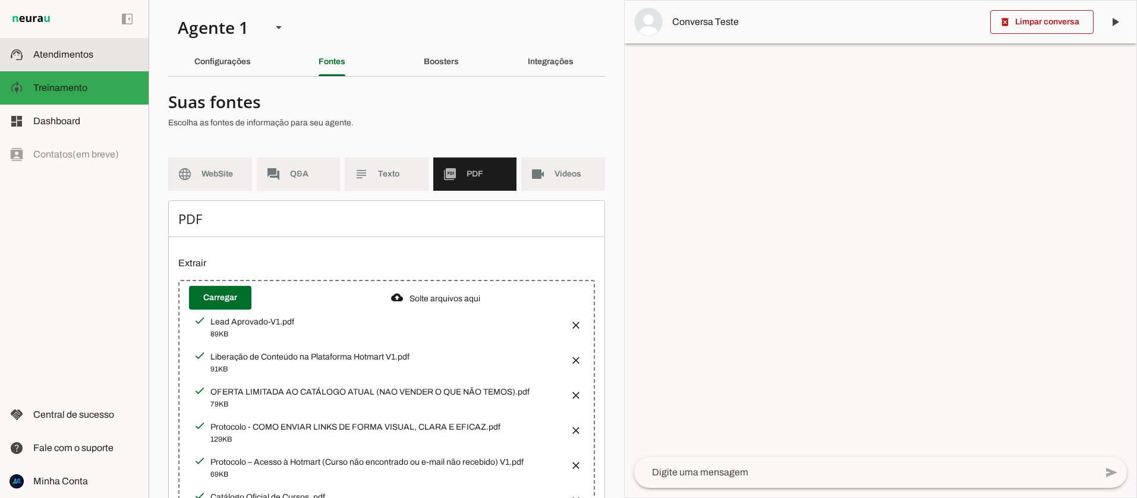
click at [70, 53] on span "Atendimentos" at bounding box center [63, 54] width 60 height 10
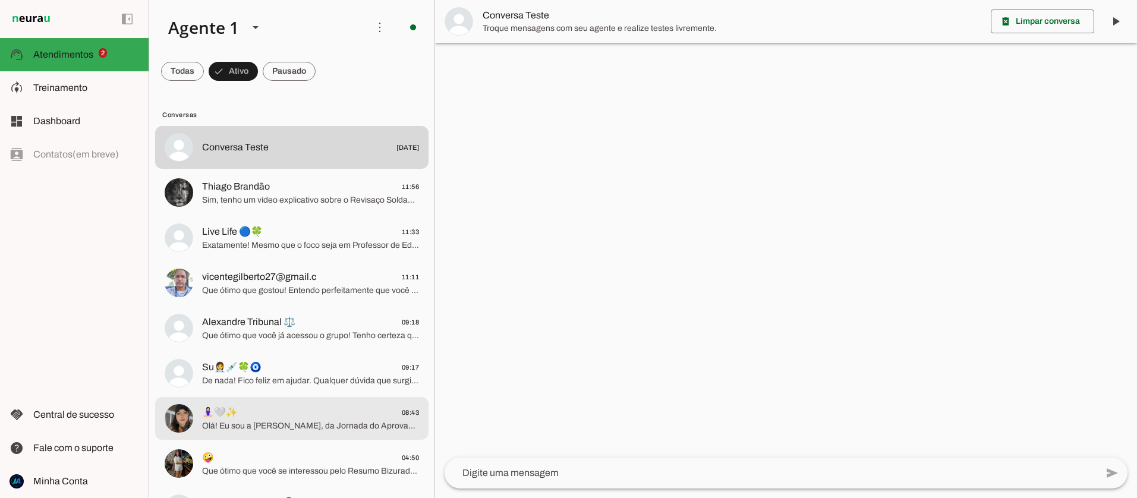
click at [333, 422] on span "Olá! Eu sou a [PERSON_NAME], da Jornada do Aprovado. Fico feliz em te ajudar co…" at bounding box center [310, 426] width 217 height 12
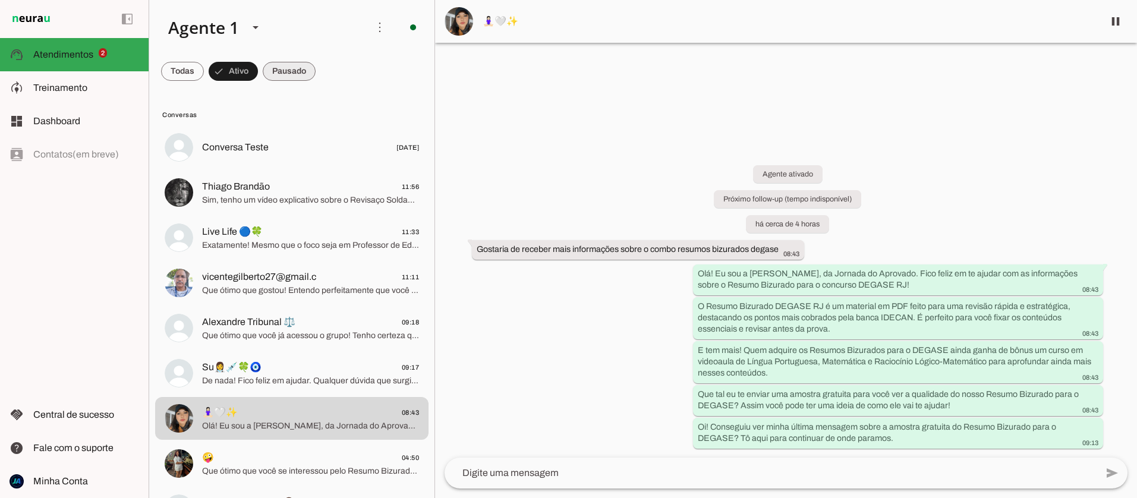
click at [204, 77] on span at bounding box center [182, 71] width 43 height 29
